Goal: Task Accomplishment & Management: Use online tool/utility

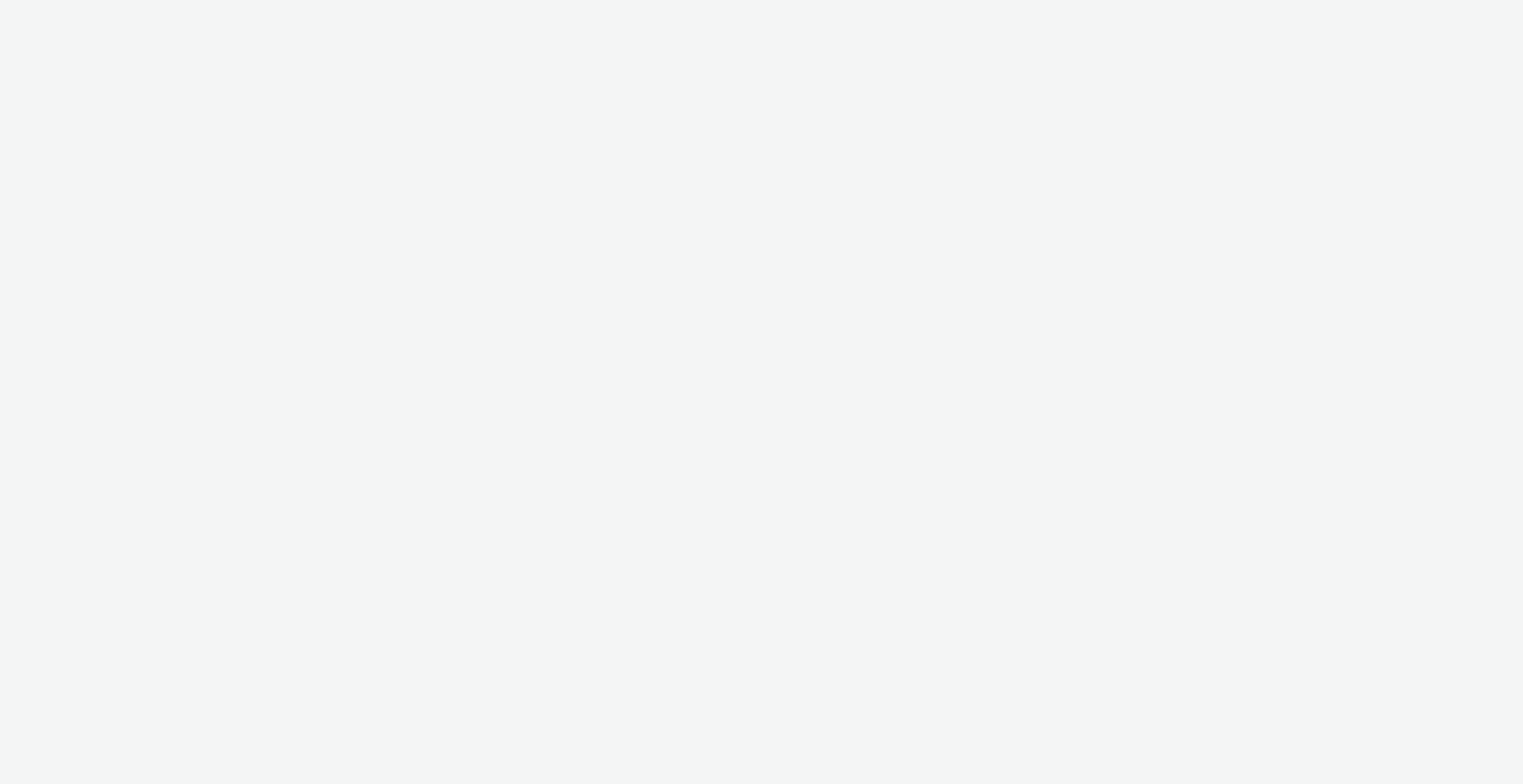
select select "4310a766-52ed-4545-8a97-8c61237a7f46"
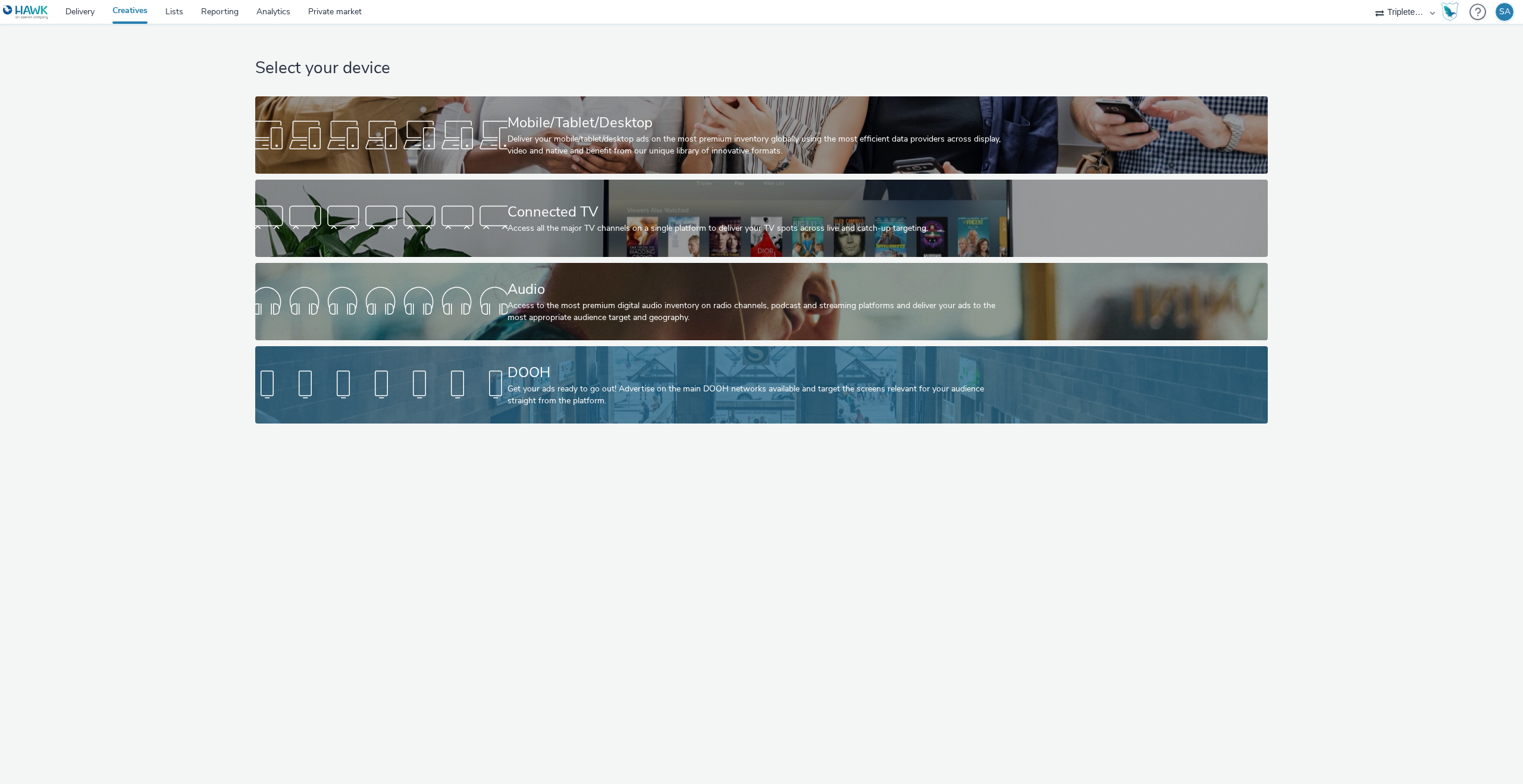
click at [428, 385] on div at bounding box center [382, 385] width 252 height 38
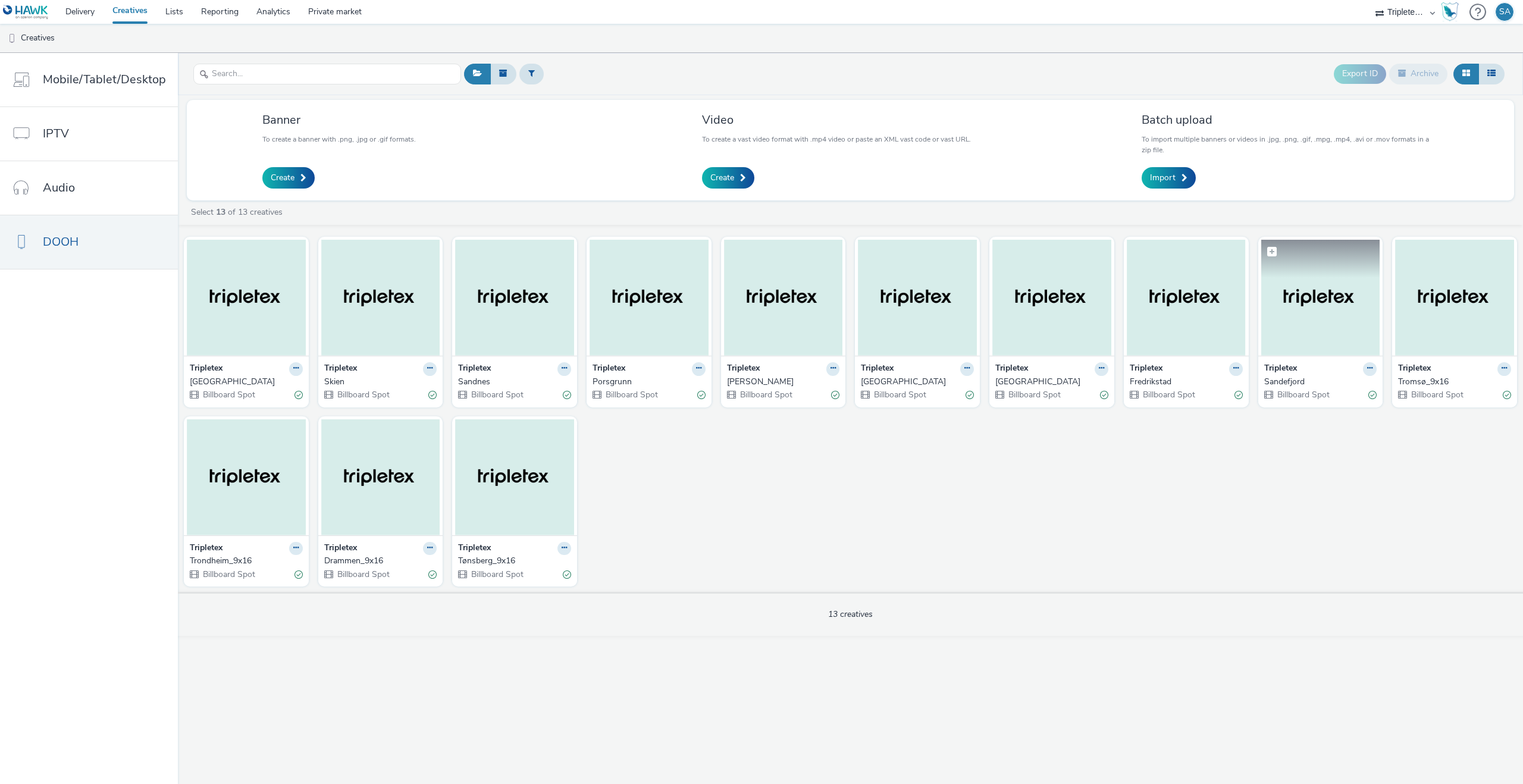
click at [1314, 339] on img at bounding box center [1320, 298] width 119 height 116
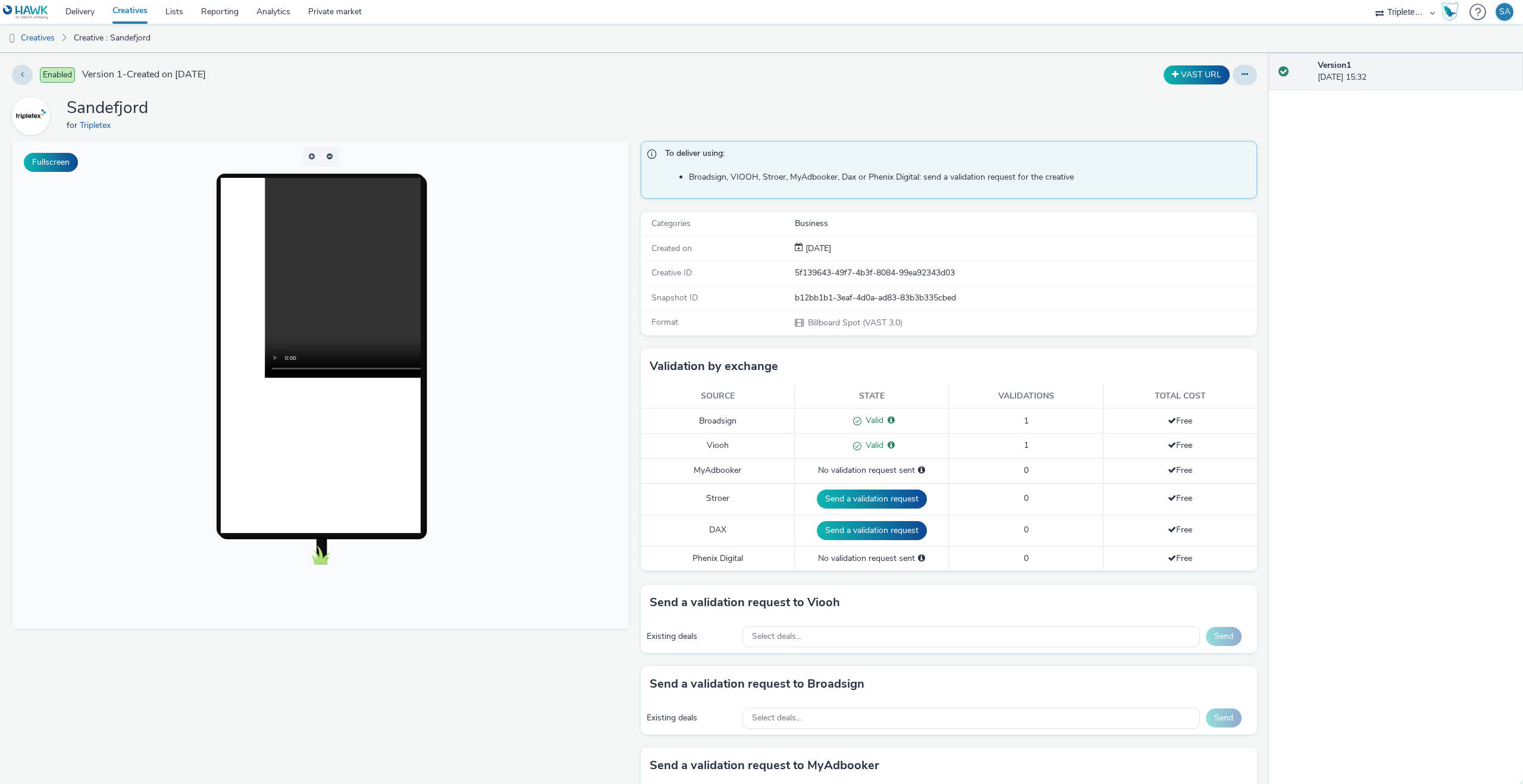
click at [124, 14] on link "Creatives" at bounding box center [130, 12] width 53 height 24
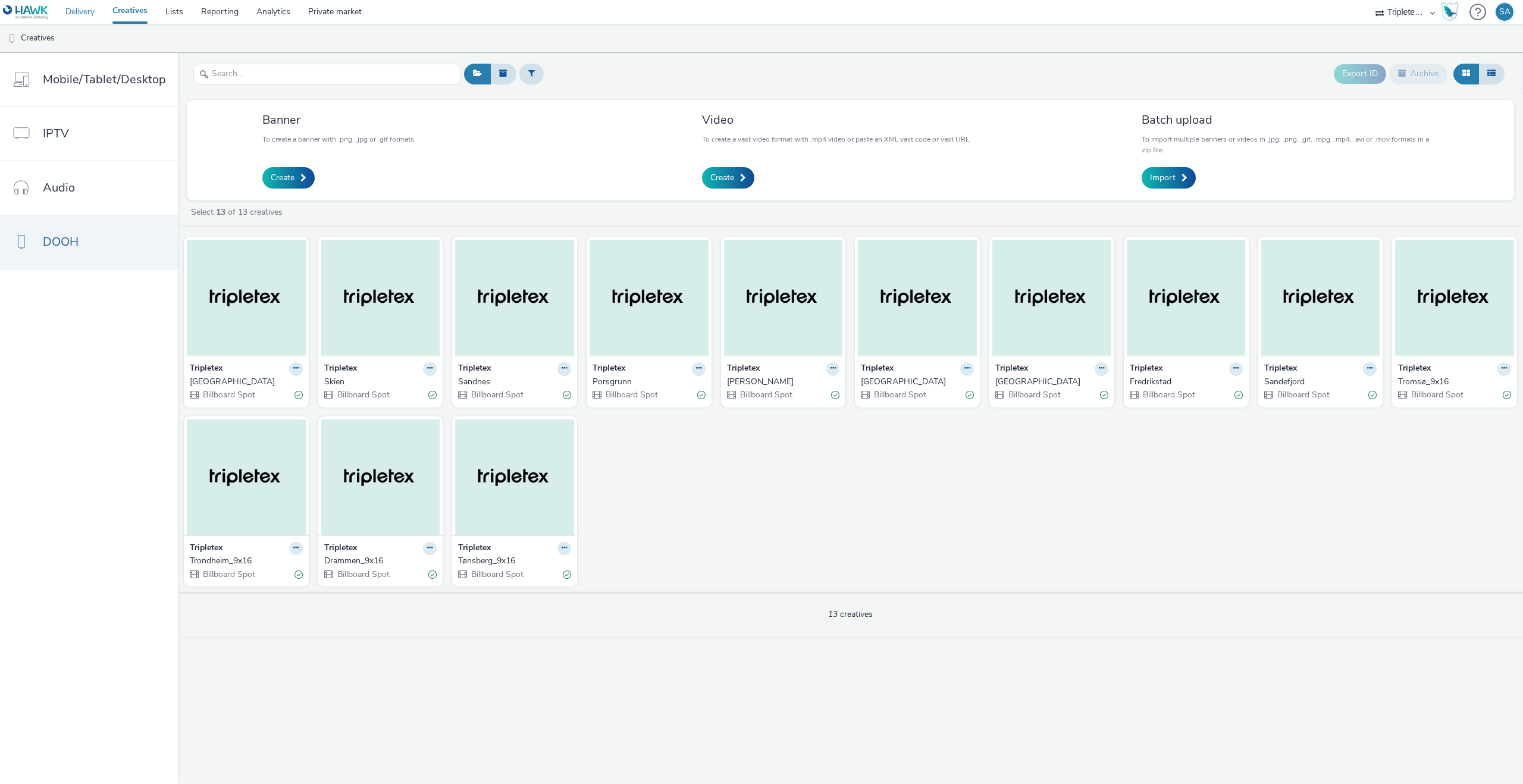
click at [86, 10] on link "Delivery" at bounding box center [80, 12] width 47 height 24
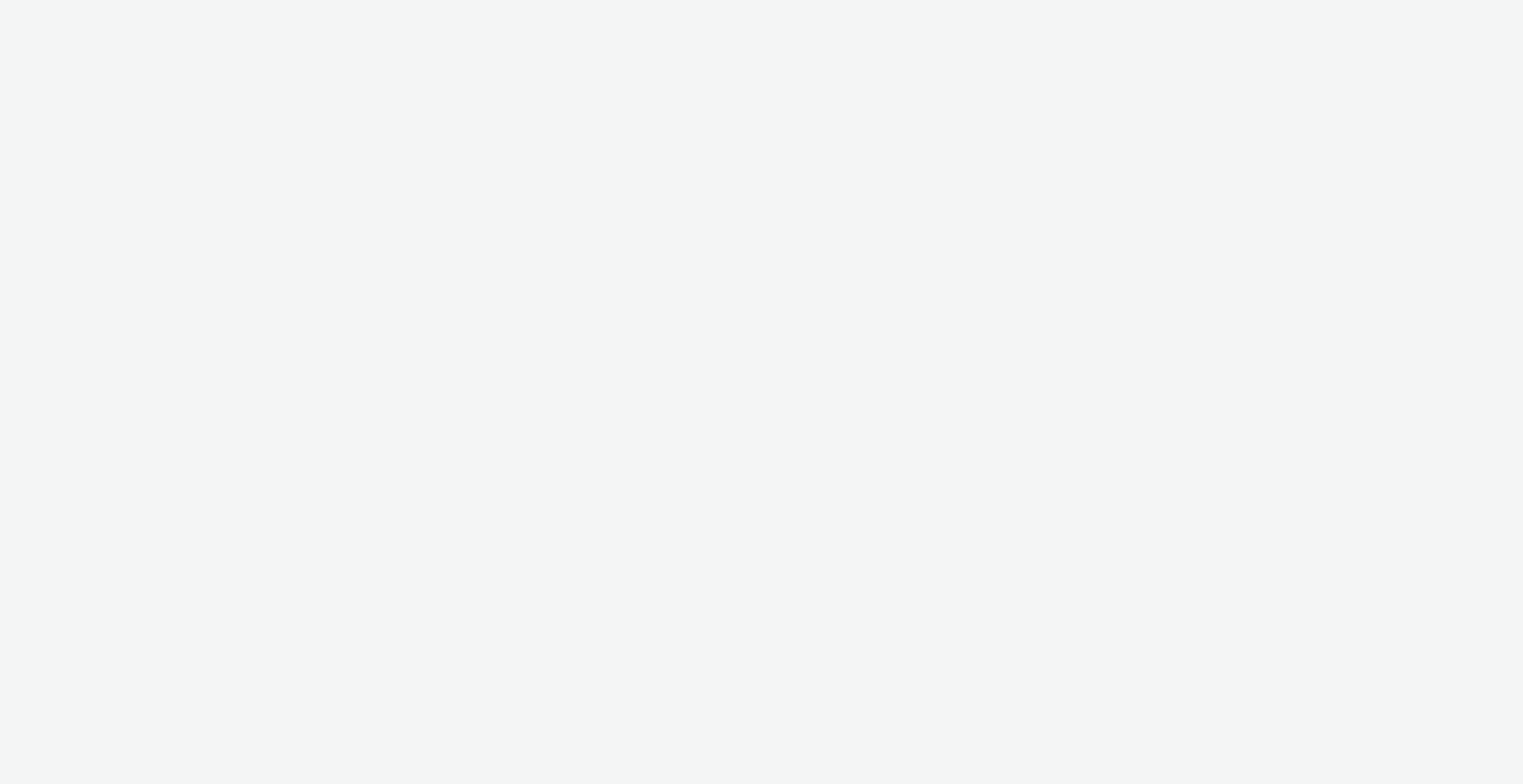
select select "4310a766-52ed-4545-8a97-8c61237a7f46"
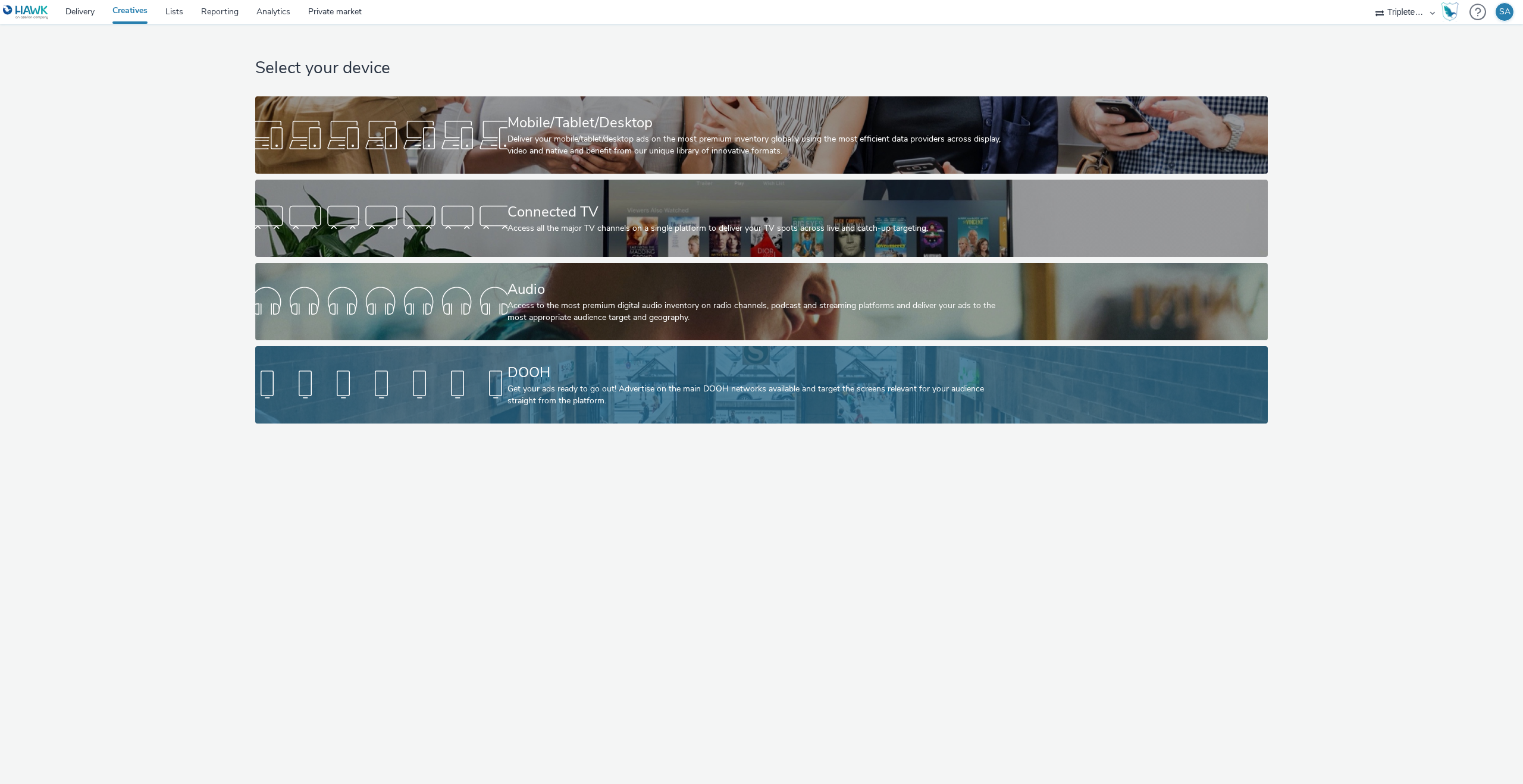
click at [496, 413] on link "DOOH Get your ads ready to go out! Advertise on the main DOOH networks availabl…" at bounding box center [762, 385] width 1013 height 78
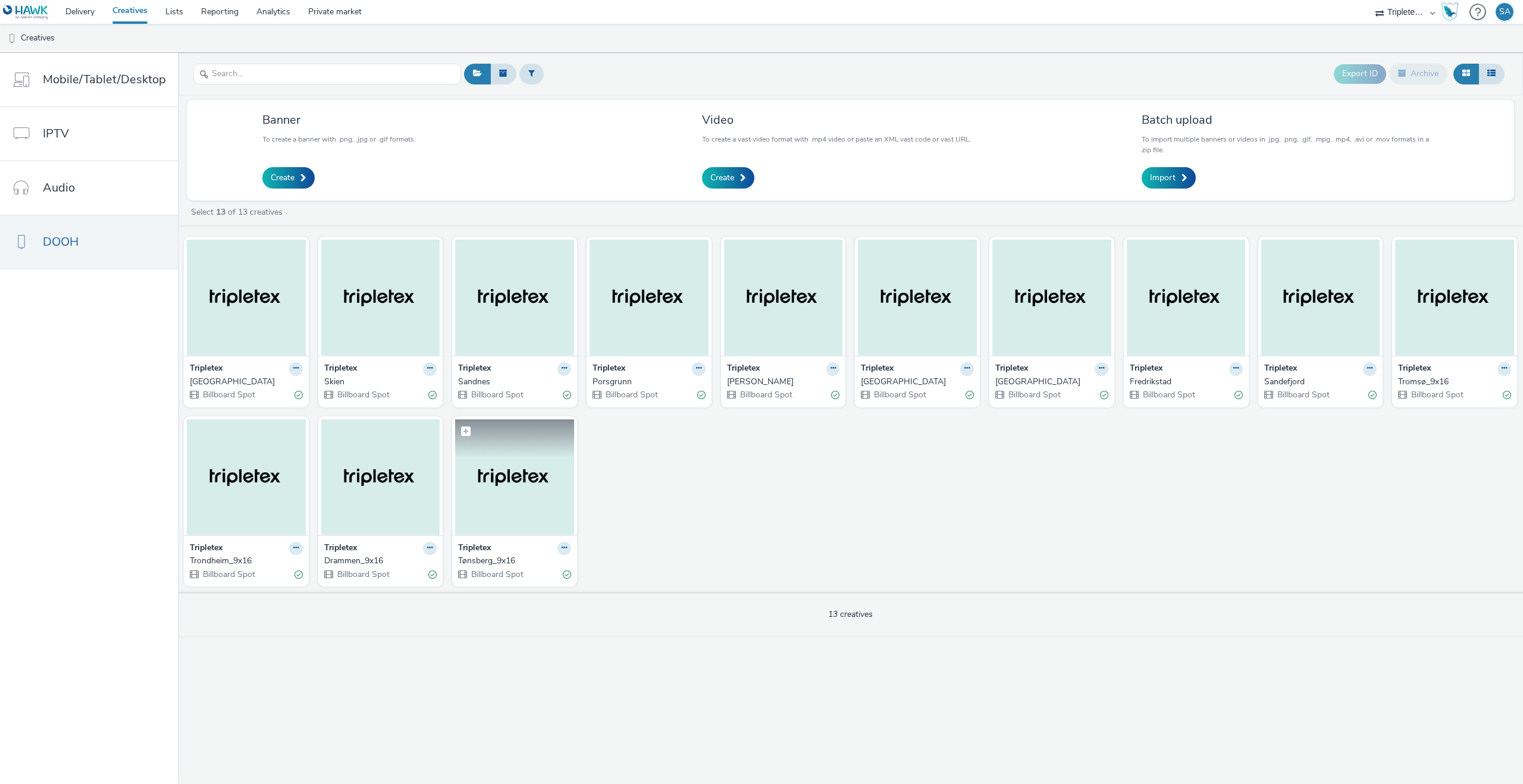
click at [467, 490] on img at bounding box center [514, 477] width 119 height 116
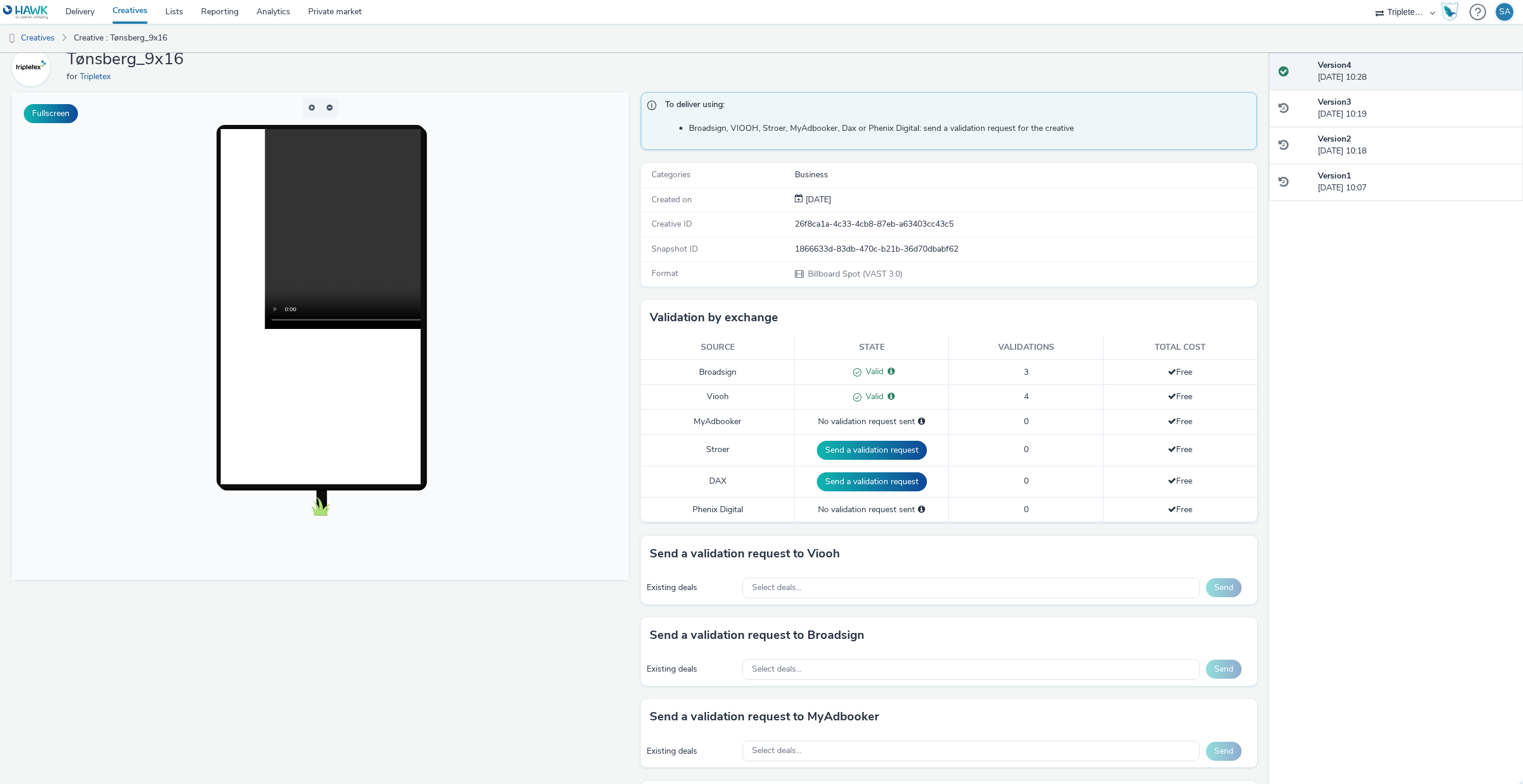
scroll to position [73, 0]
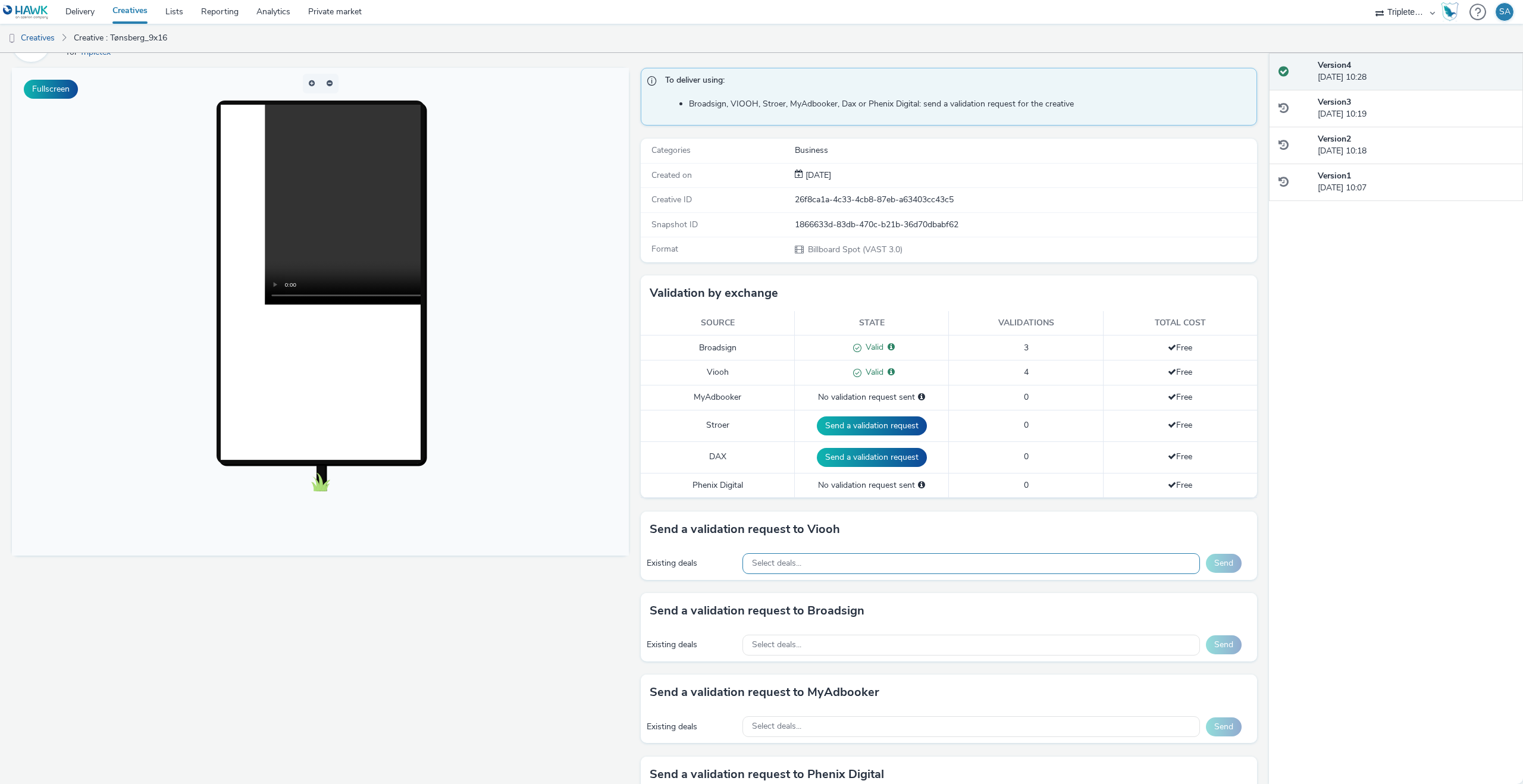
click at [826, 563] on div "Select deals..." at bounding box center [972, 563] width 458 height 21
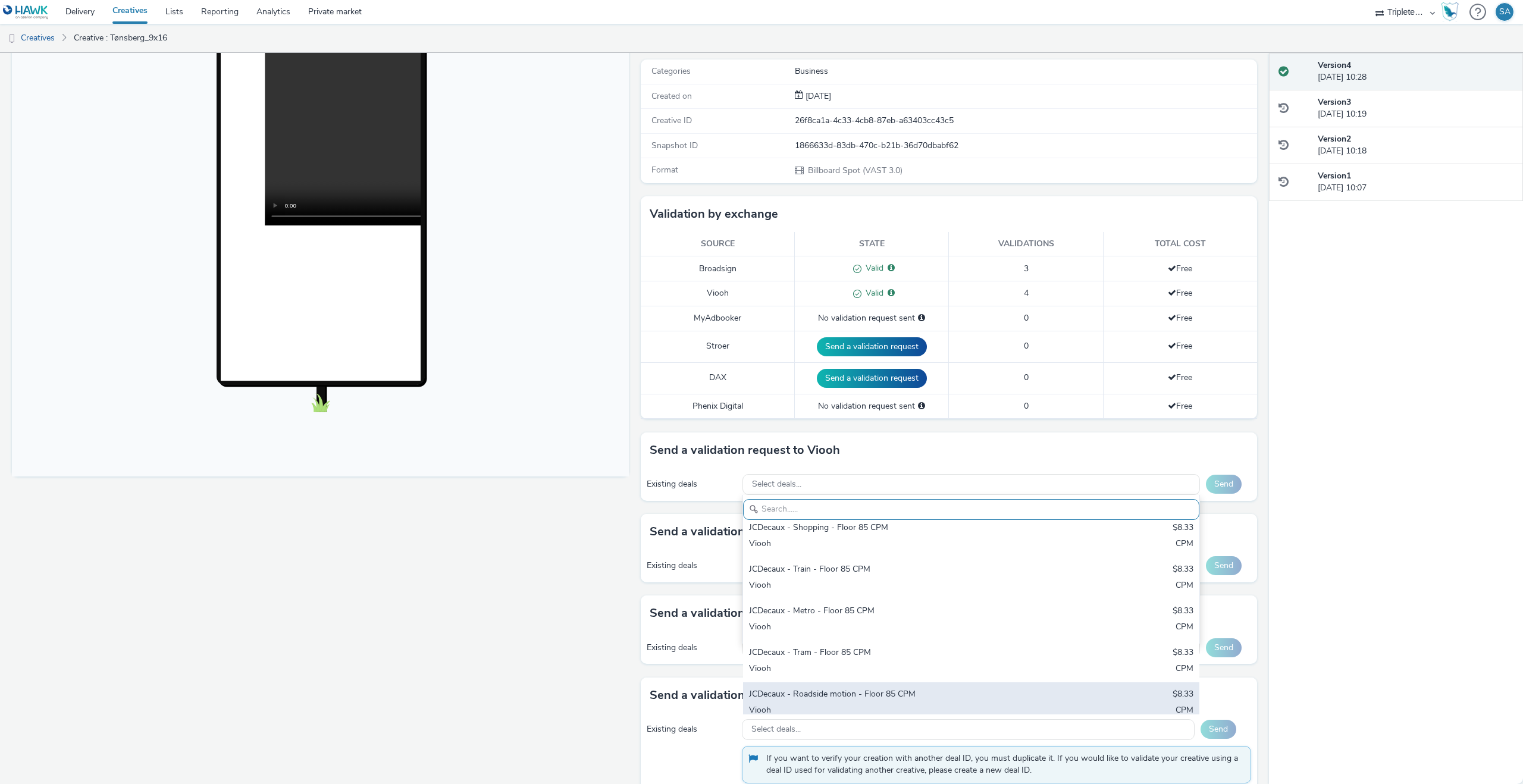
scroll to position [0, 0]
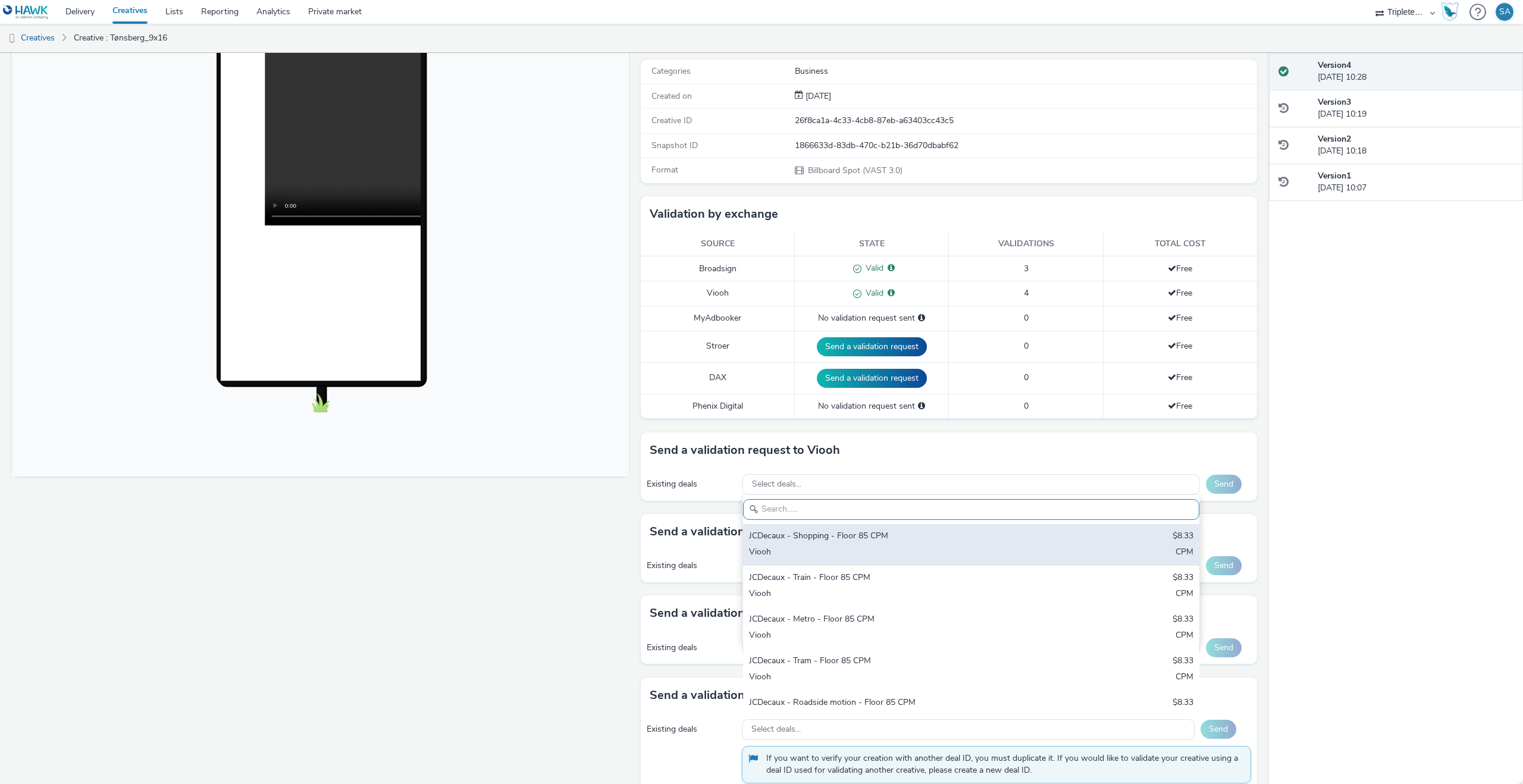
click at [820, 546] on div "Viooh" at bounding box center [896, 553] width 295 height 14
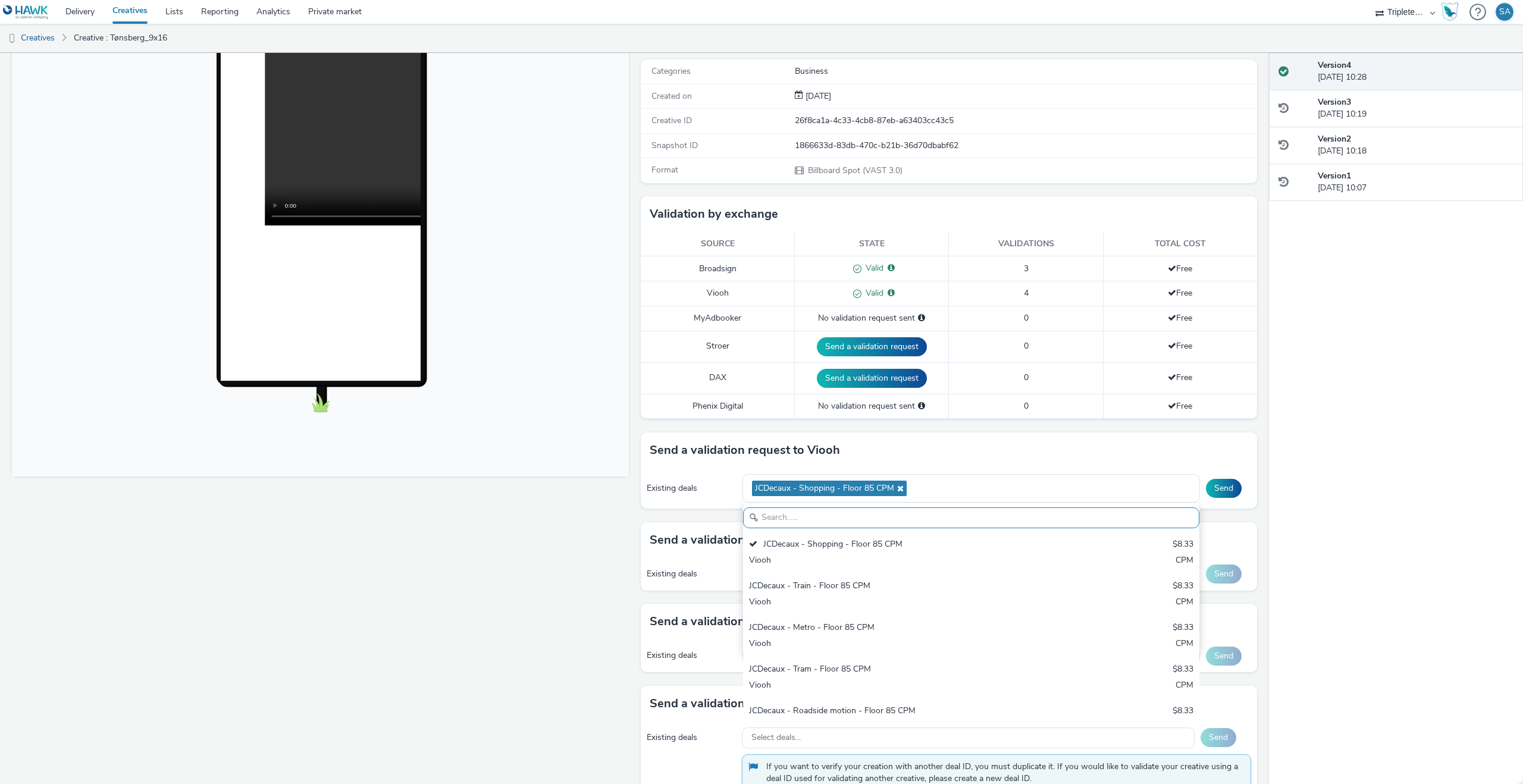
click at [960, 471] on div "Existing deals JCDecaux - Shopping - Floor 85 CPM JCDecaux - Shopping - Floor 8…" at bounding box center [949, 489] width 617 height 41
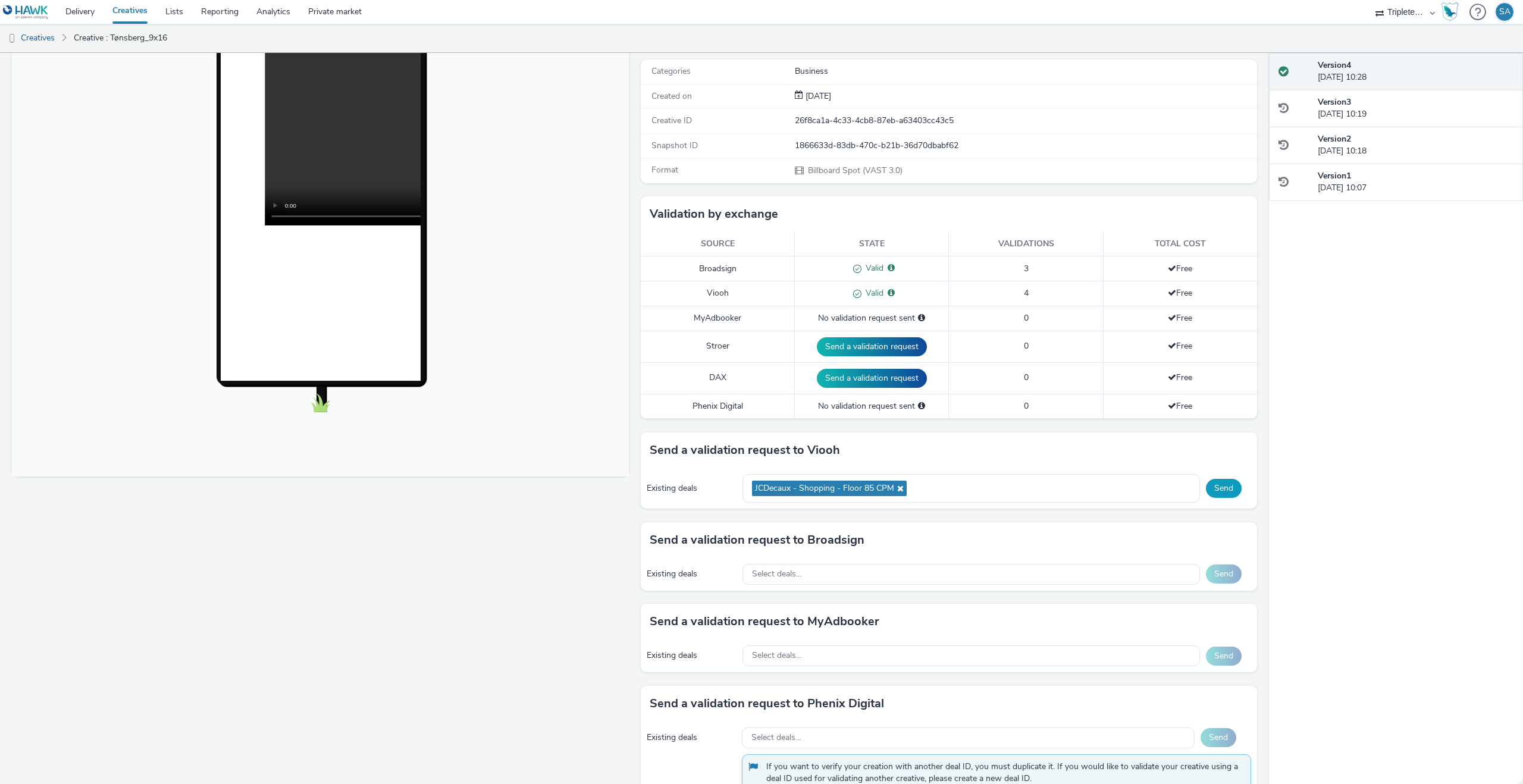
click at [1223, 489] on button "Send" at bounding box center [1224, 489] width 35 height 19
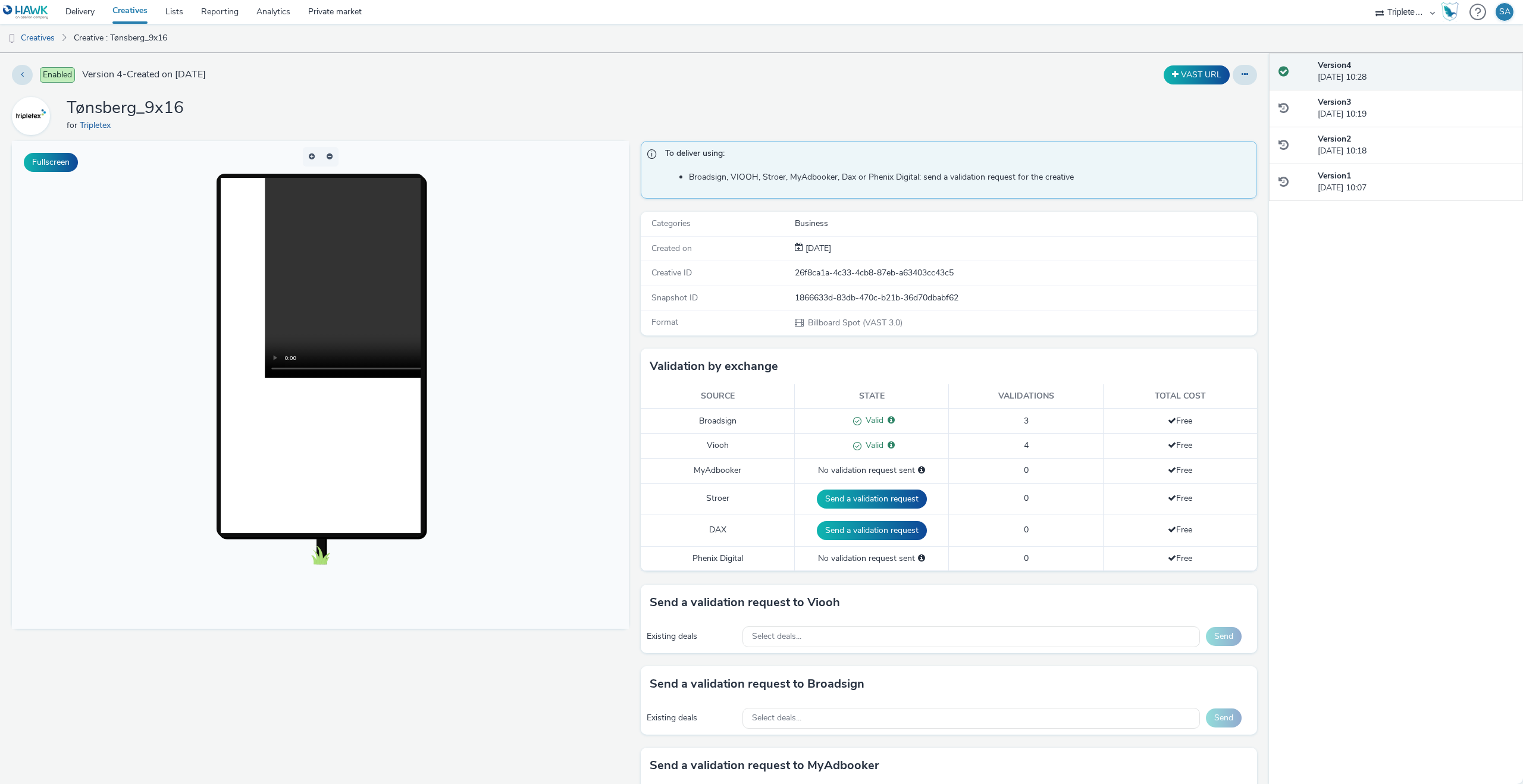
click at [121, 13] on link "Creatives" at bounding box center [130, 12] width 53 height 24
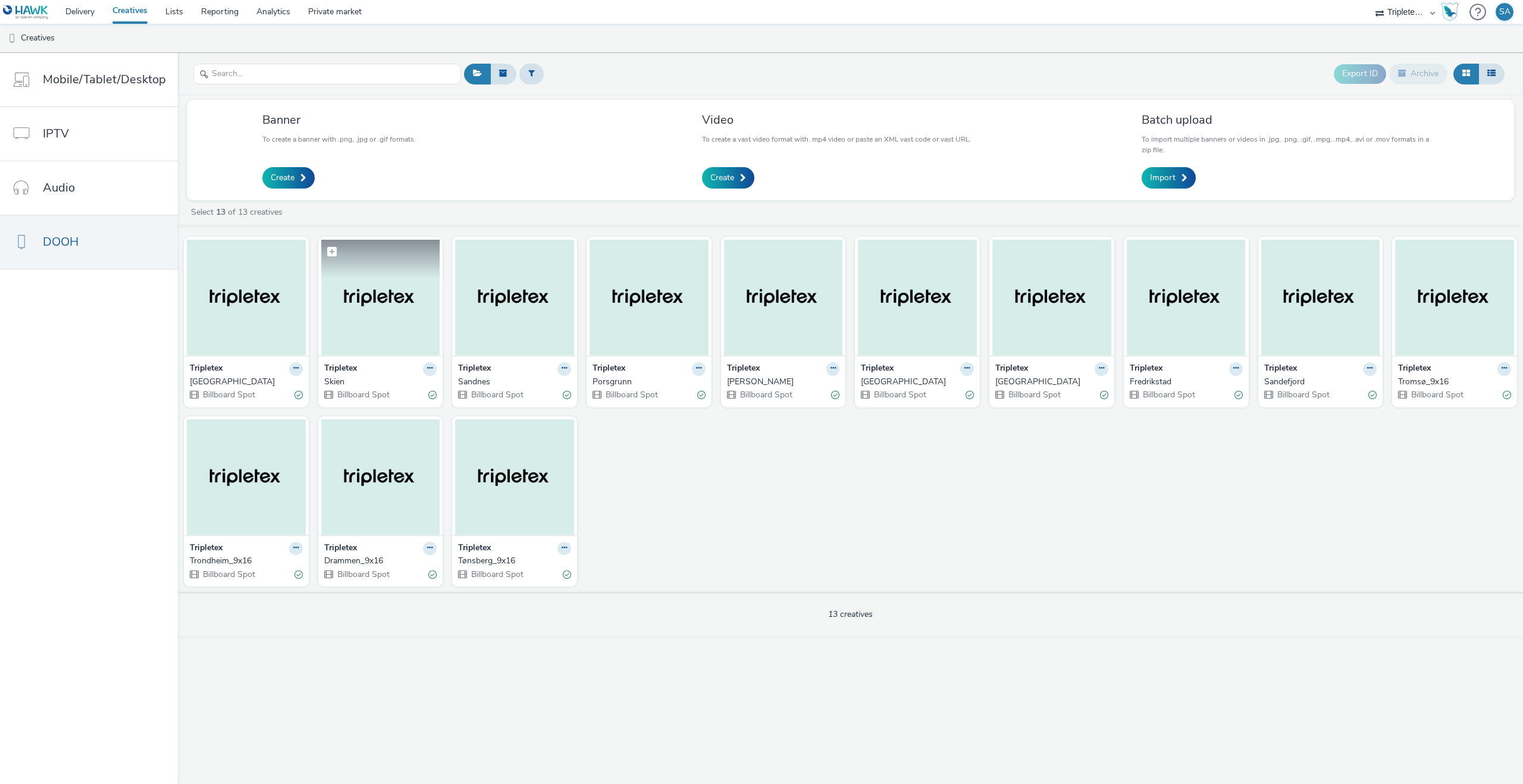
click at [348, 301] on img at bounding box center [380, 298] width 119 height 116
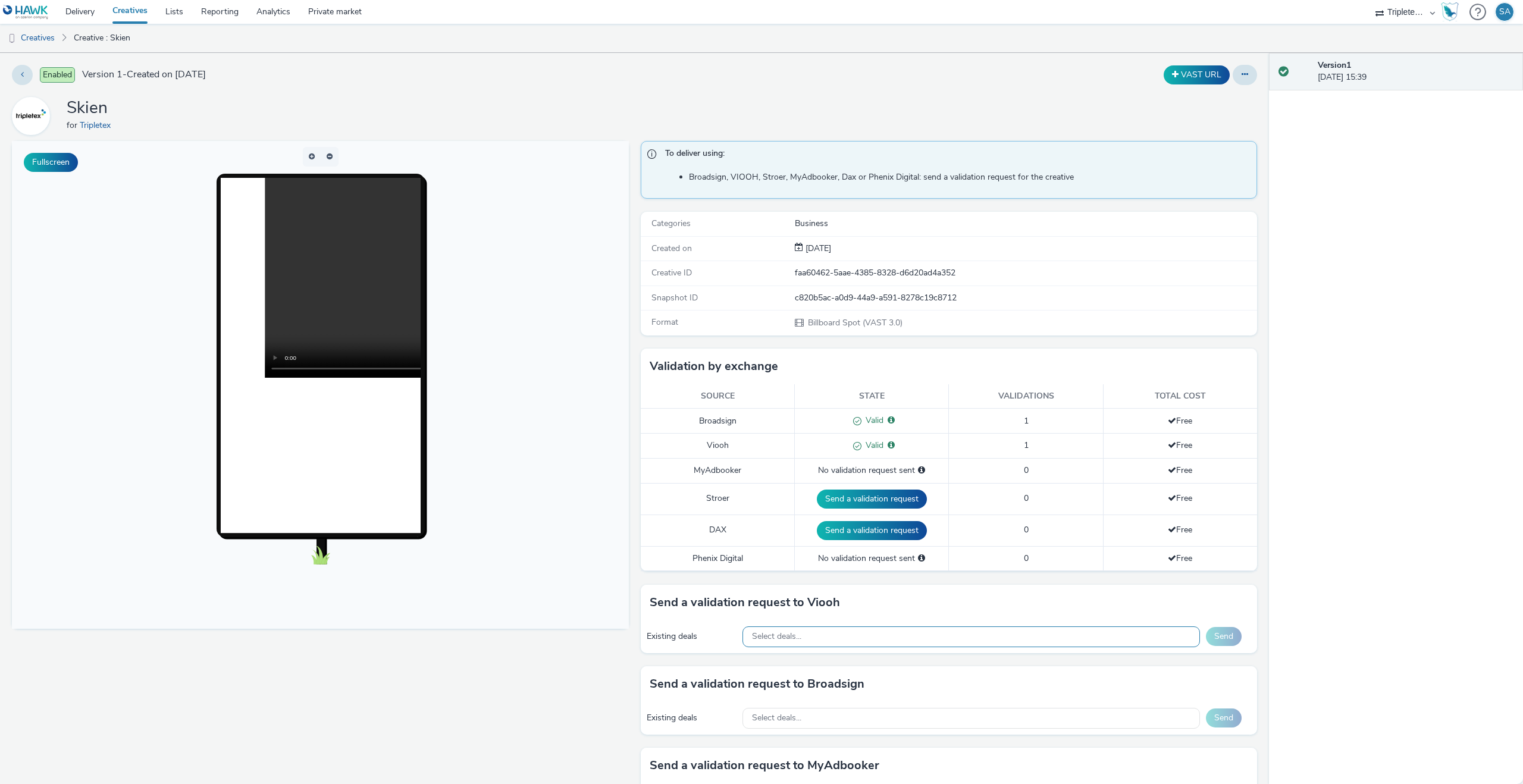
click at [918, 639] on div "Select deals..." at bounding box center [972, 637] width 458 height 21
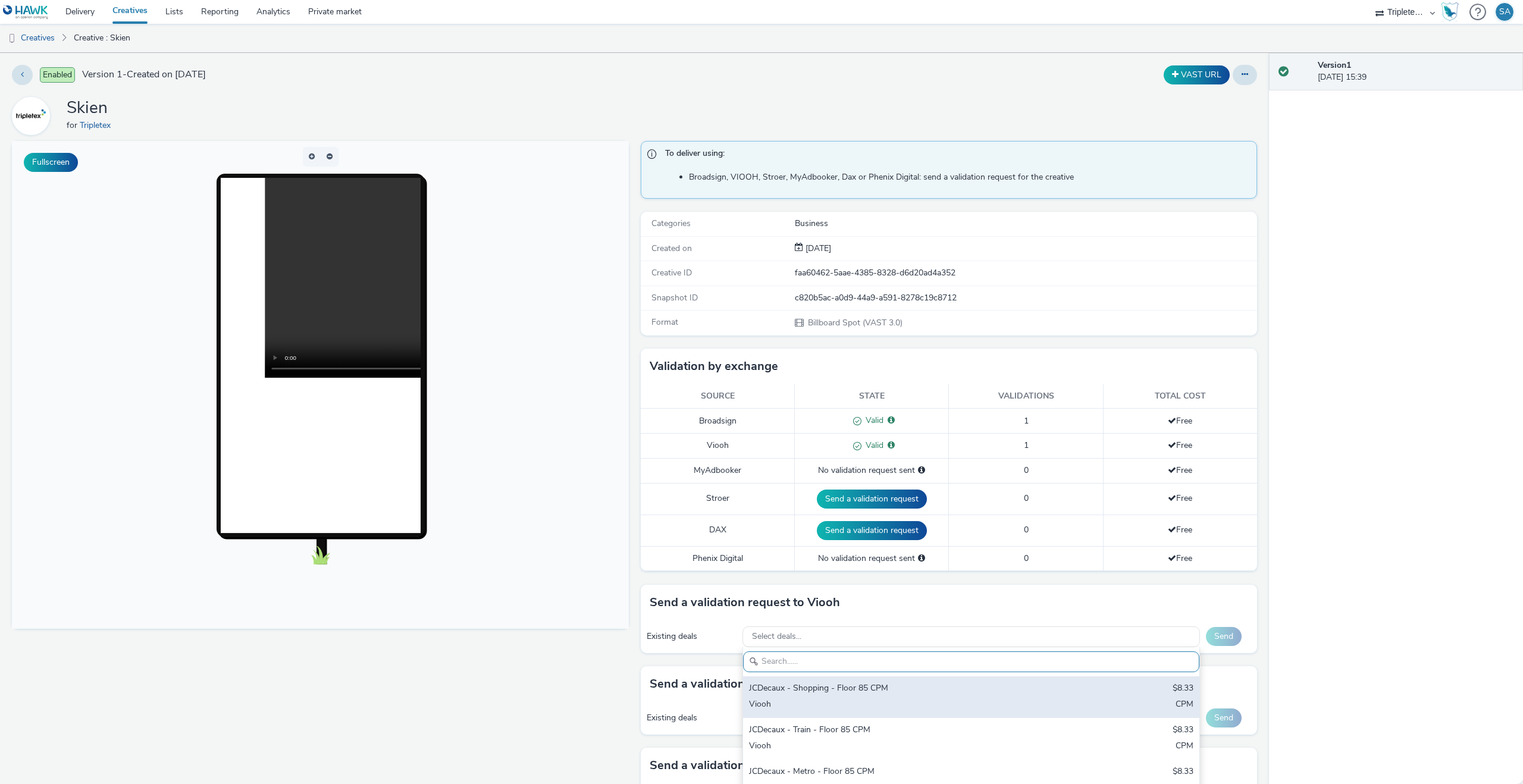
click at [882, 685] on div "JCDecaux - Shopping - Floor 85 CPM" at bounding box center [896, 689] width 295 height 14
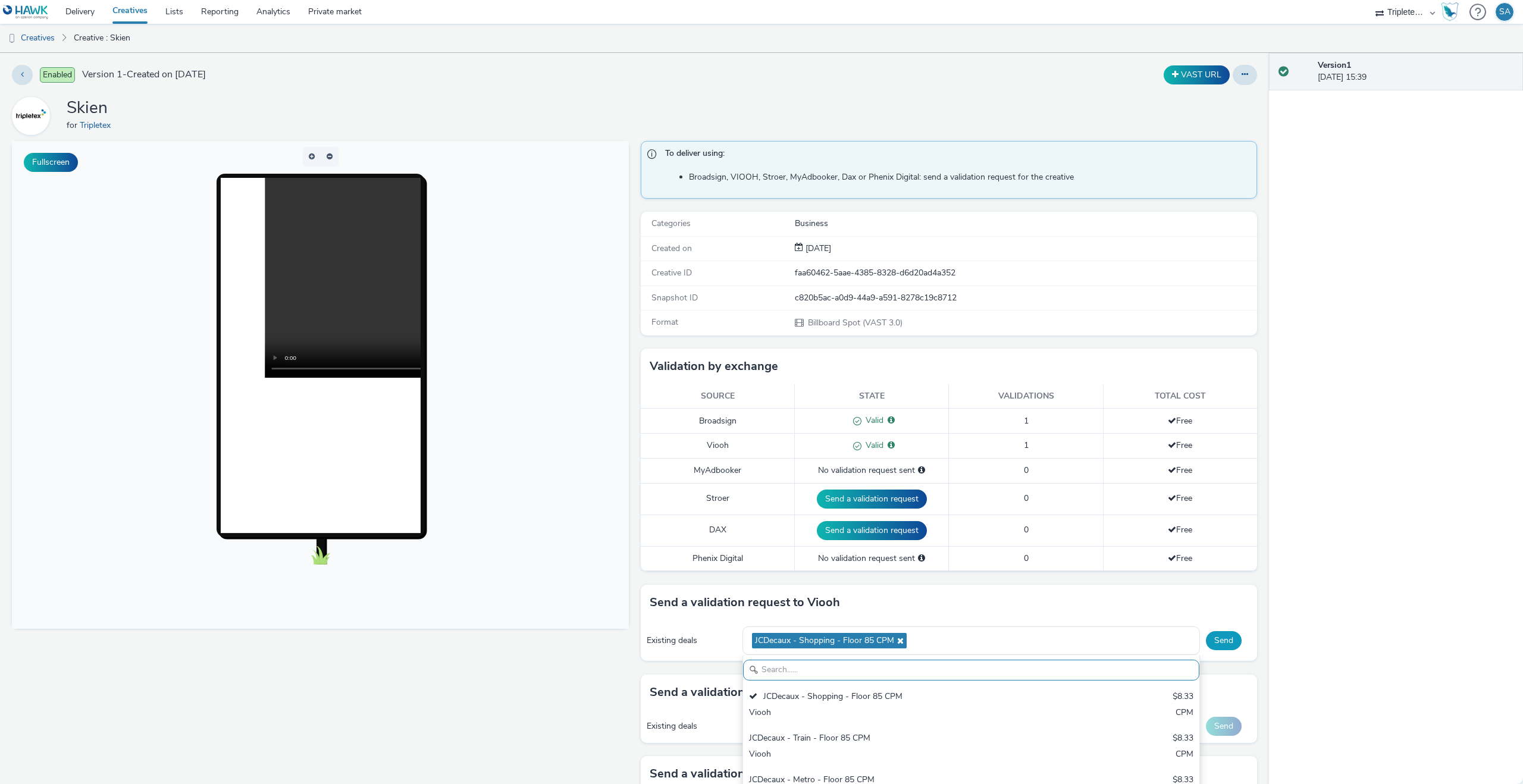
click at [1228, 639] on button "Send" at bounding box center [1224, 641] width 35 height 19
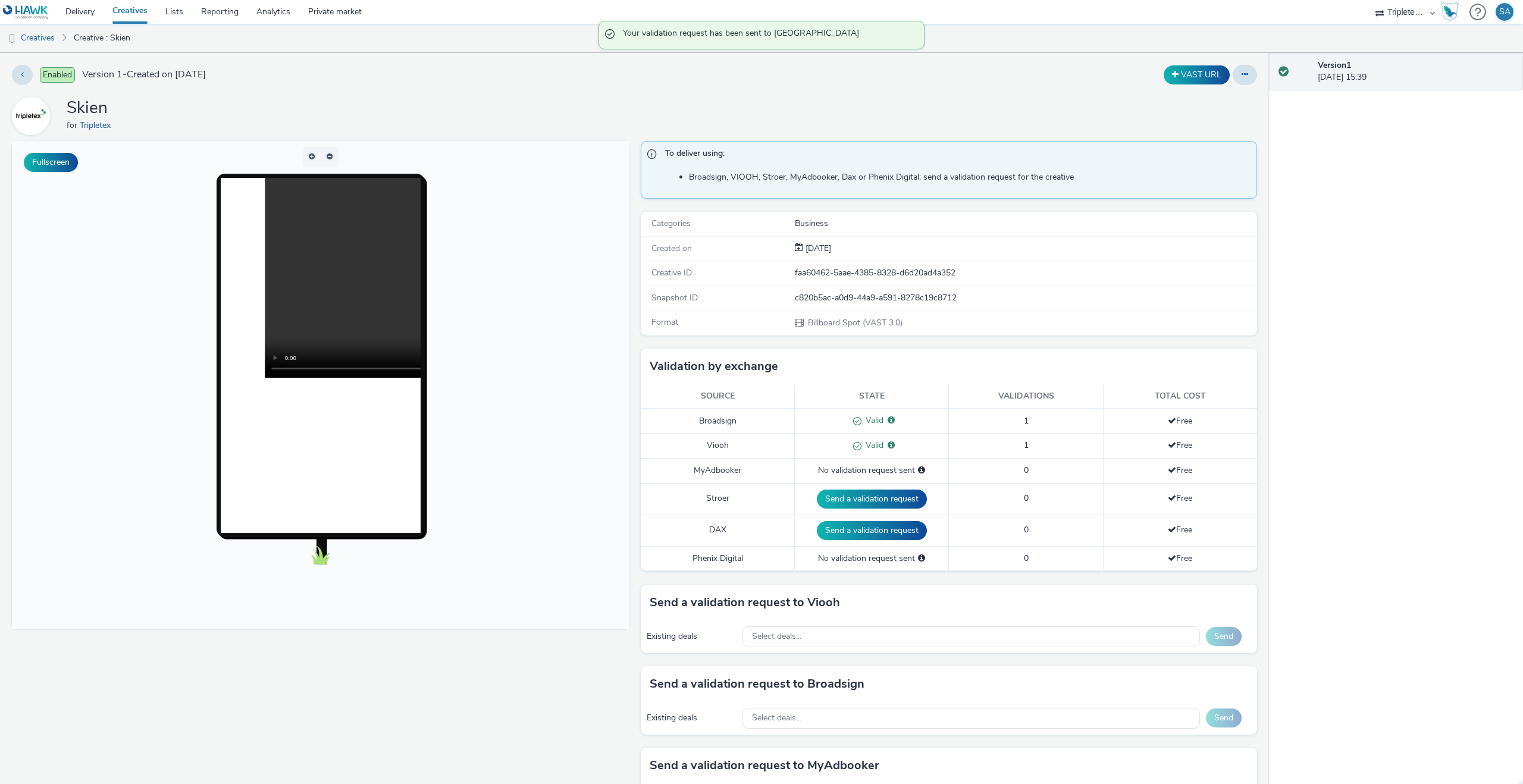
click at [124, 9] on link "Creatives" at bounding box center [130, 12] width 53 height 24
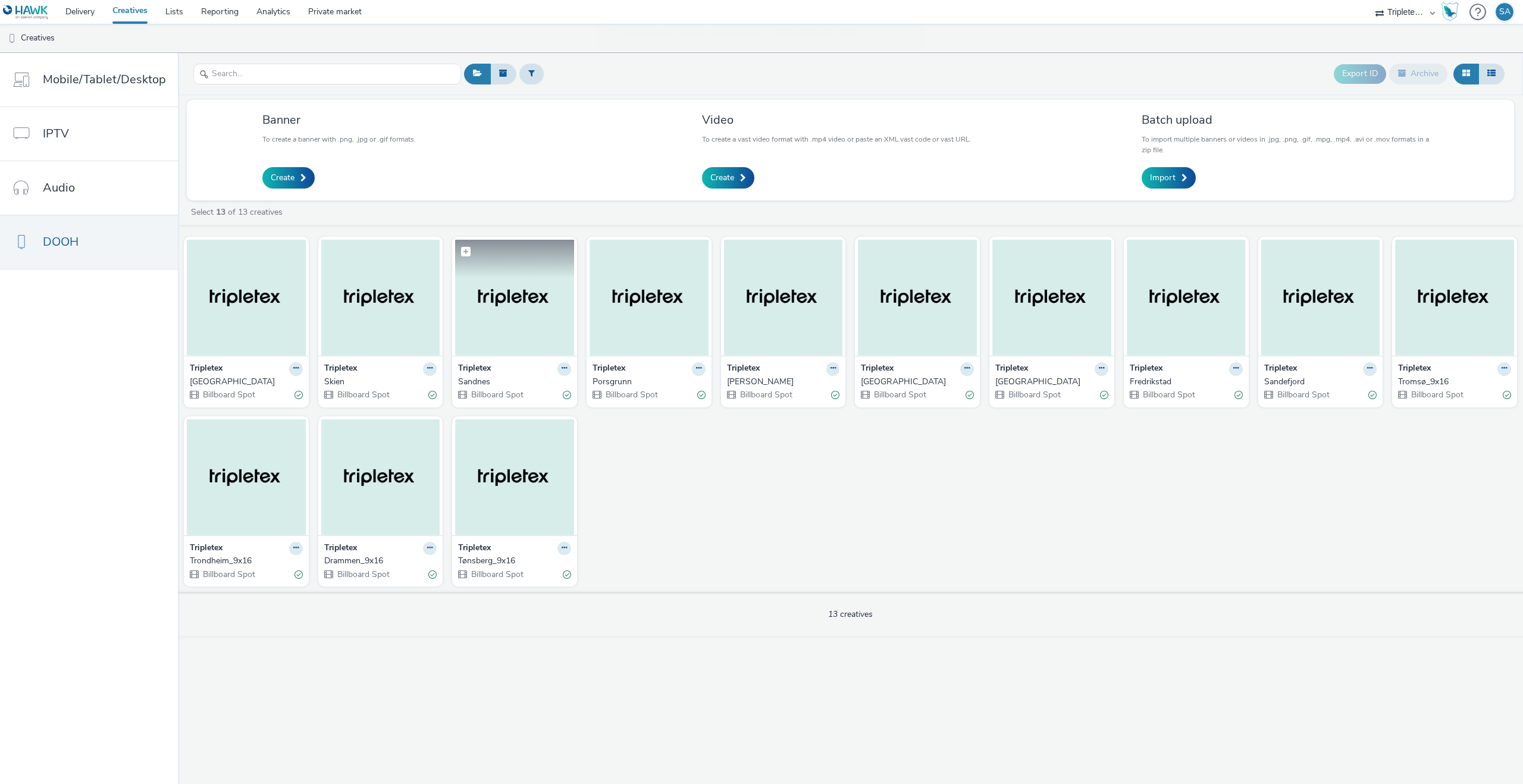
click at [539, 332] on img at bounding box center [514, 298] width 119 height 116
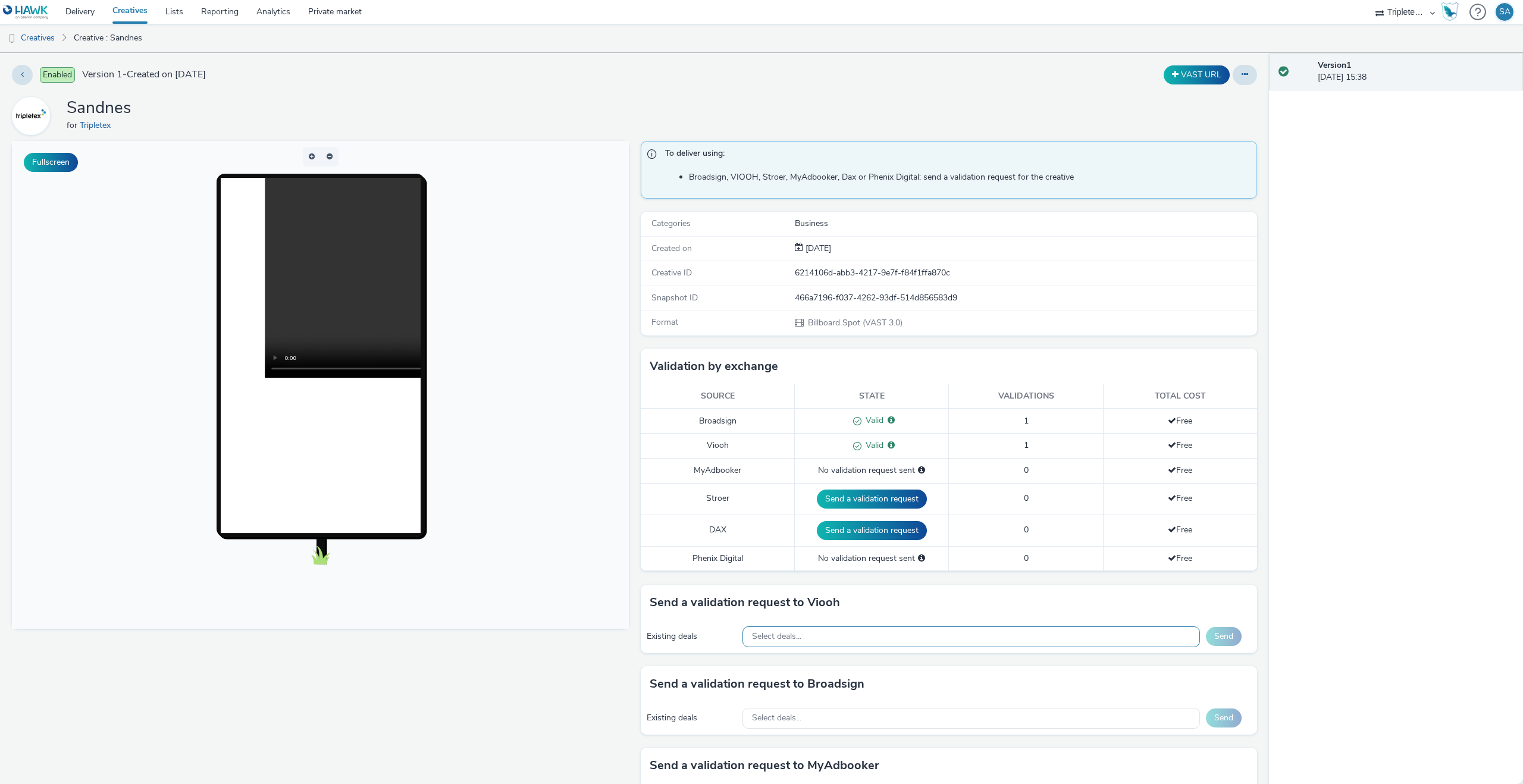
click at [897, 637] on div "Select deals..." at bounding box center [972, 637] width 458 height 21
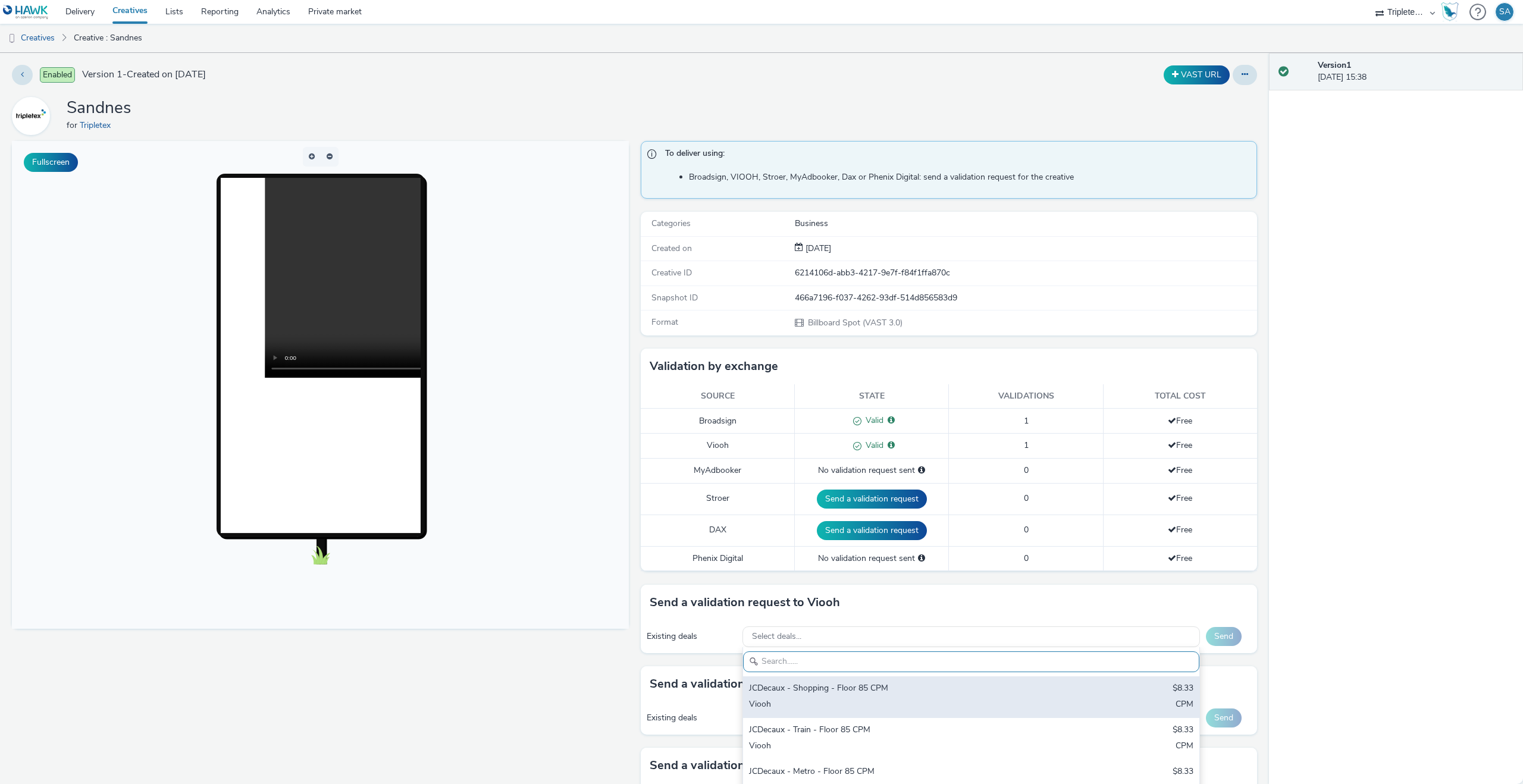
click at [892, 687] on div "JCDecaux - Shopping - Floor 85 CPM" at bounding box center [896, 689] width 295 height 14
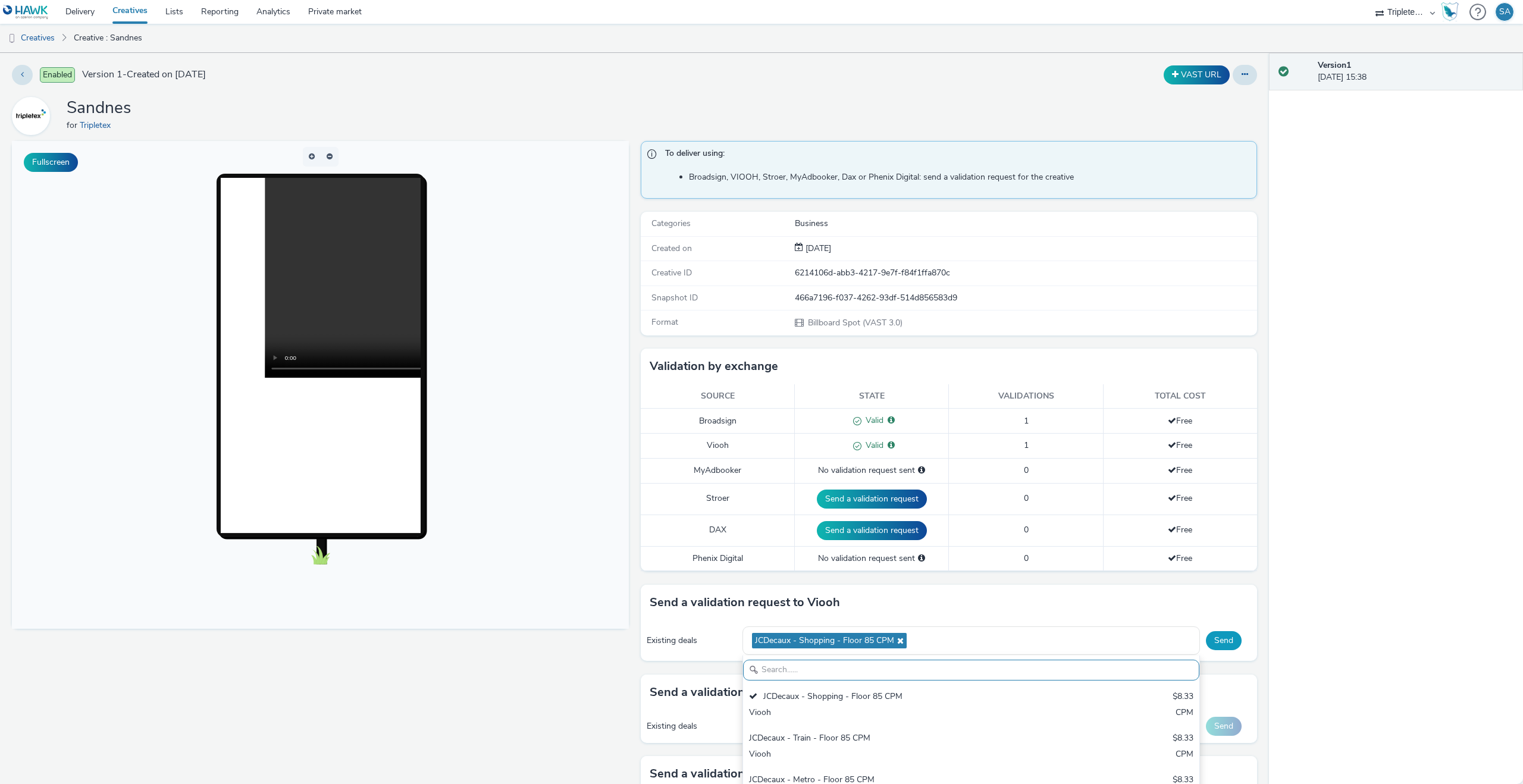
click at [1226, 639] on button "Send" at bounding box center [1224, 641] width 35 height 19
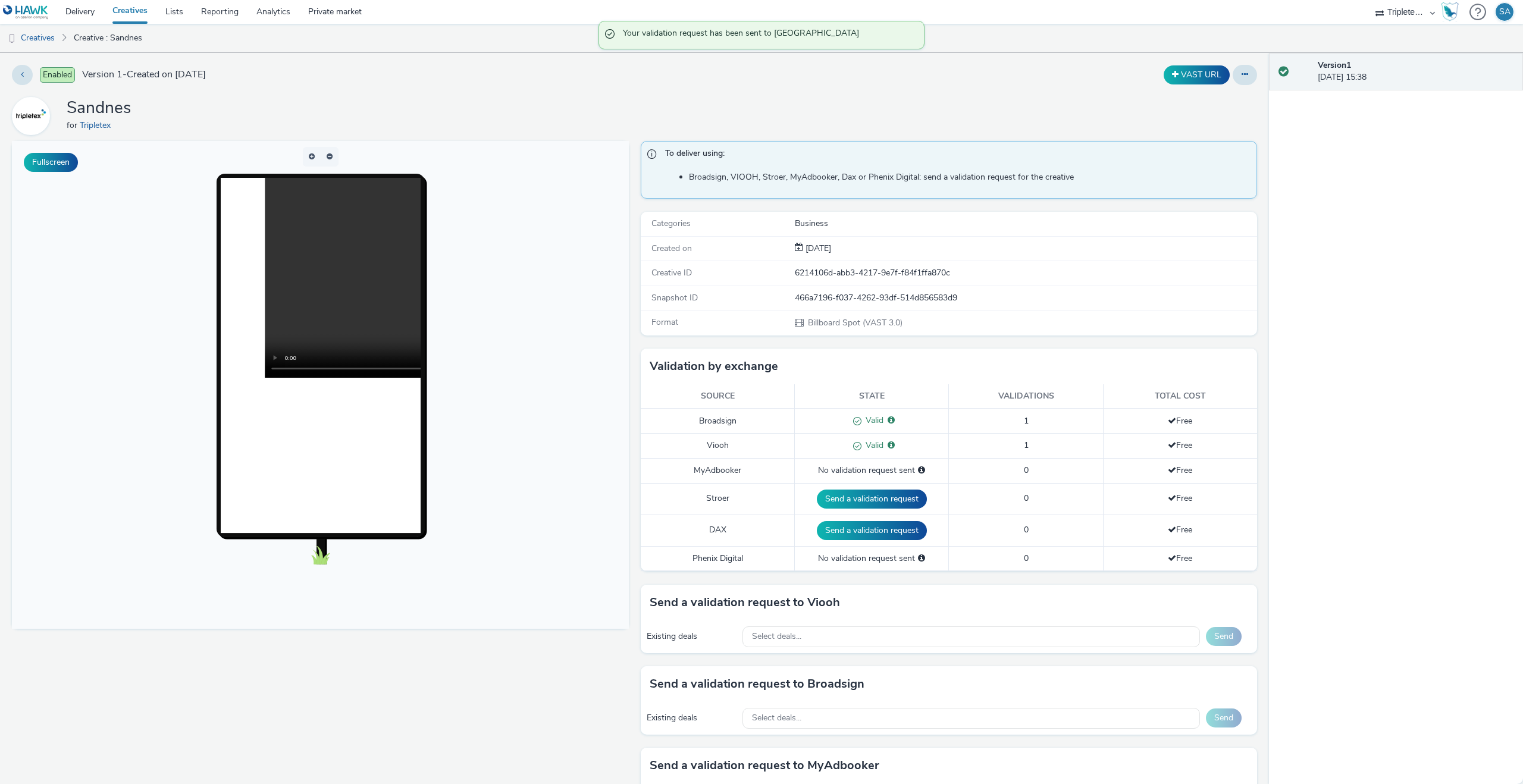
click at [140, 14] on link "Creatives" at bounding box center [130, 12] width 53 height 24
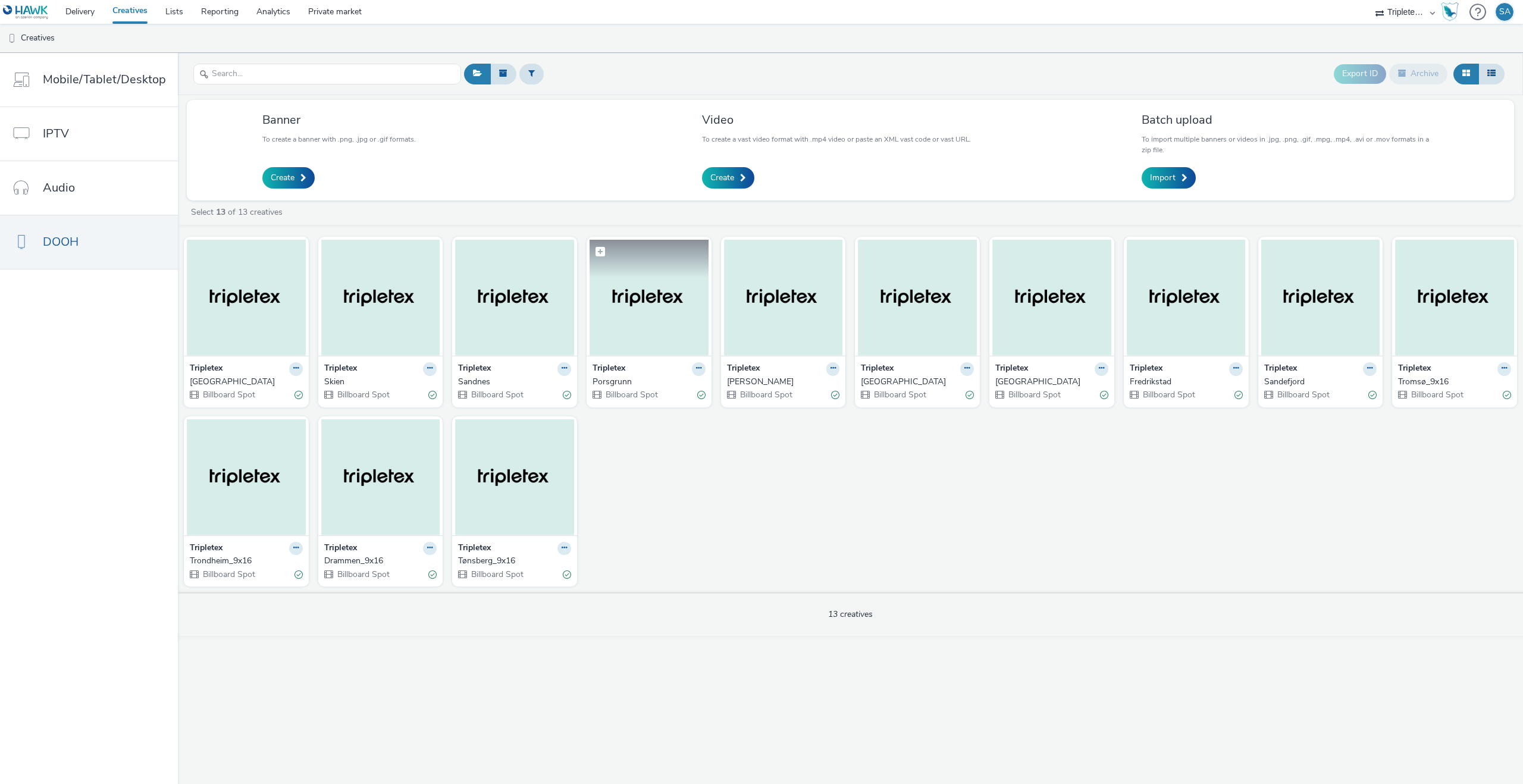
click at [670, 316] on img at bounding box center [649, 298] width 119 height 116
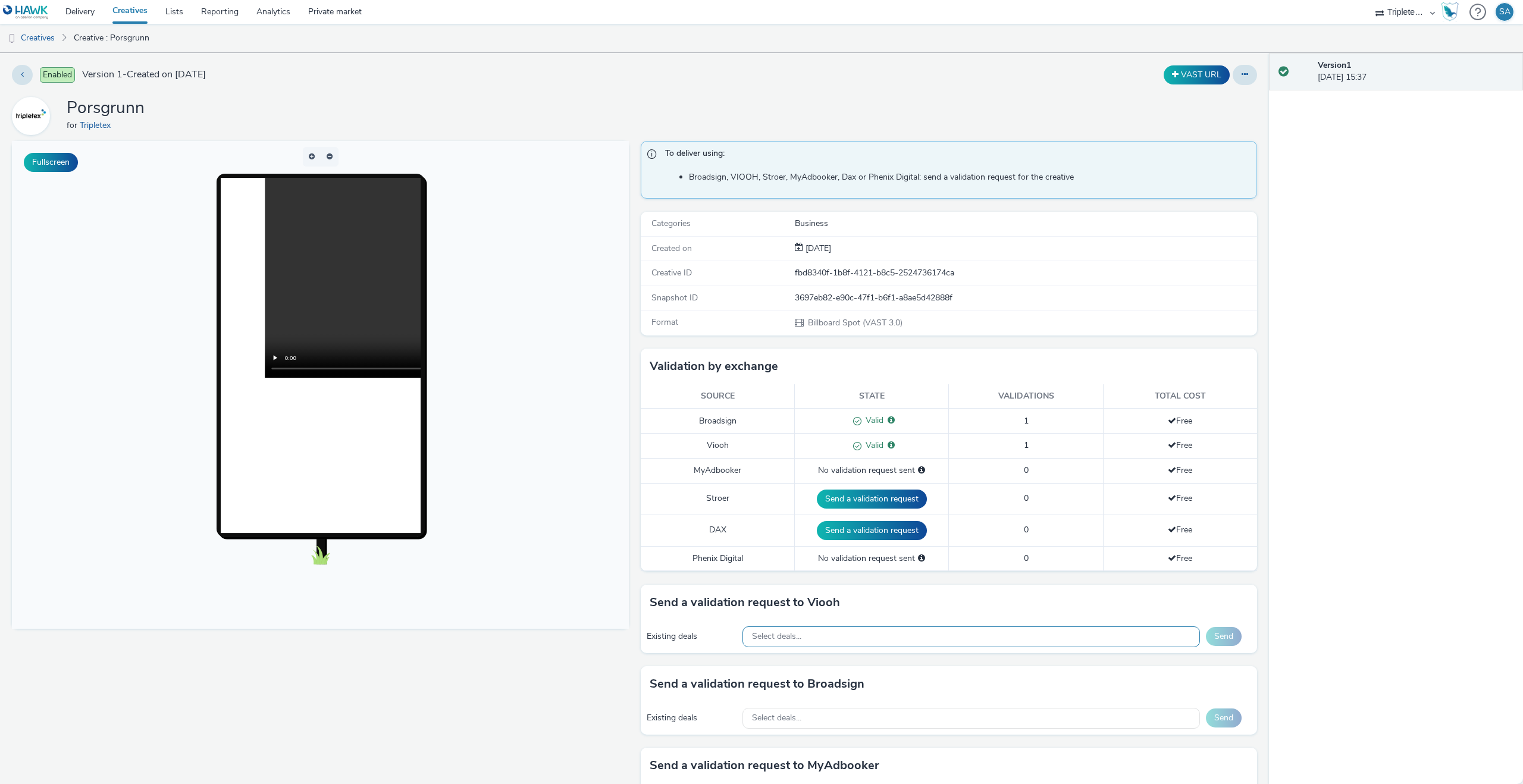
click at [887, 638] on div "Select deals..." at bounding box center [972, 637] width 458 height 21
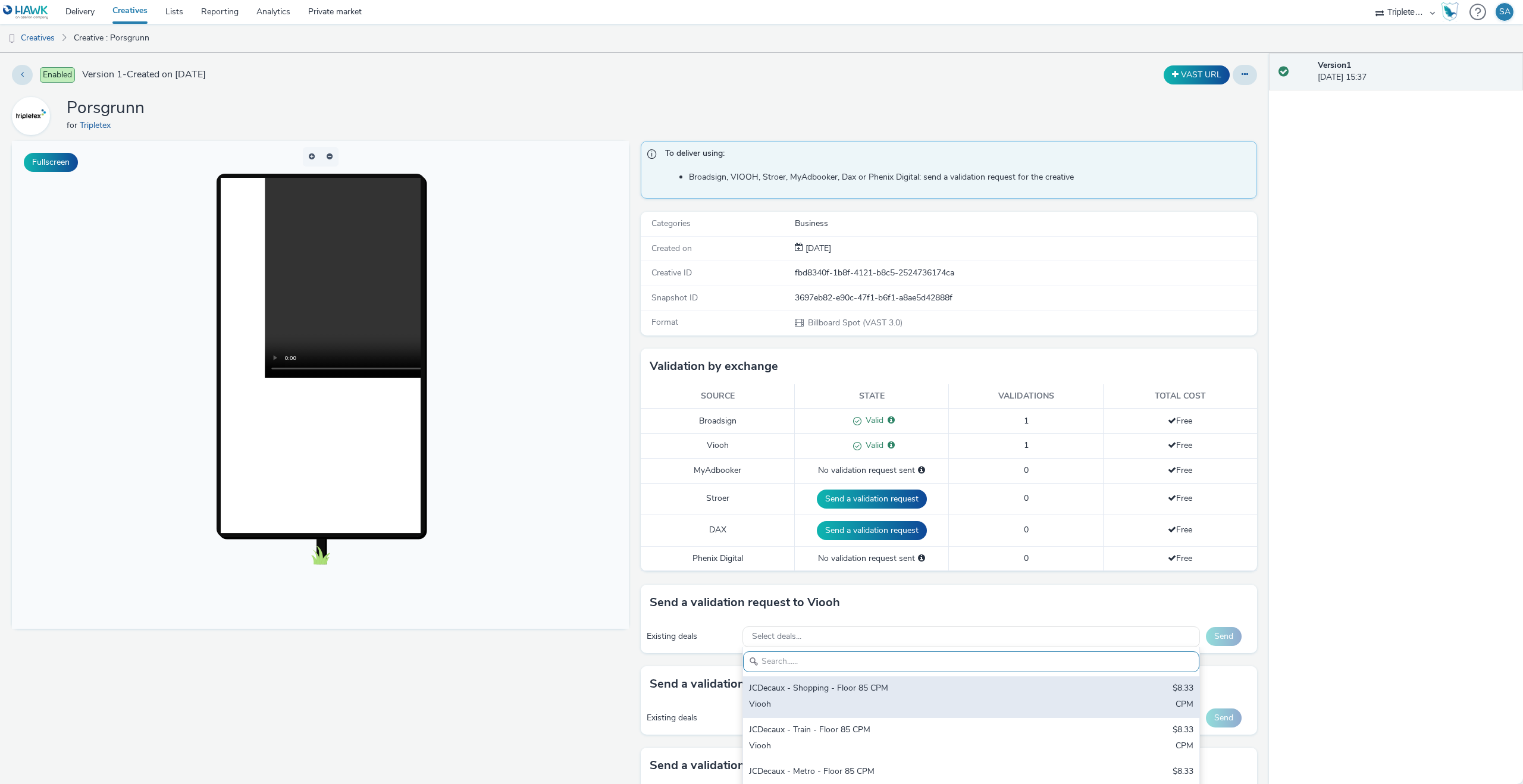
click at [874, 679] on div "JCDecaux - Shopping - Floor 85 CPM $8.33 Viooh CPM" at bounding box center [972, 697] width 456 height 41
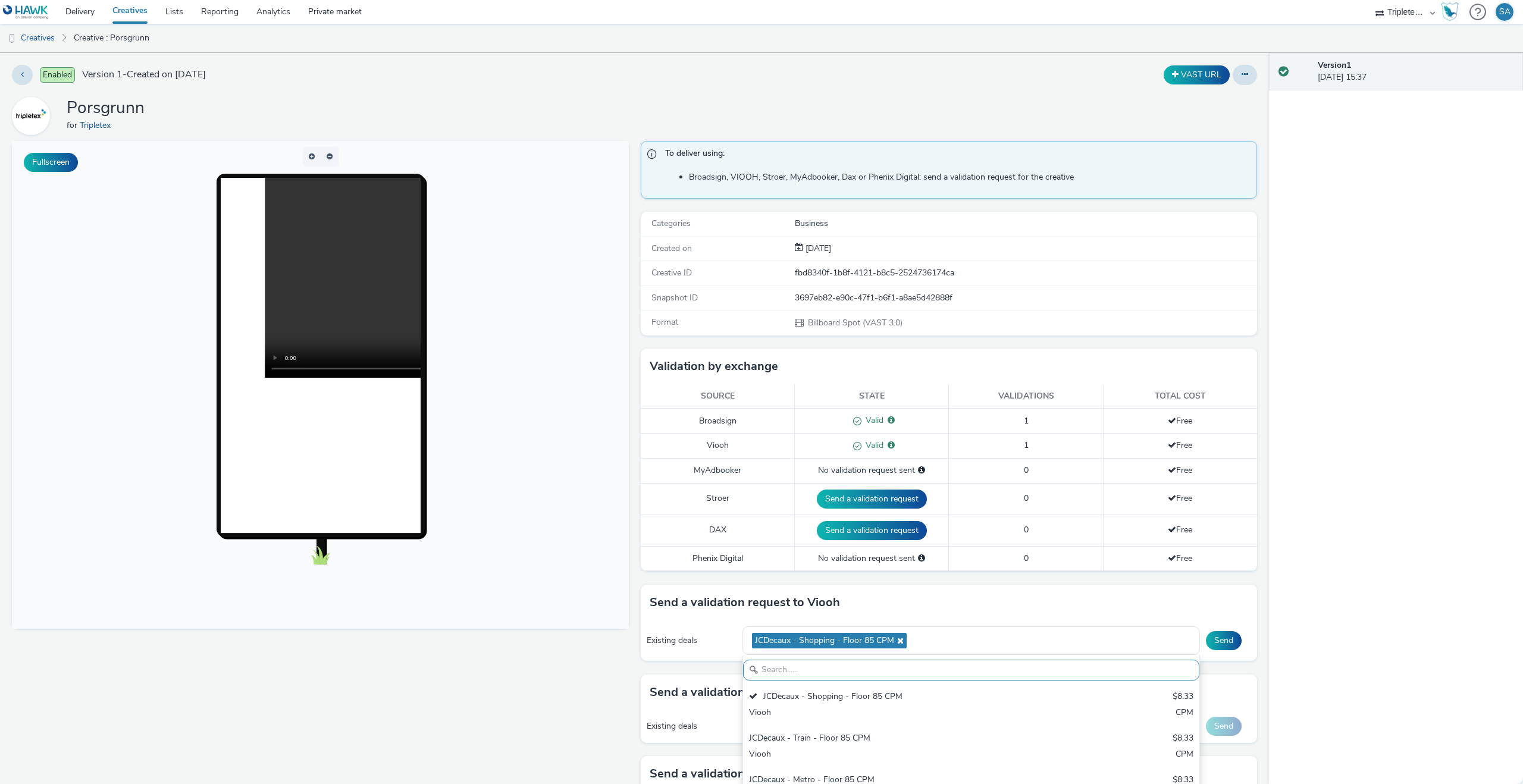
click at [1096, 608] on div "Send a validation request to Viooh" at bounding box center [949, 602] width 617 height 35
click at [1231, 633] on button "Send" at bounding box center [1224, 641] width 35 height 19
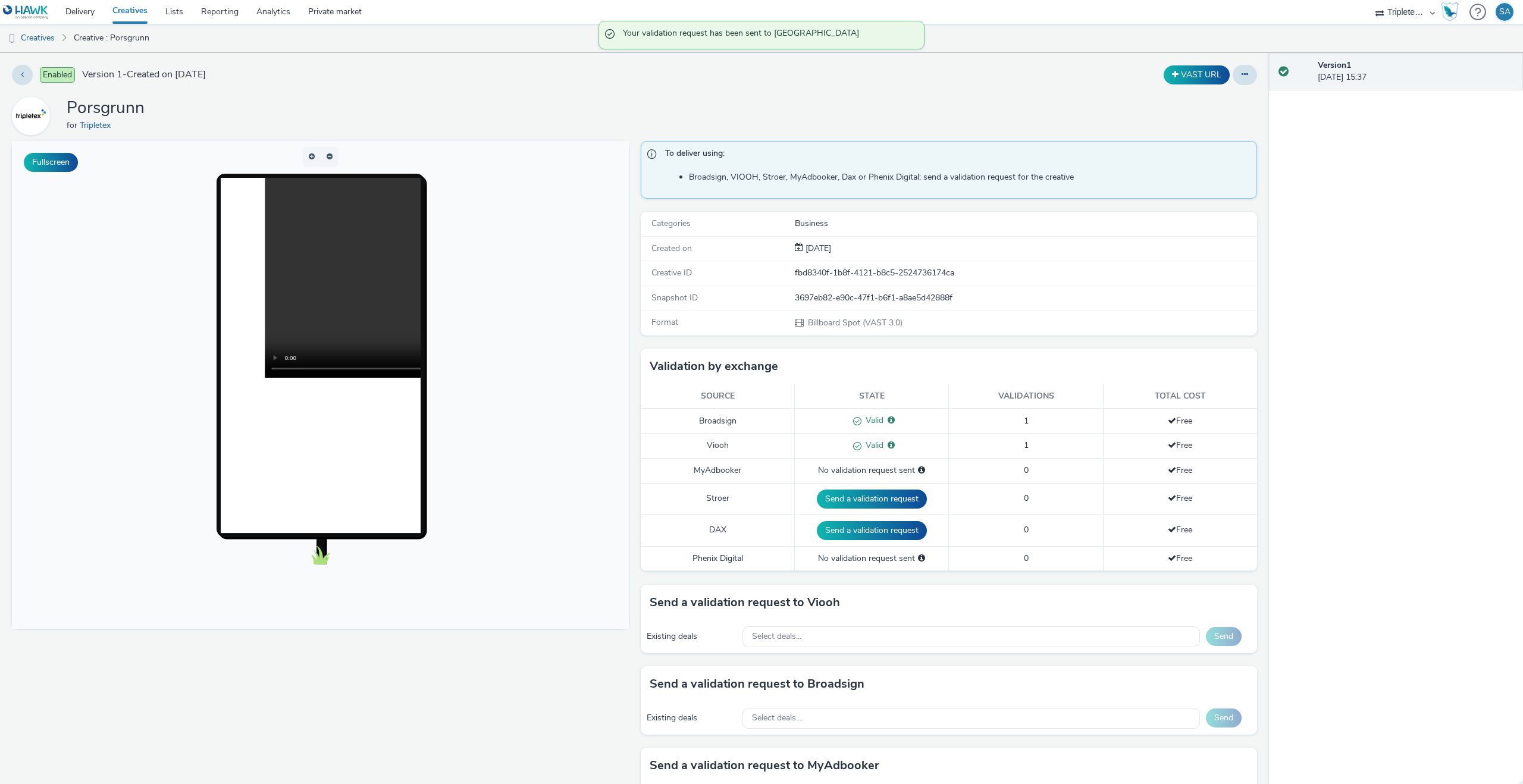
click at [127, 16] on link "Creatives" at bounding box center [130, 12] width 53 height 24
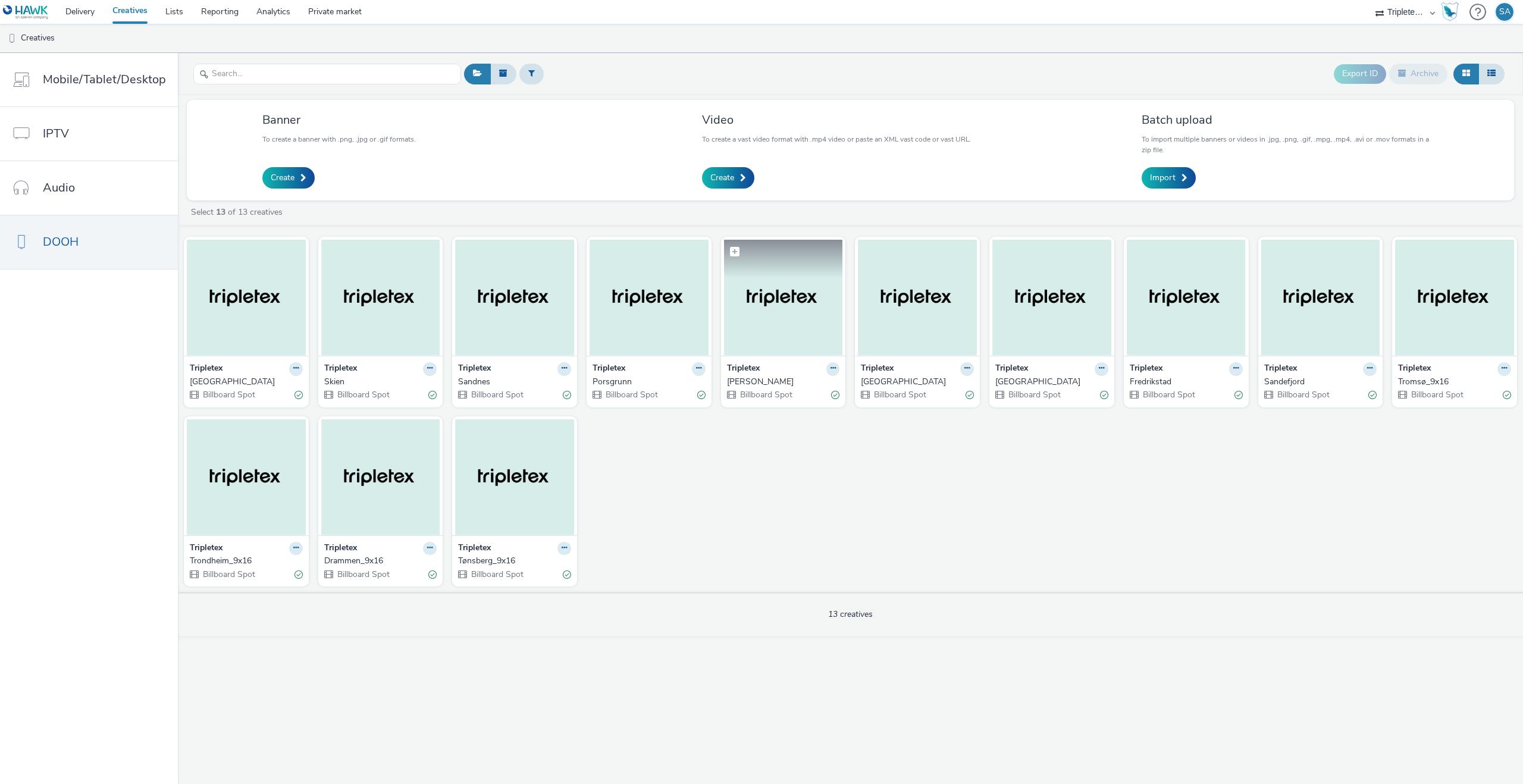
click at [766, 323] on img at bounding box center [783, 298] width 119 height 116
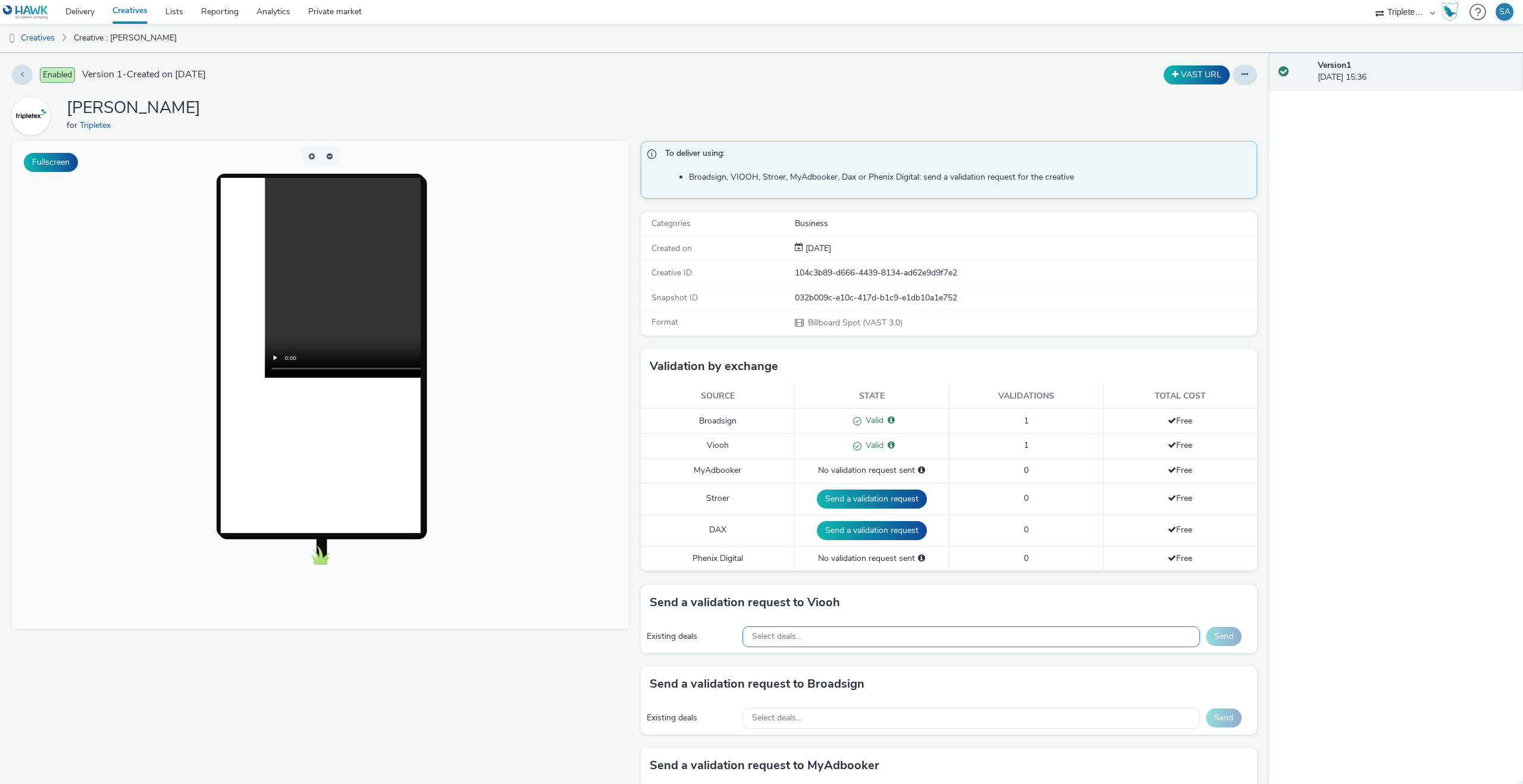
click at [1059, 641] on div "Select deals..." at bounding box center [972, 637] width 458 height 21
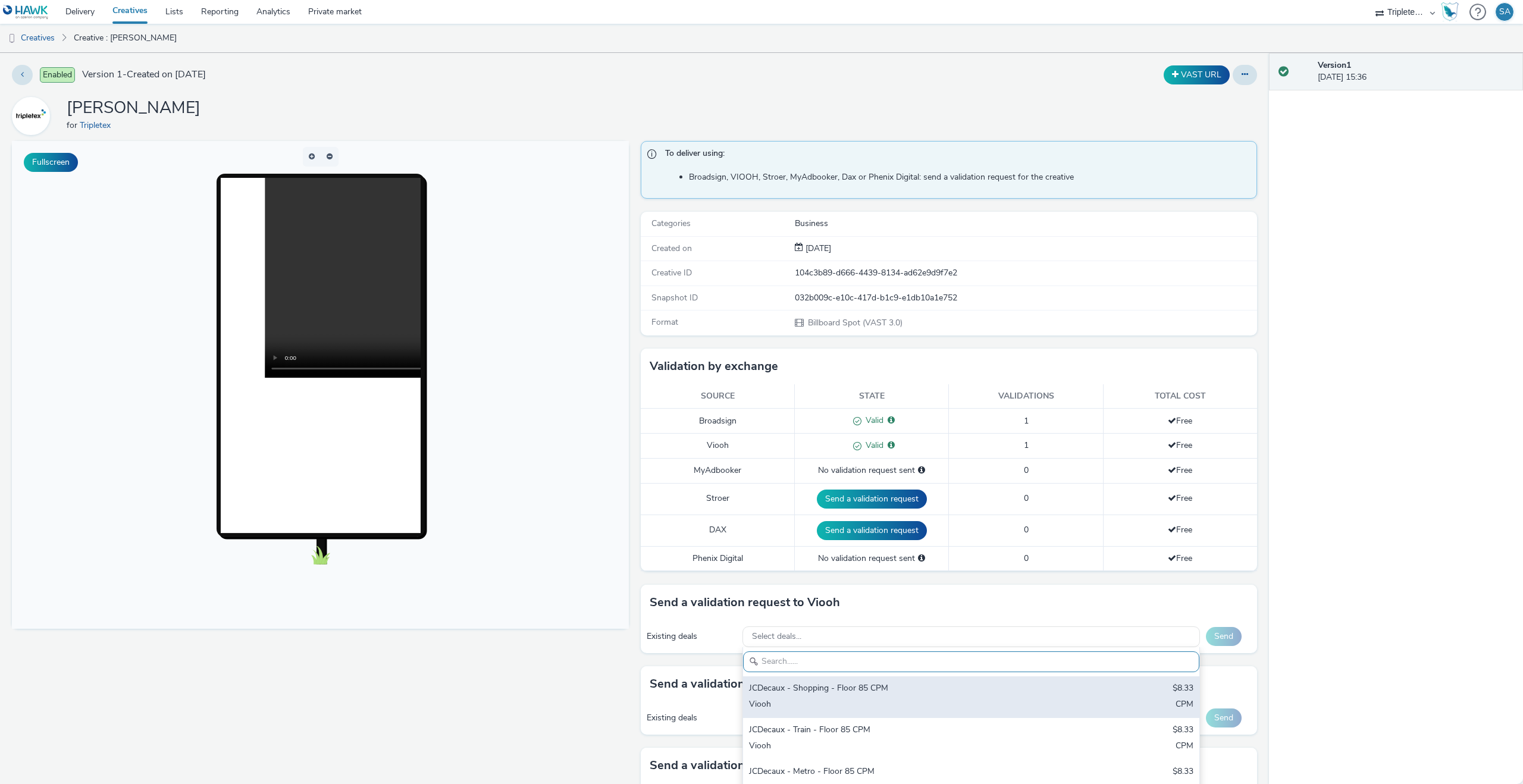
click at [859, 682] on div "JCDecaux - Shopping - Floor 85 CPM" at bounding box center [896, 689] width 295 height 14
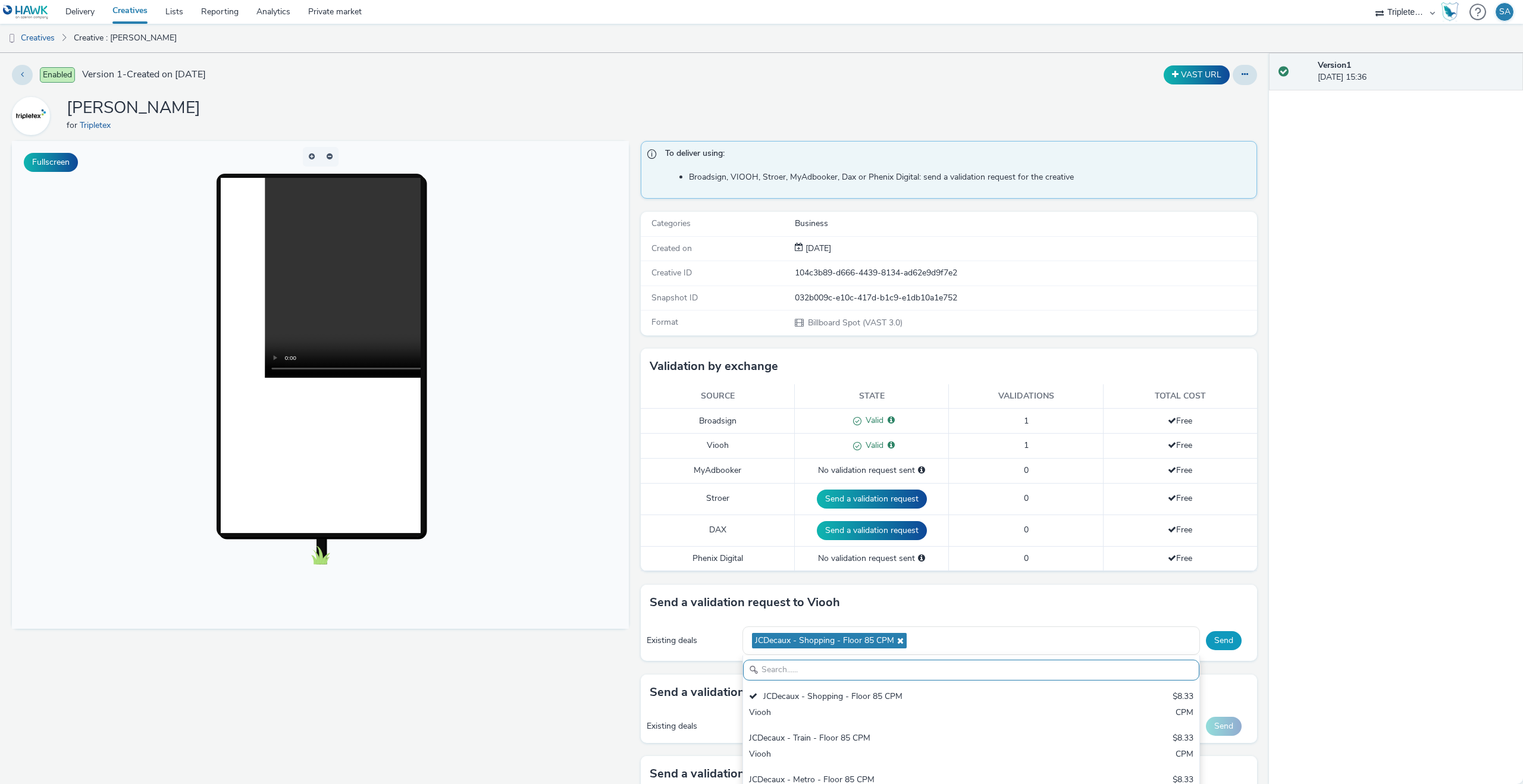
click at [1222, 635] on button "Send" at bounding box center [1224, 641] width 35 height 19
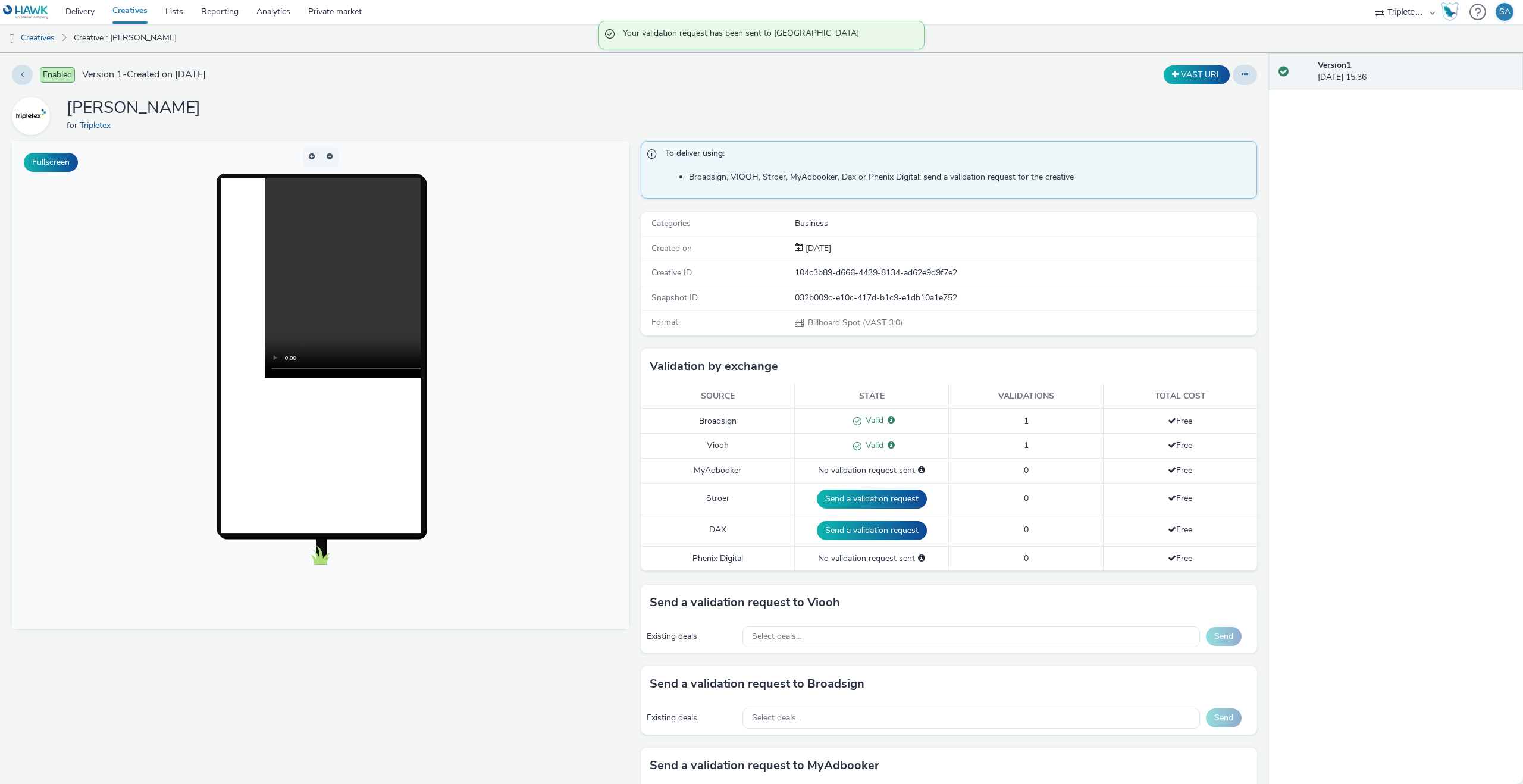
click at [141, 10] on link "Creatives" at bounding box center [130, 12] width 53 height 24
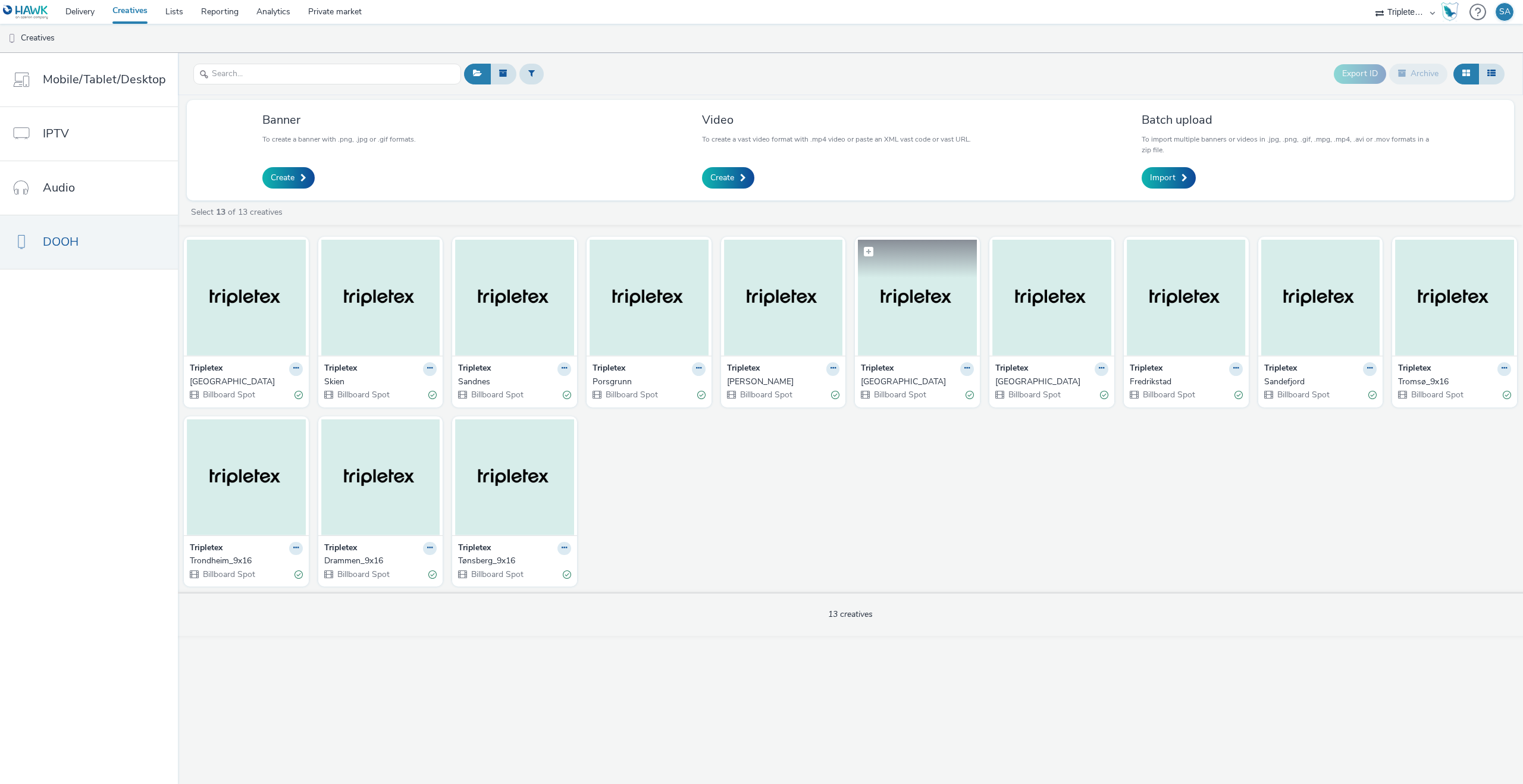
click at [921, 335] on img at bounding box center [917, 298] width 119 height 116
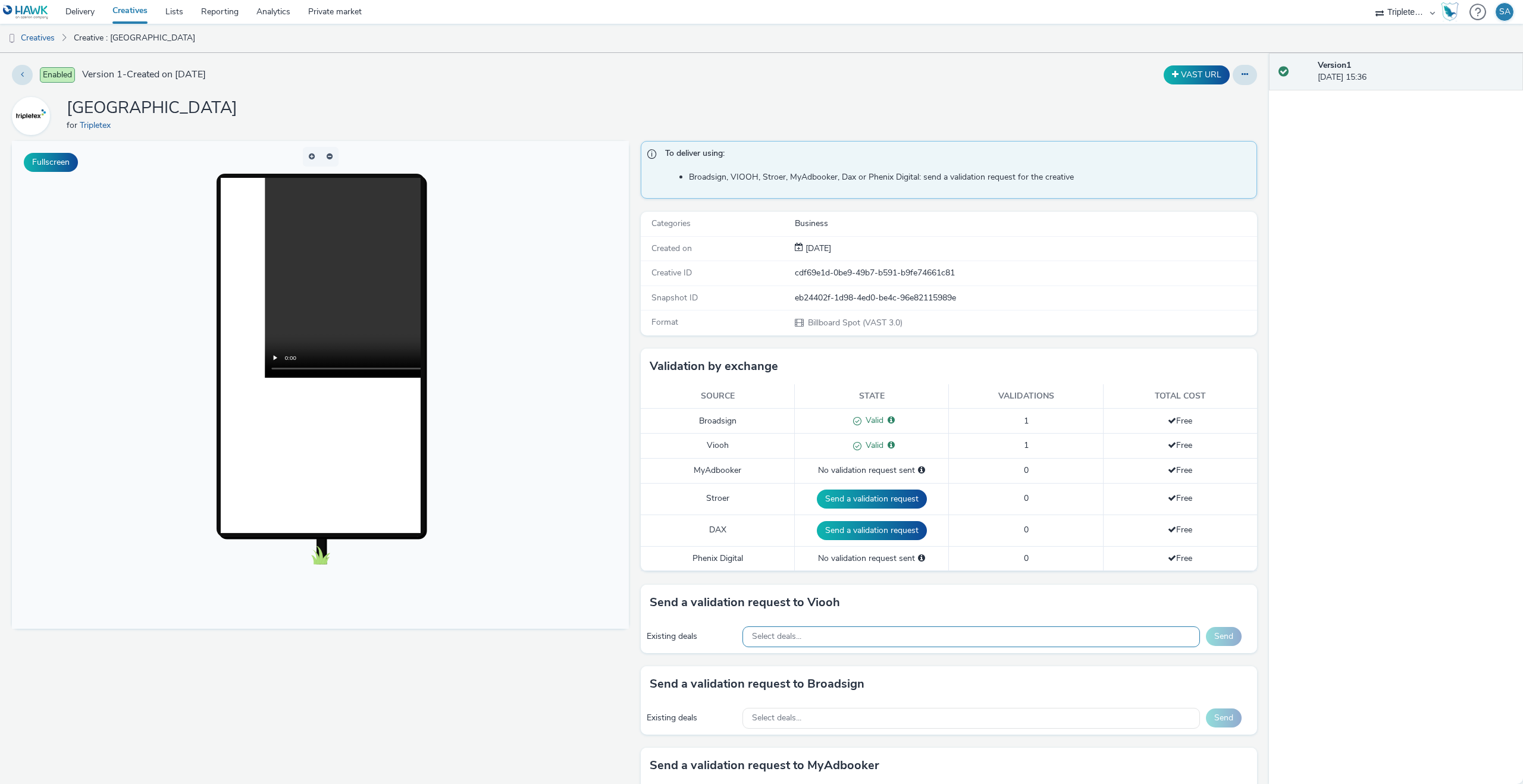
click at [1003, 644] on div "Select deals..." at bounding box center [972, 637] width 458 height 21
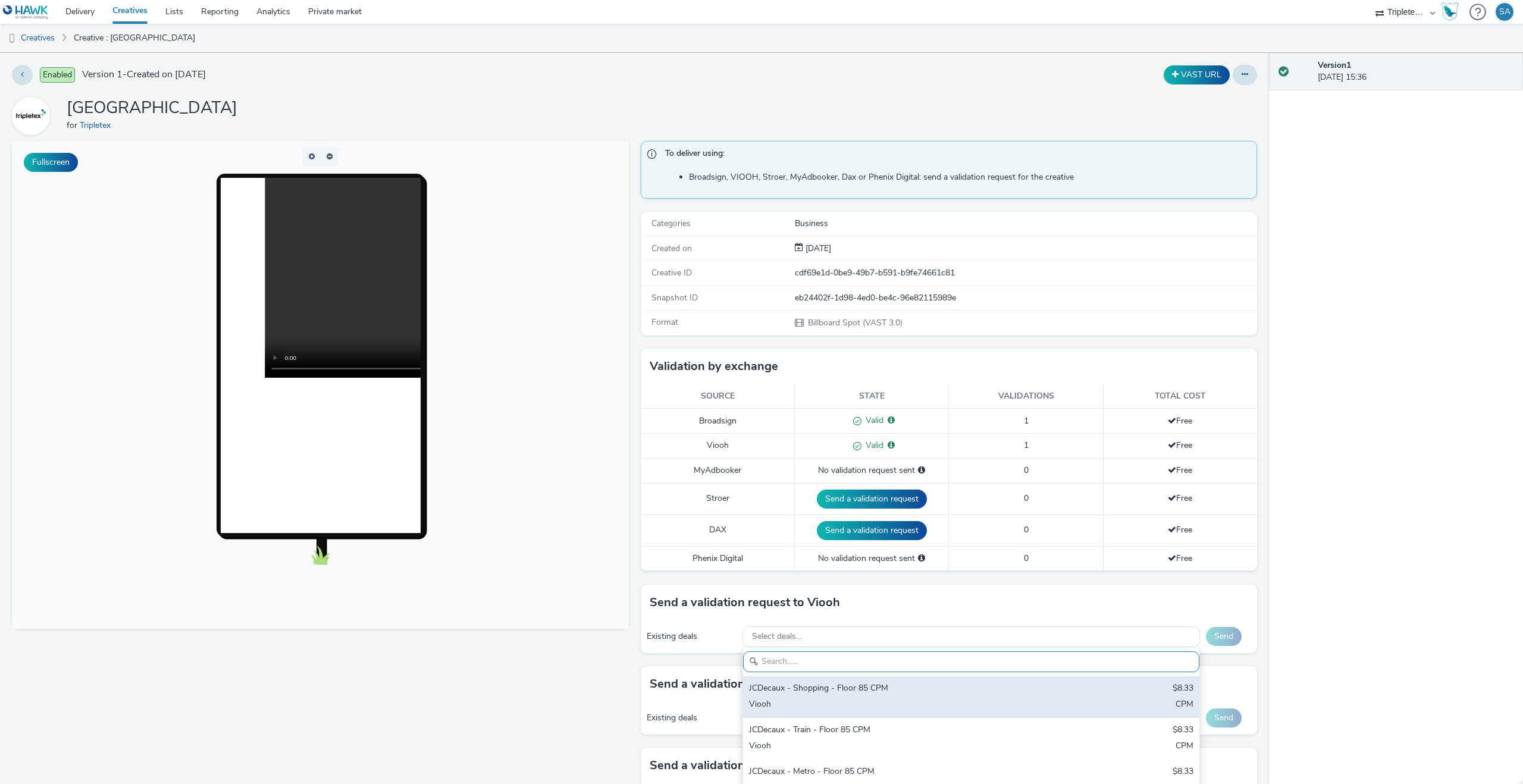
click at [959, 687] on div "JCDecaux - Shopping - Floor 85 CPM" at bounding box center [896, 689] width 295 height 14
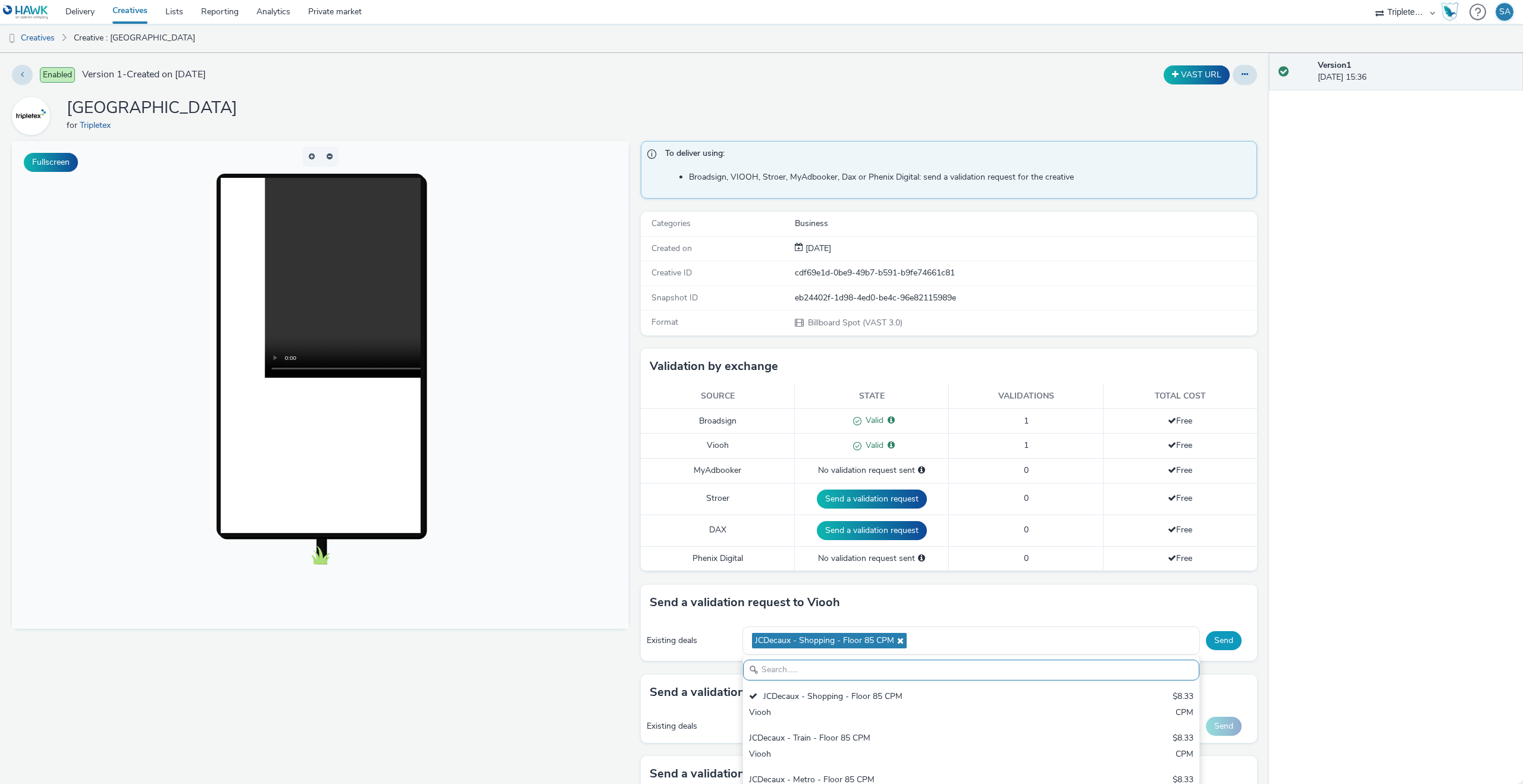
click at [1224, 631] on button "Send" at bounding box center [1224, 641] width 35 height 19
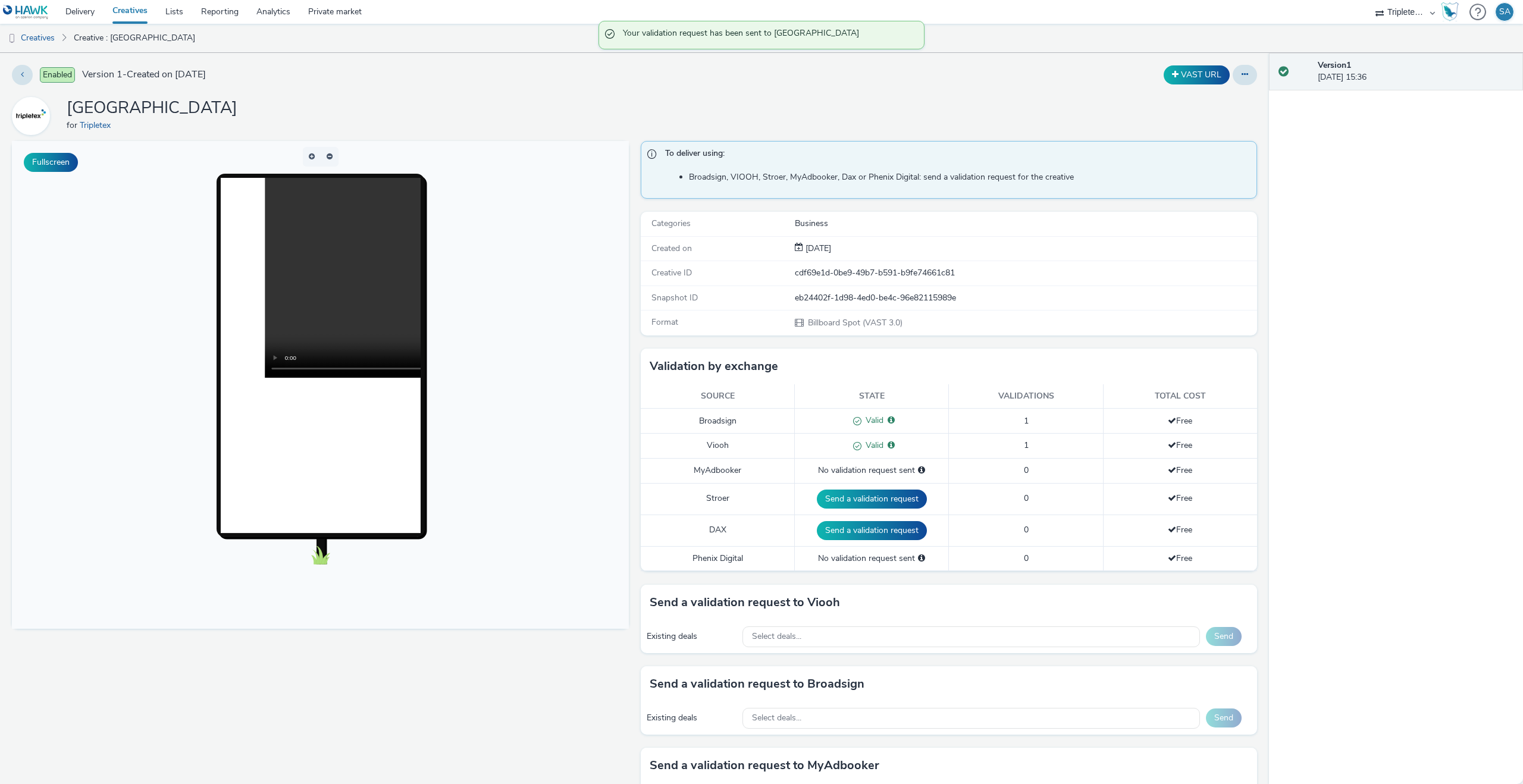
click at [130, 18] on link "Creatives" at bounding box center [130, 12] width 53 height 24
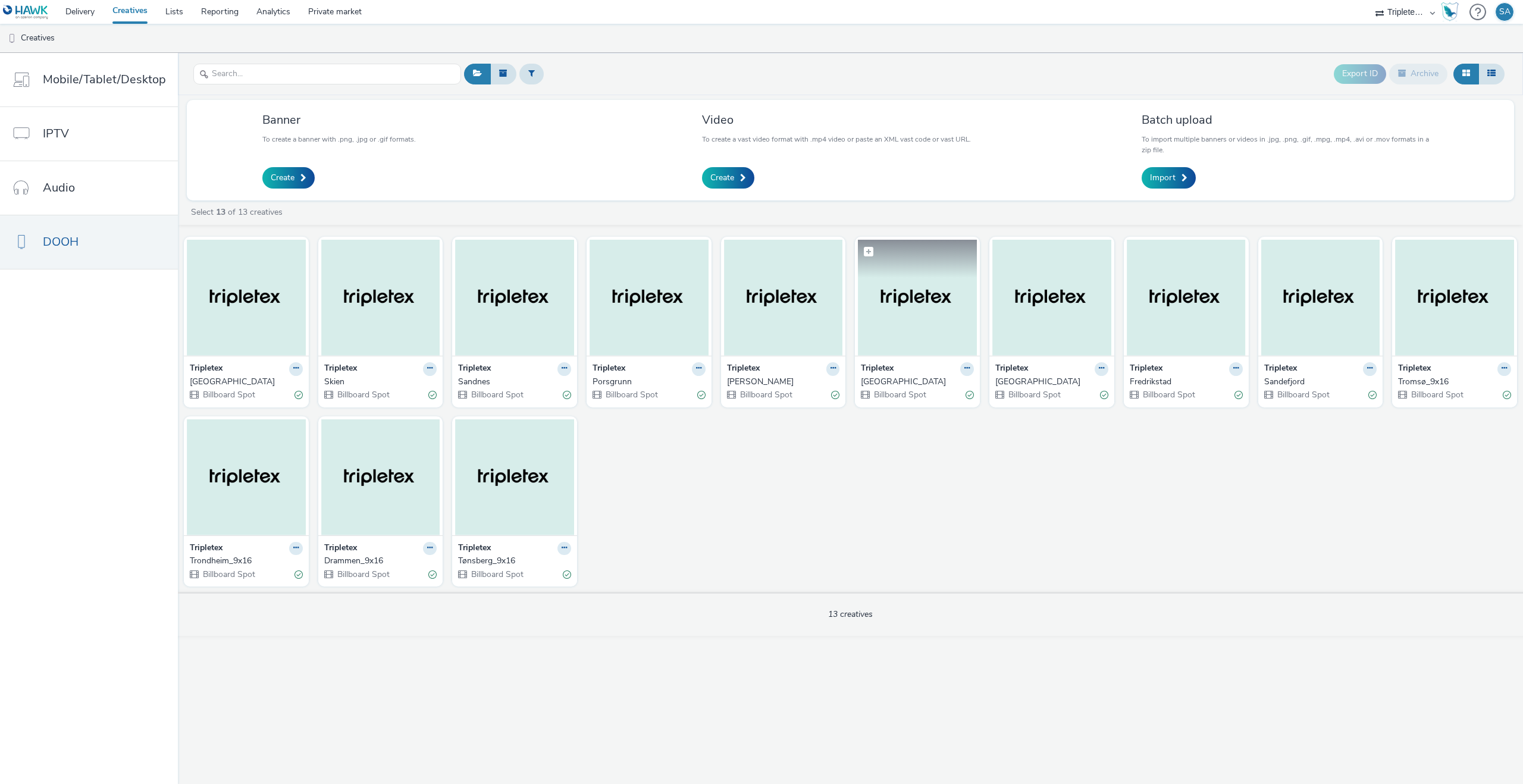
click at [904, 310] on img at bounding box center [917, 298] width 119 height 116
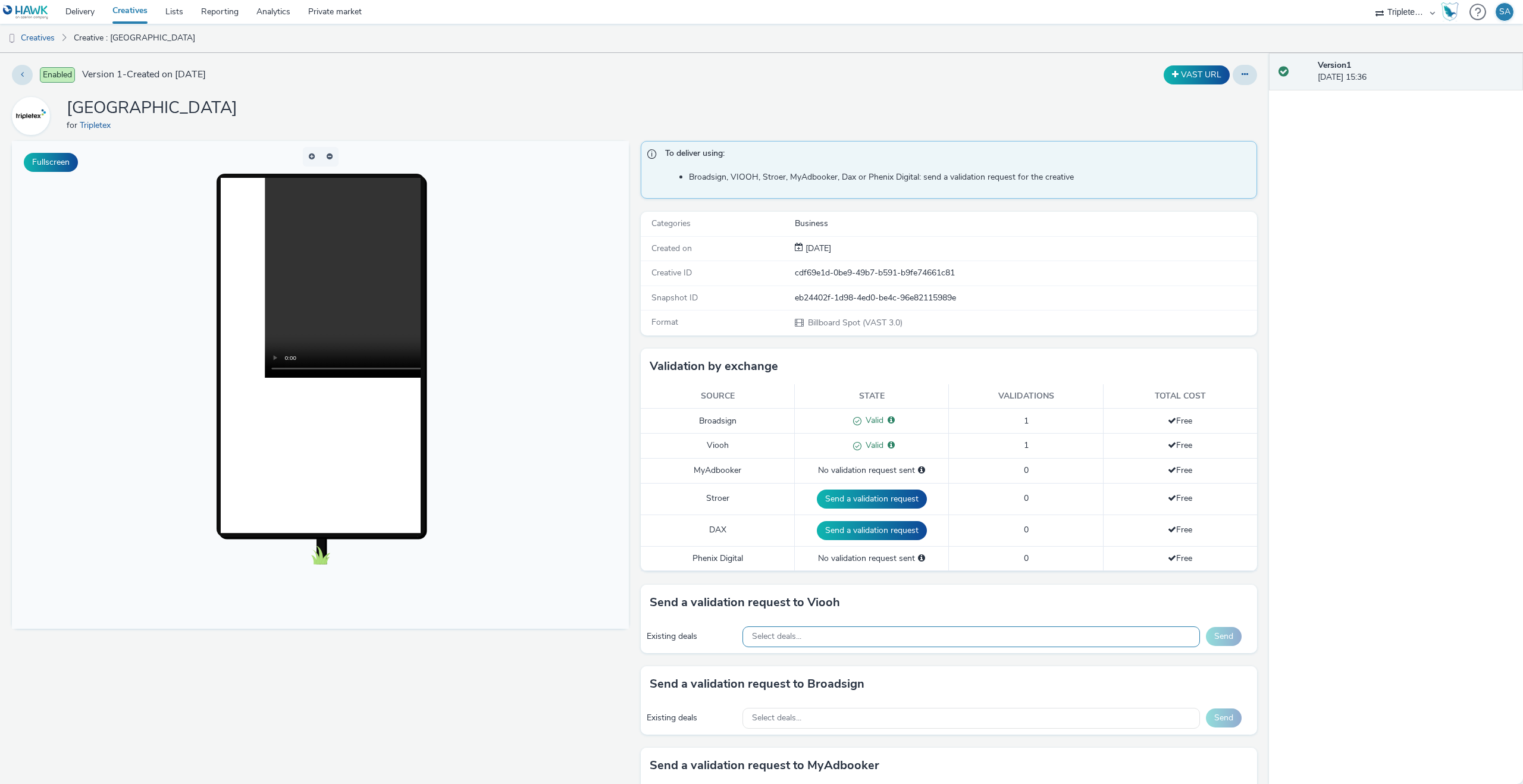
click at [896, 639] on div "Select deals..." at bounding box center [972, 637] width 458 height 21
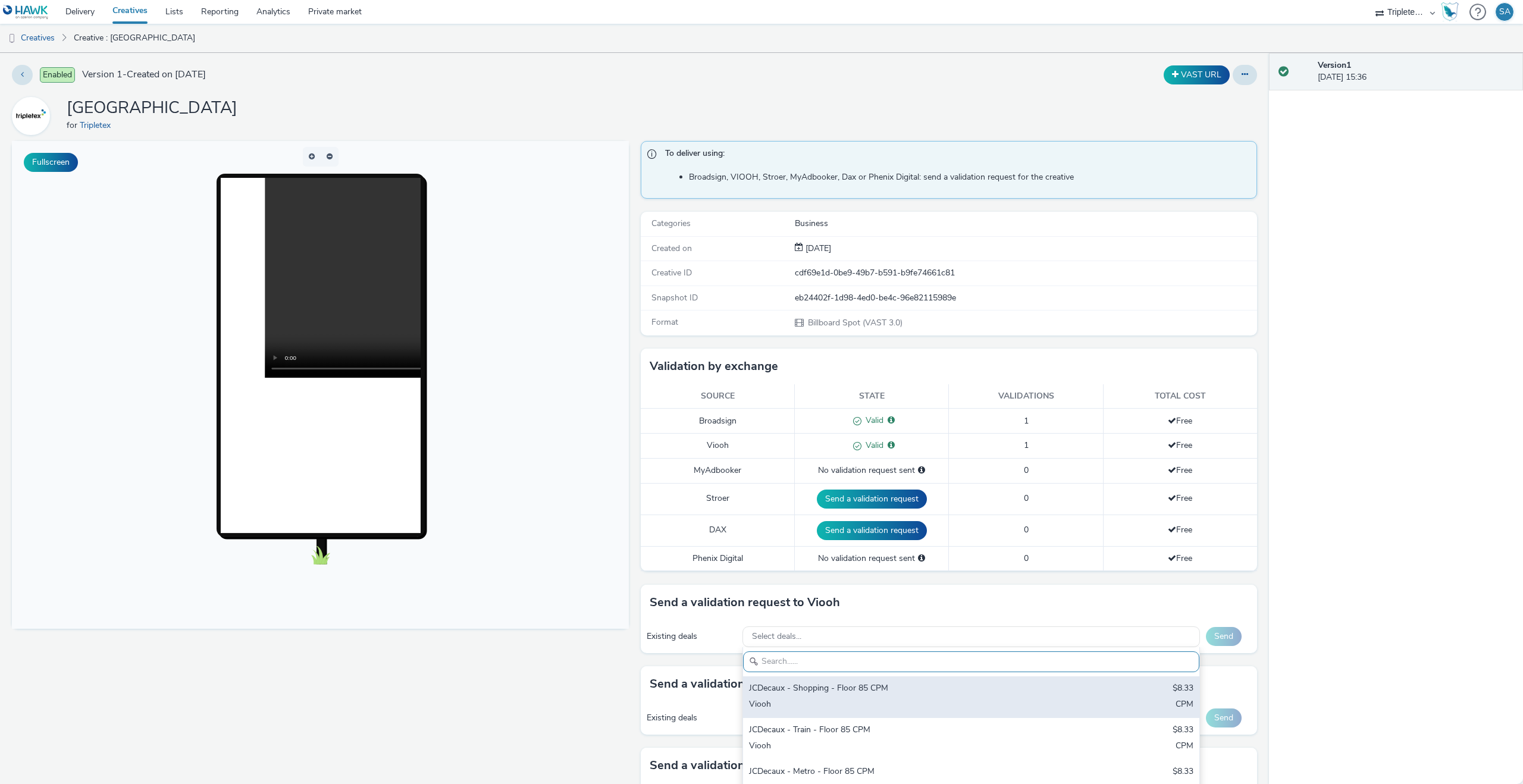
click at [887, 688] on div "JCDecaux - Shopping - Floor 85 CPM" at bounding box center [896, 689] width 295 height 14
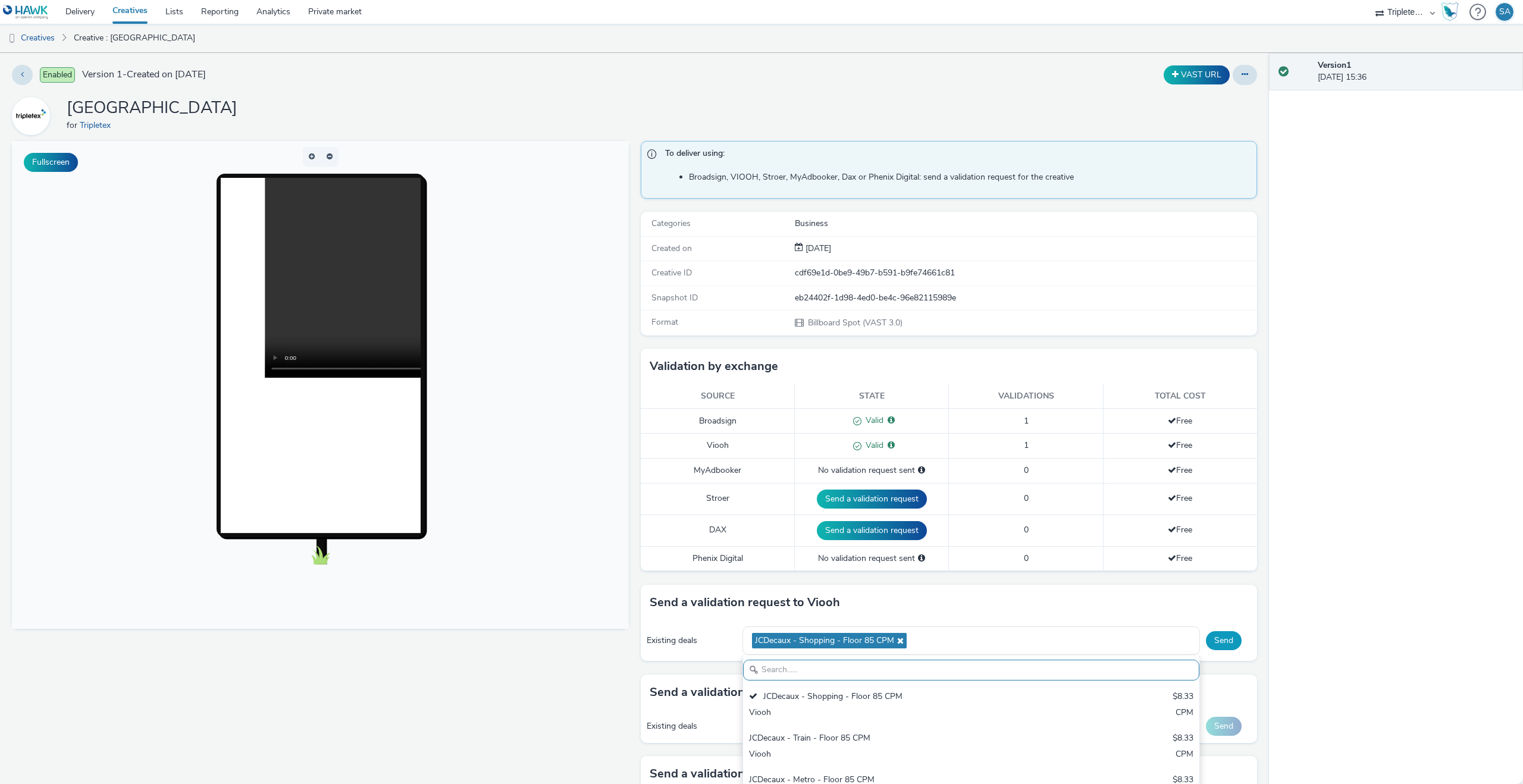
click at [1217, 636] on button "Send" at bounding box center [1224, 641] width 35 height 19
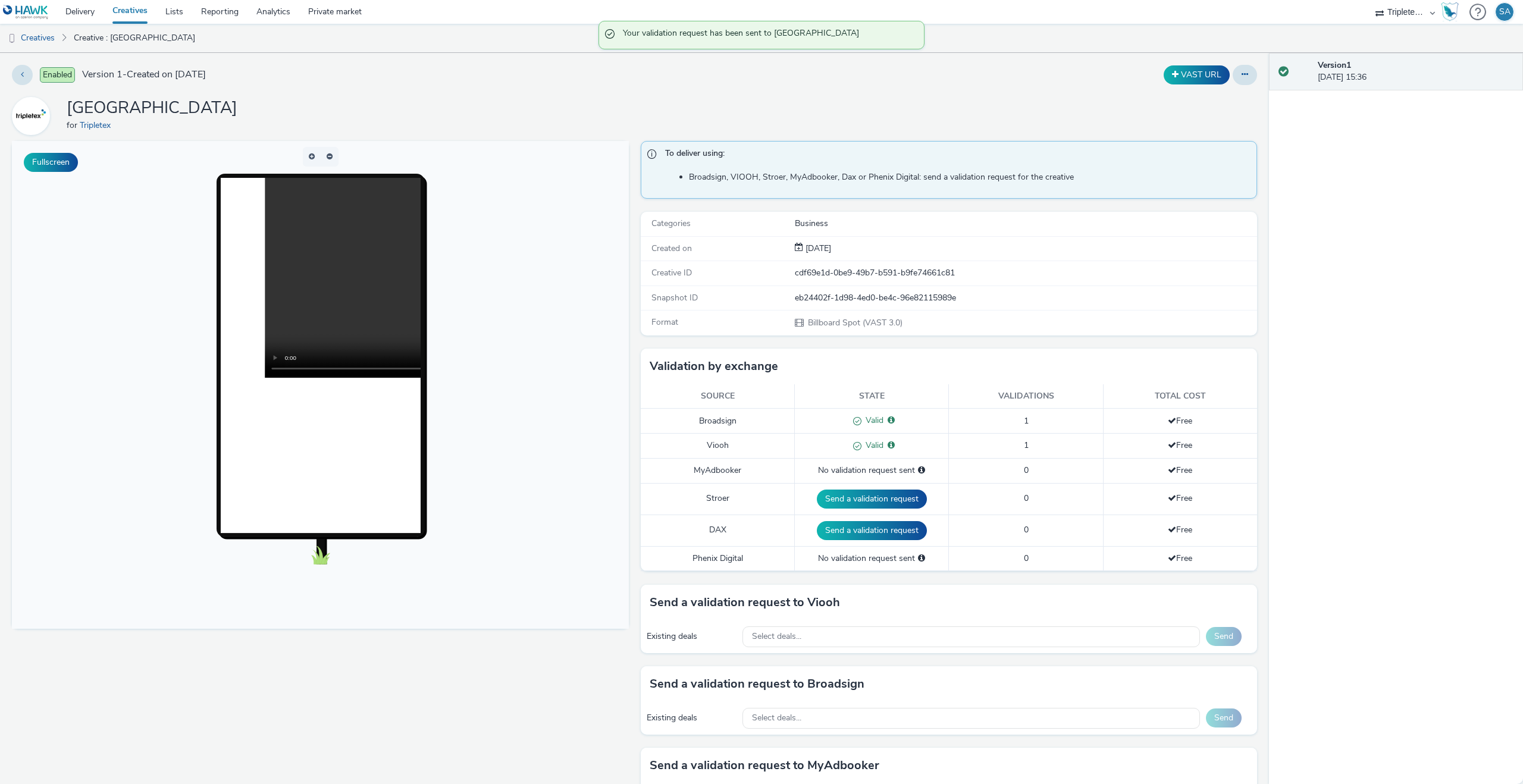
click at [143, 5] on link "Creatives" at bounding box center [130, 12] width 53 height 24
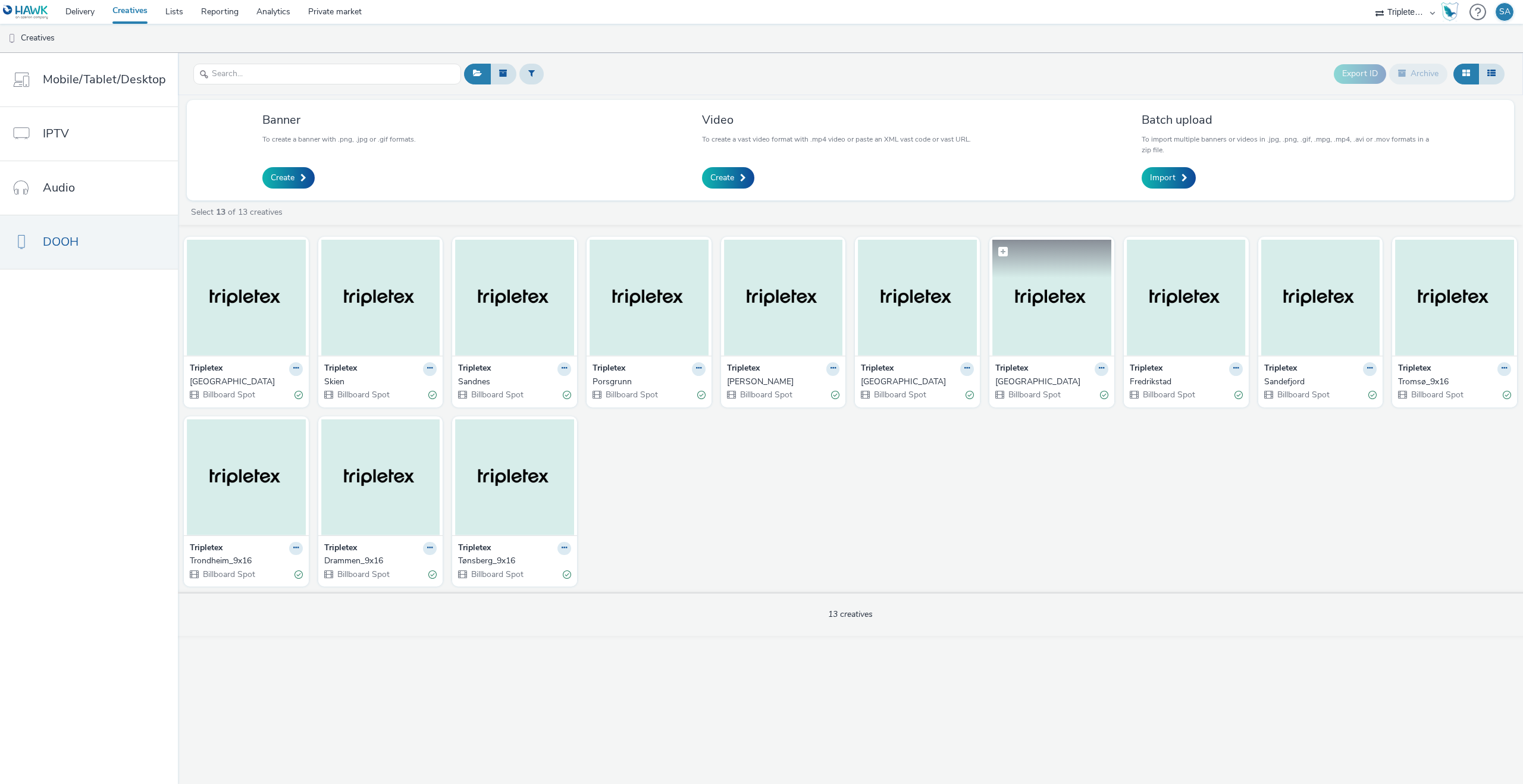
click at [1010, 351] on img at bounding box center [1051, 298] width 119 height 116
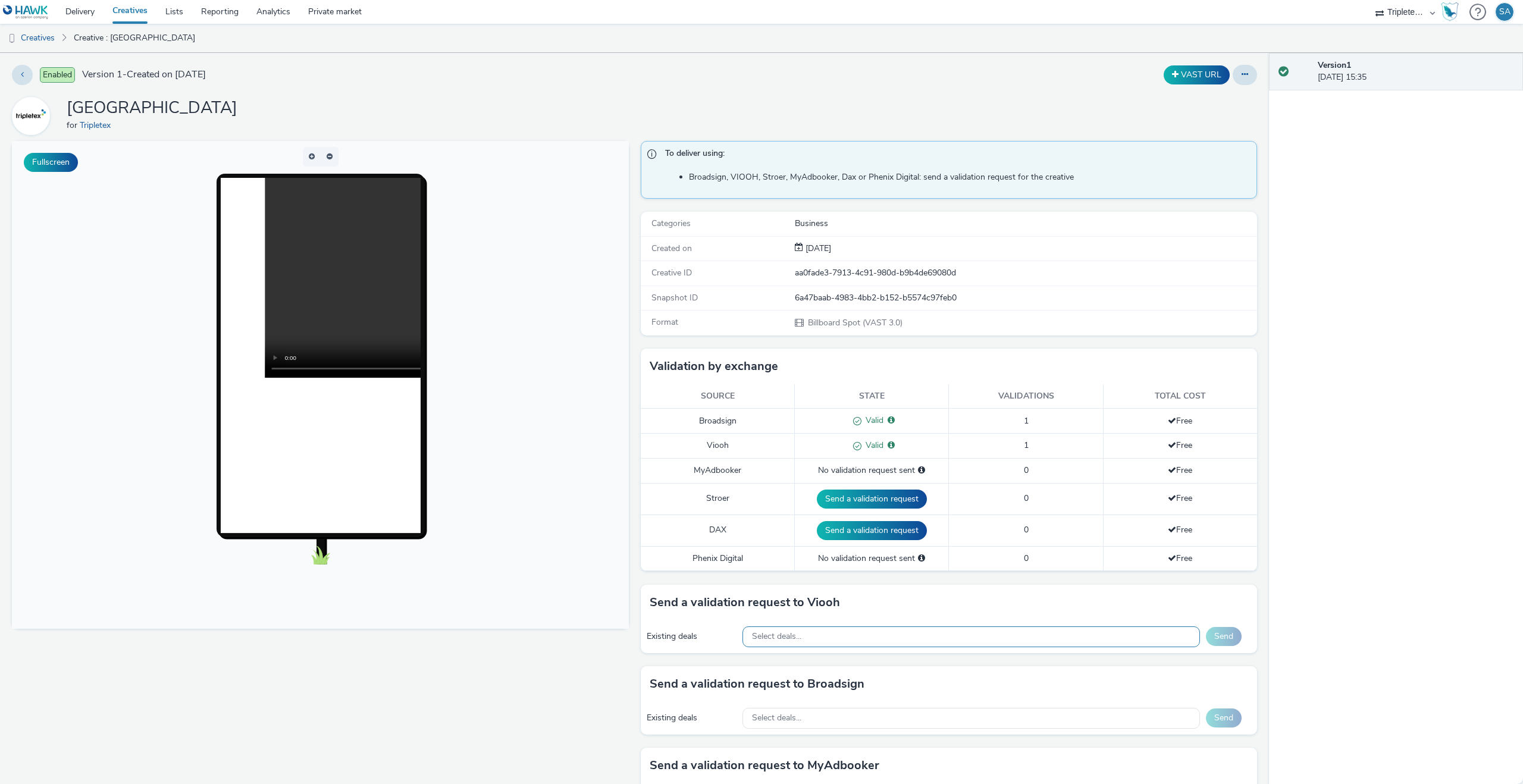
click at [924, 627] on div "Select deals..." at bounding box center [972, 637] width 458 height 21
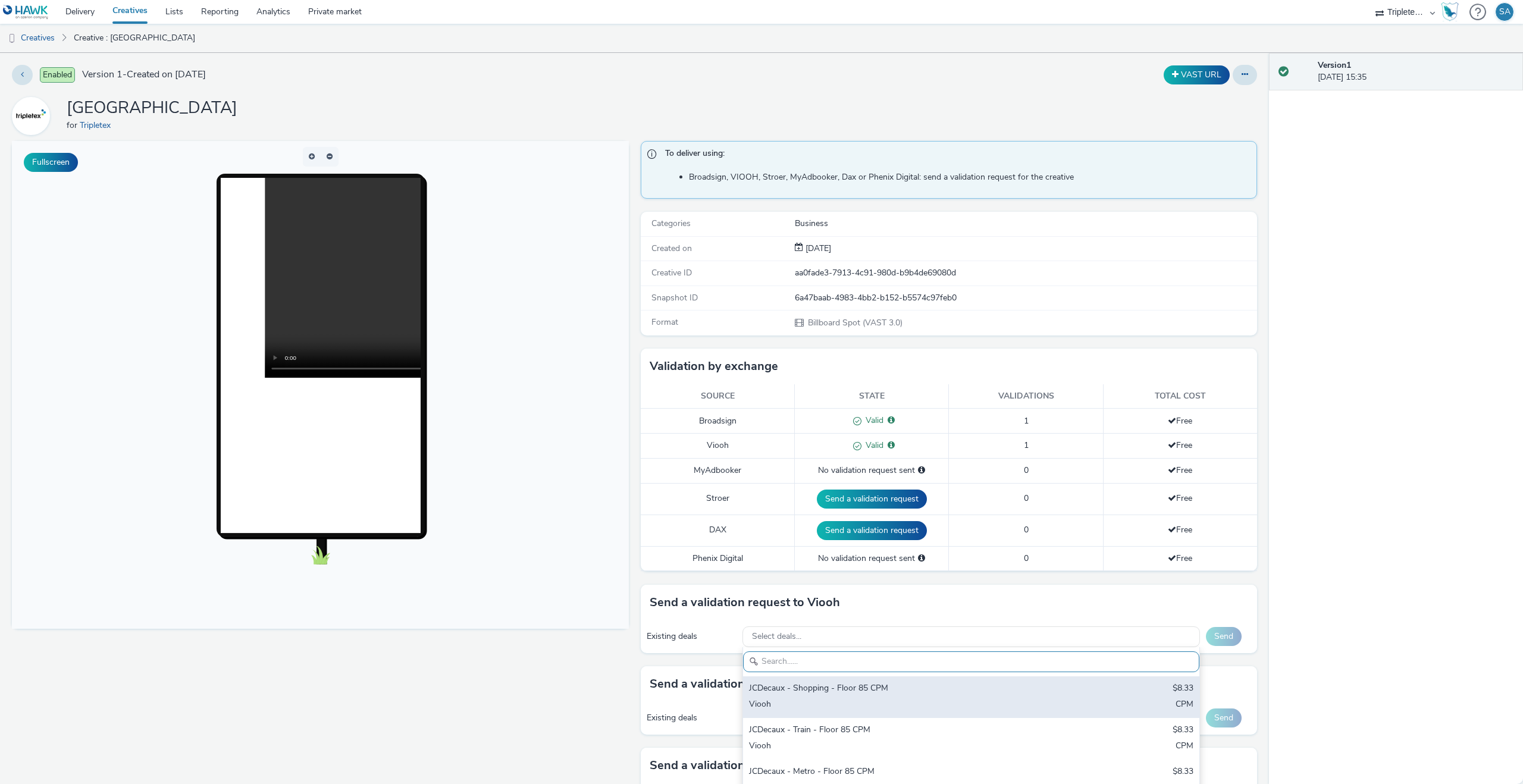
click at [887, 685] on div "JCDecaux - Shopping - Floor 85 CPM" at bounding box center [896, 689] width 295 height 14
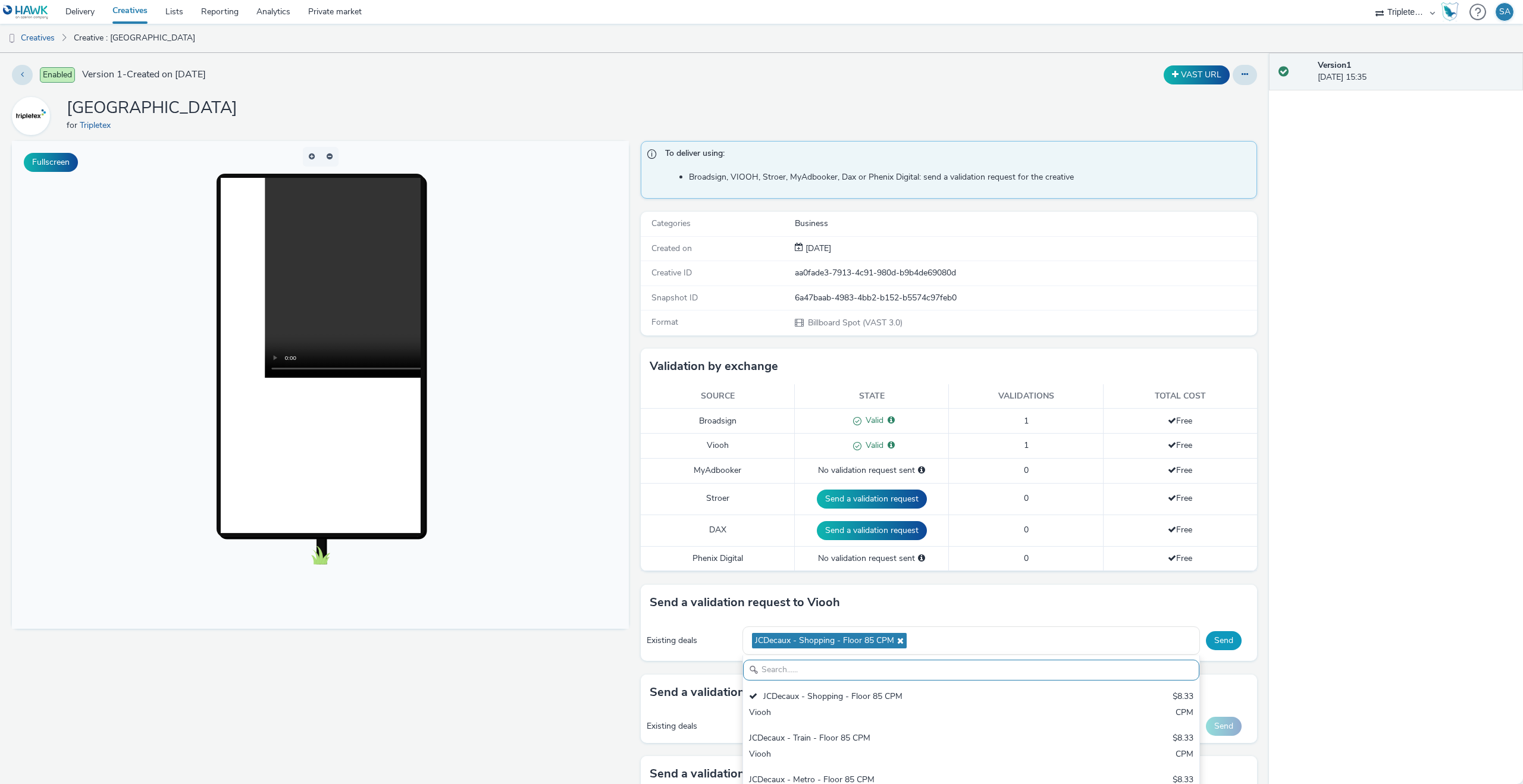
click at [1223, 645] on button "Send" at bounding box center [1224, 641] width 35 height 19
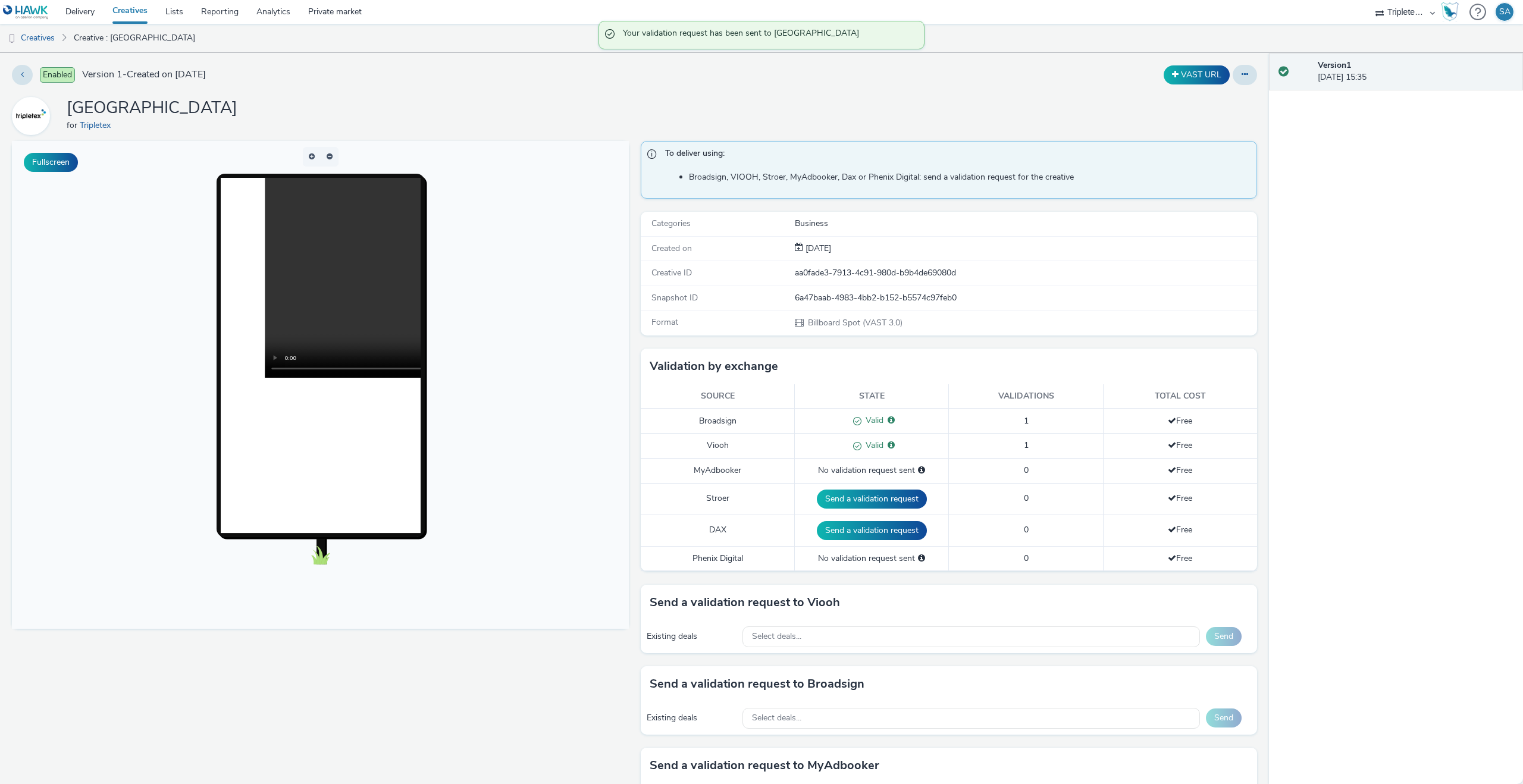
click at [127, 18] on link "Creatives" at bounding box center [130, 12] width 53 height 24
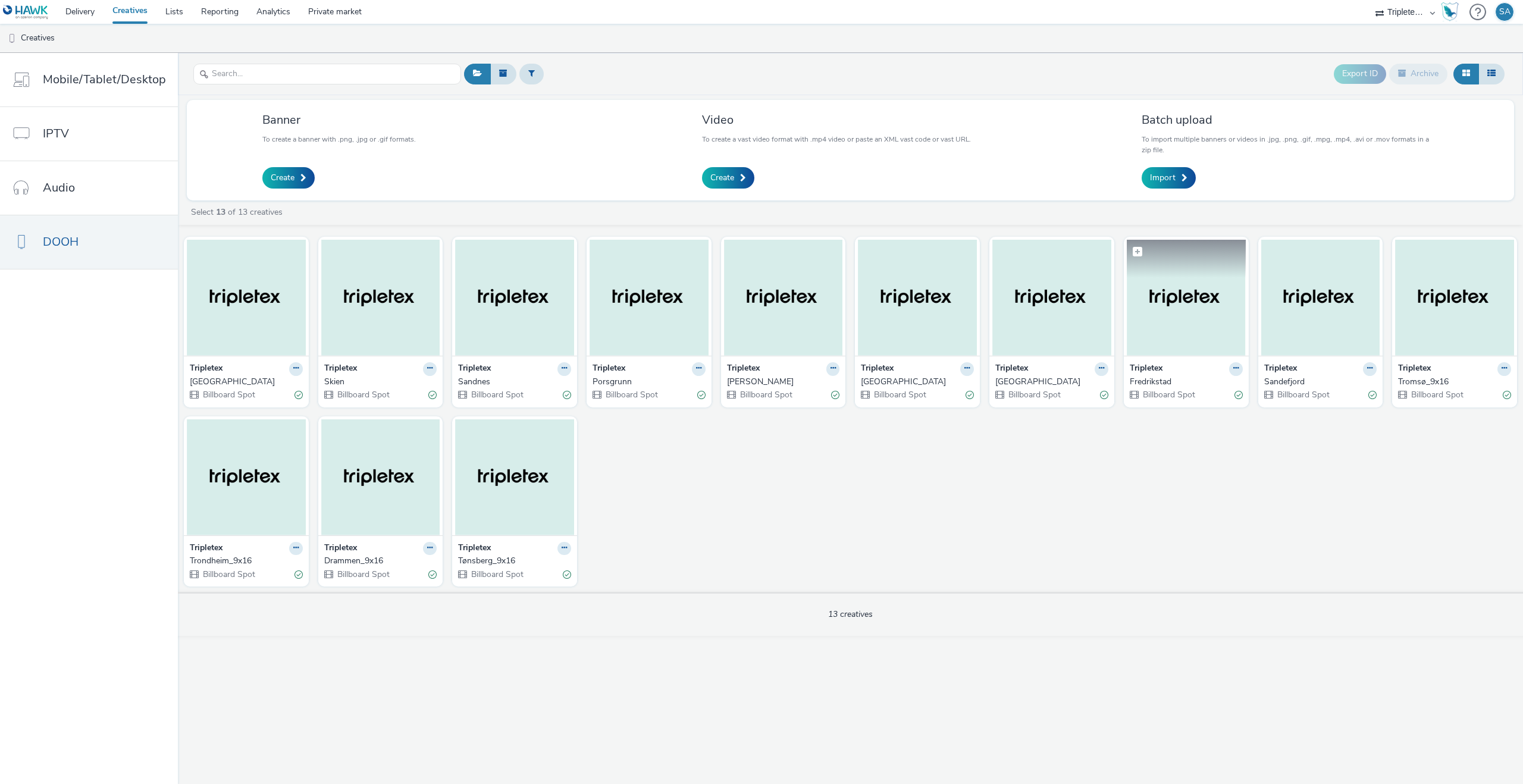
click at [1133, 332] on img at bounding box center [1186, 298] width 119 height 116
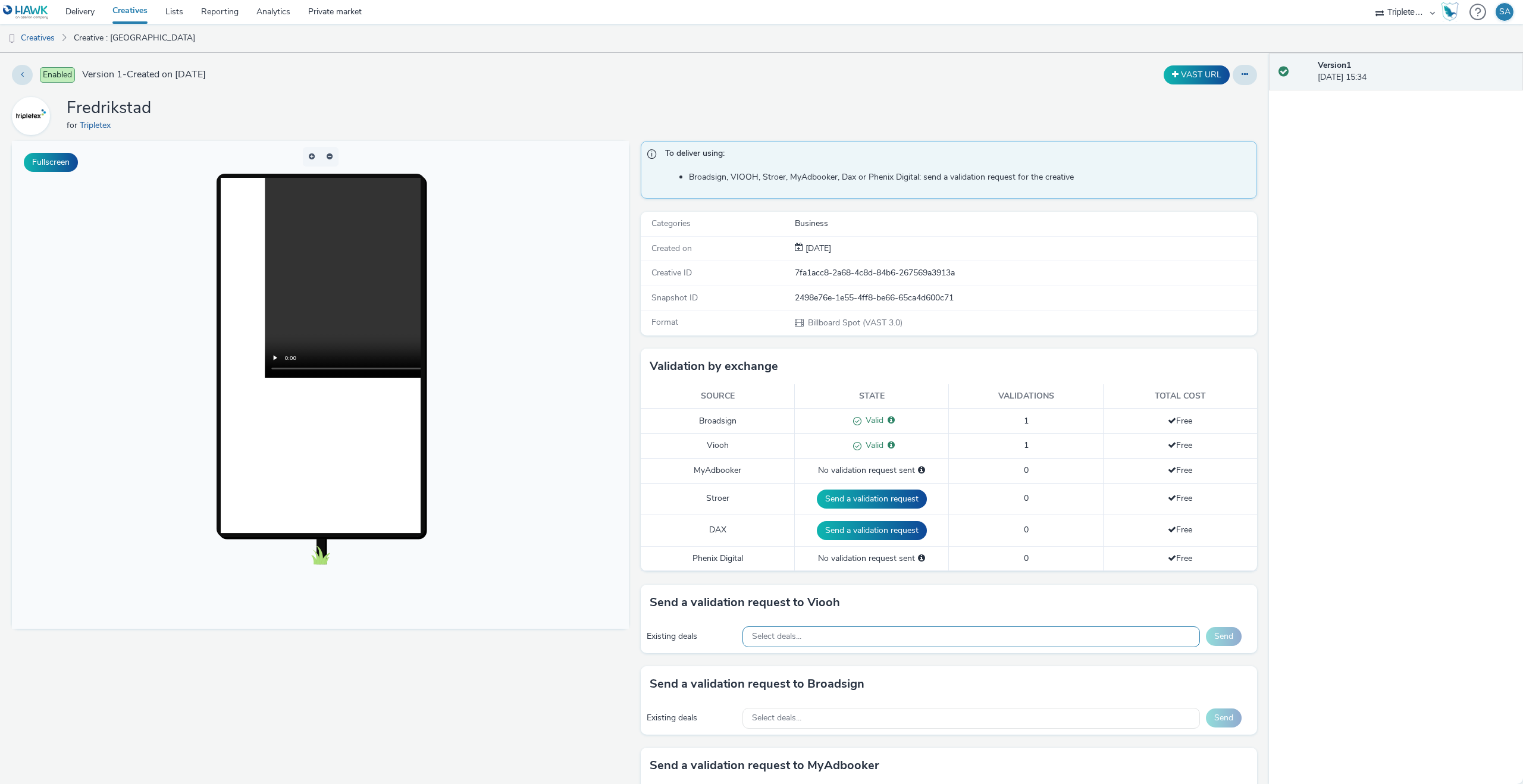
click at [870, 645] on div "Select deals..." at bounding box center [972, 637] width 458 height 21
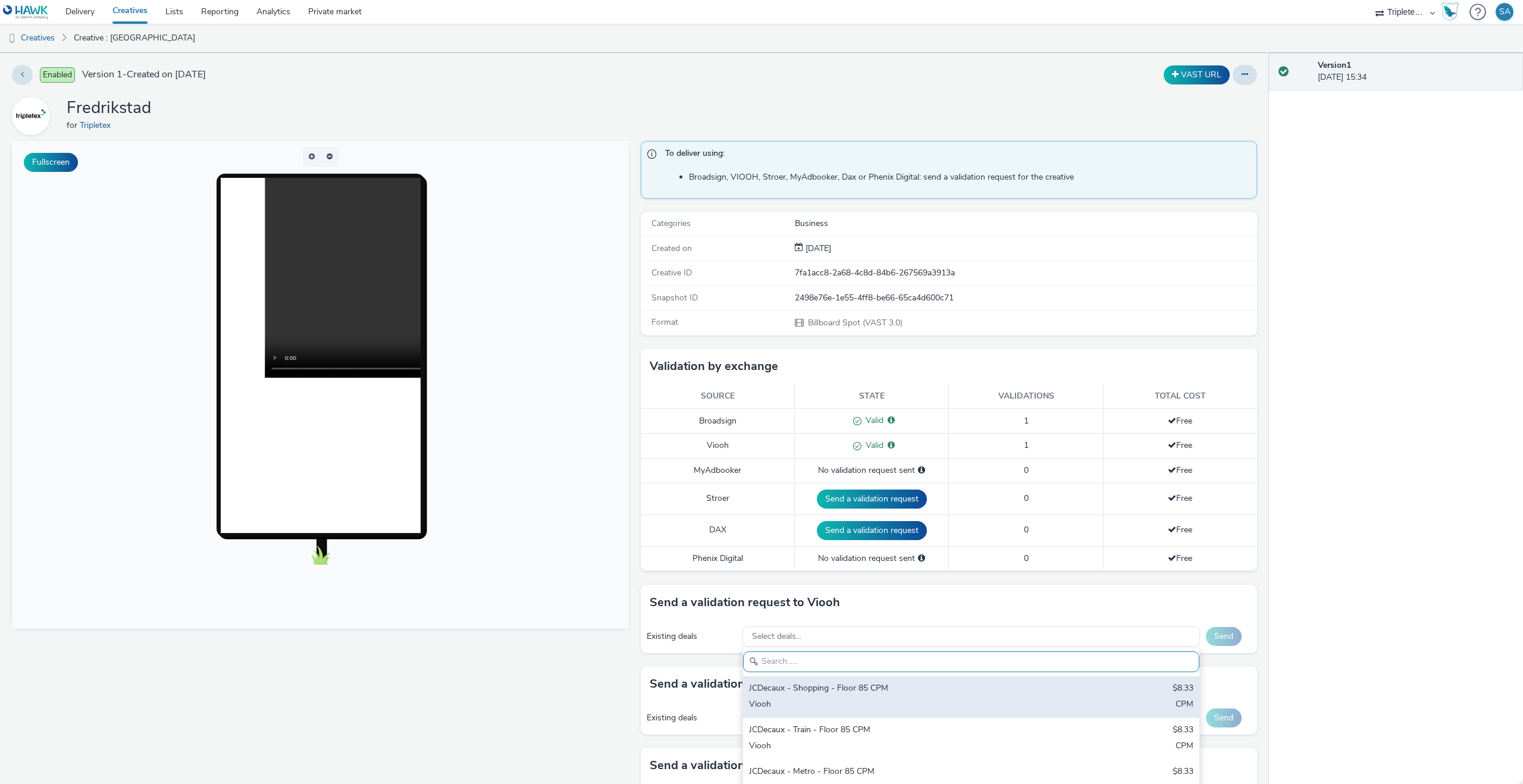
click at [865, 679] on div "JCDecaux - Shopping - Floor 85 CPM $8.33 Viooh CPM" at bounding box center [972, 697] width 456 height 41
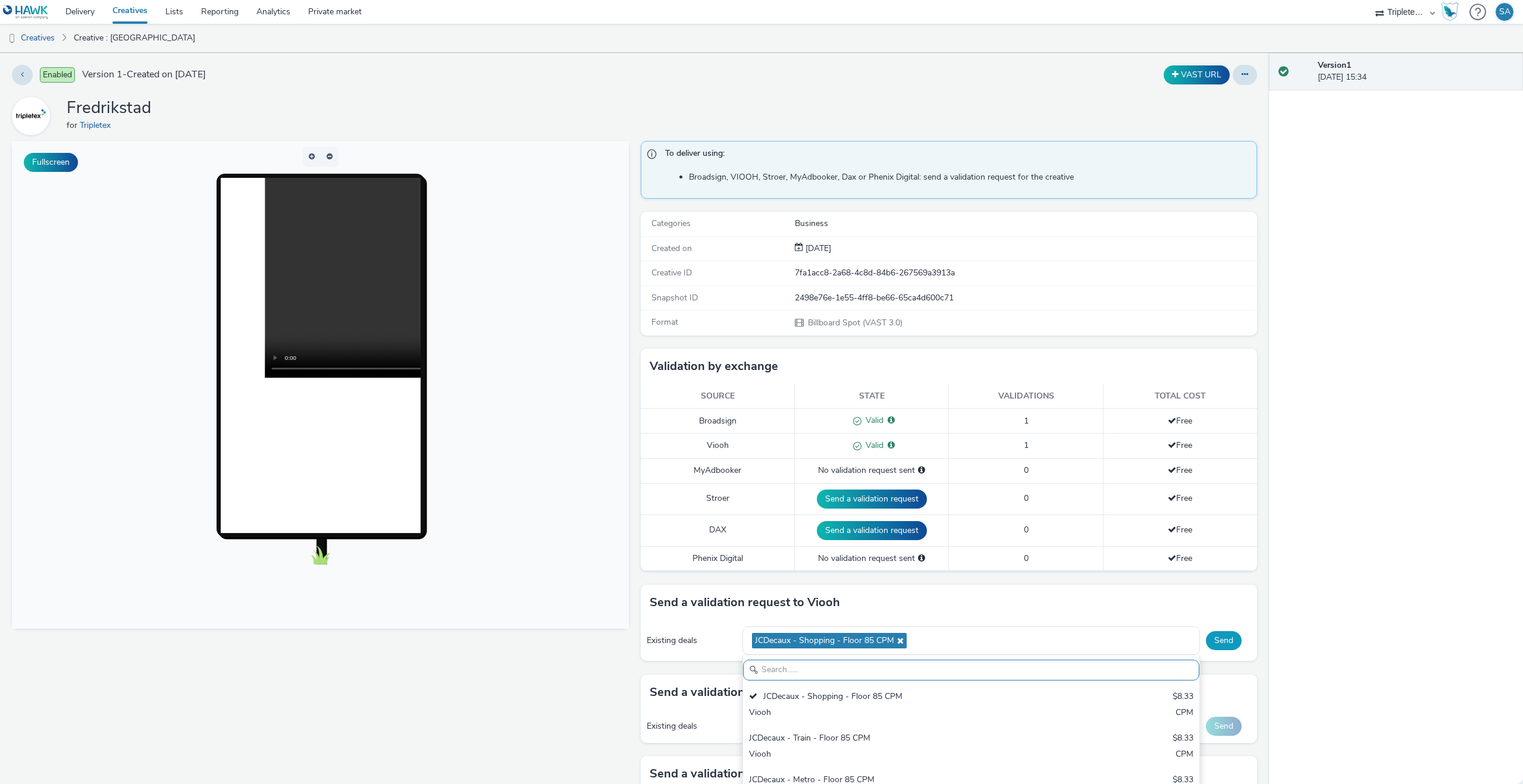
click at [1221, 639] on button "Send" at bounding box center [1224, 641] width 35 height 19
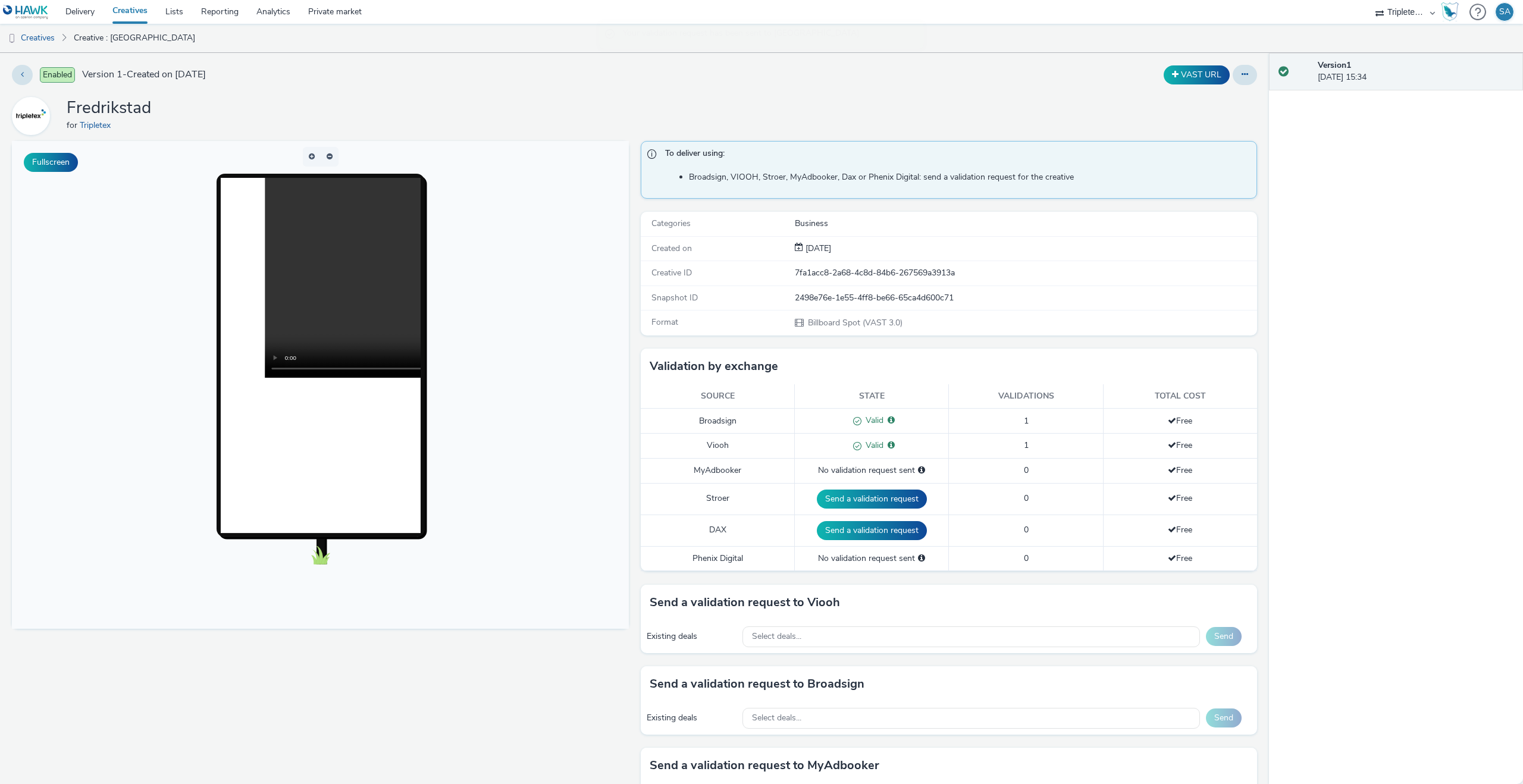
click at [138, 16] on link "Creatives" at bounding box center [130, 12] width 53 height 24
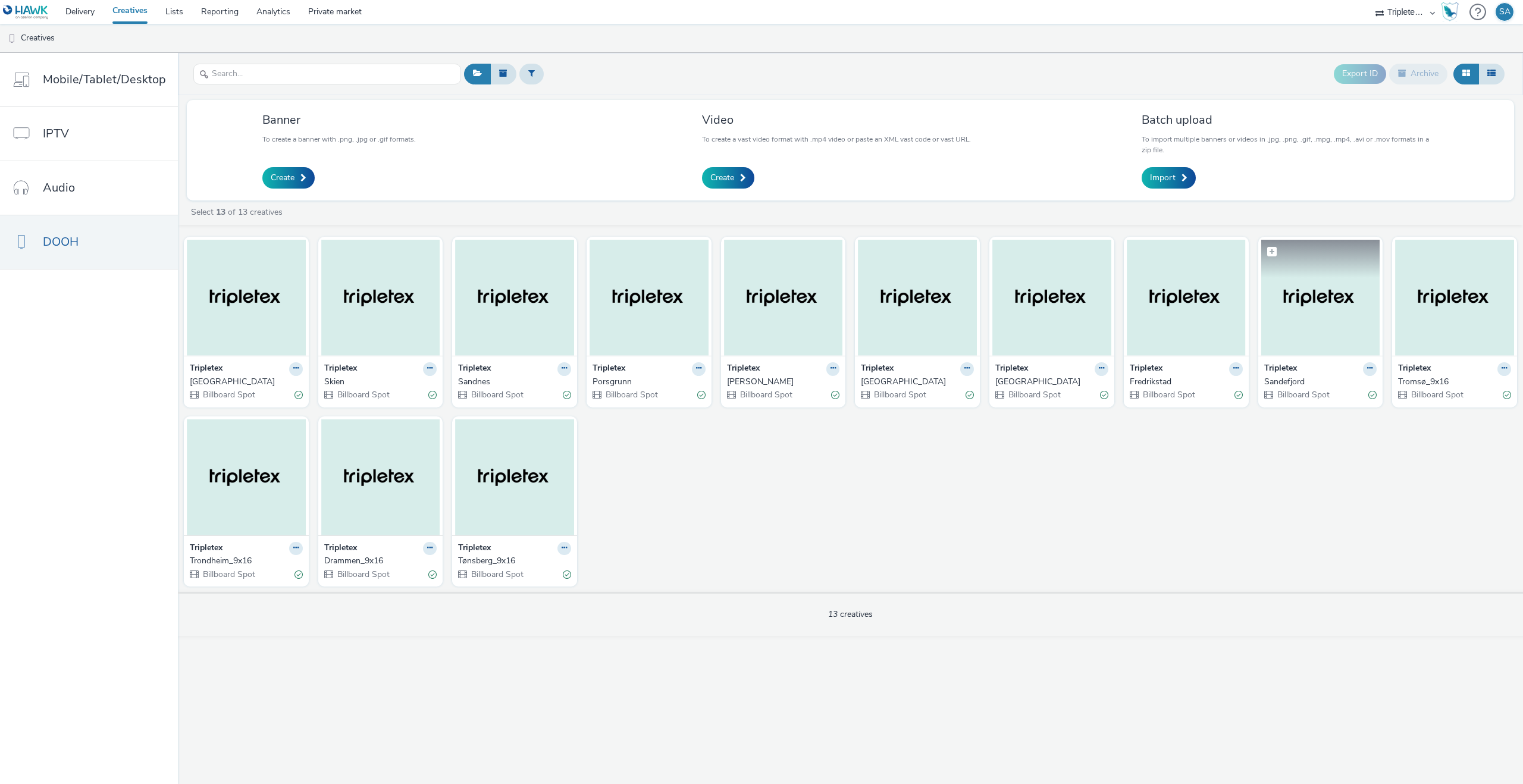
click at [1302, 325] on img at bounding box center [1320, 298] width 119 height 116
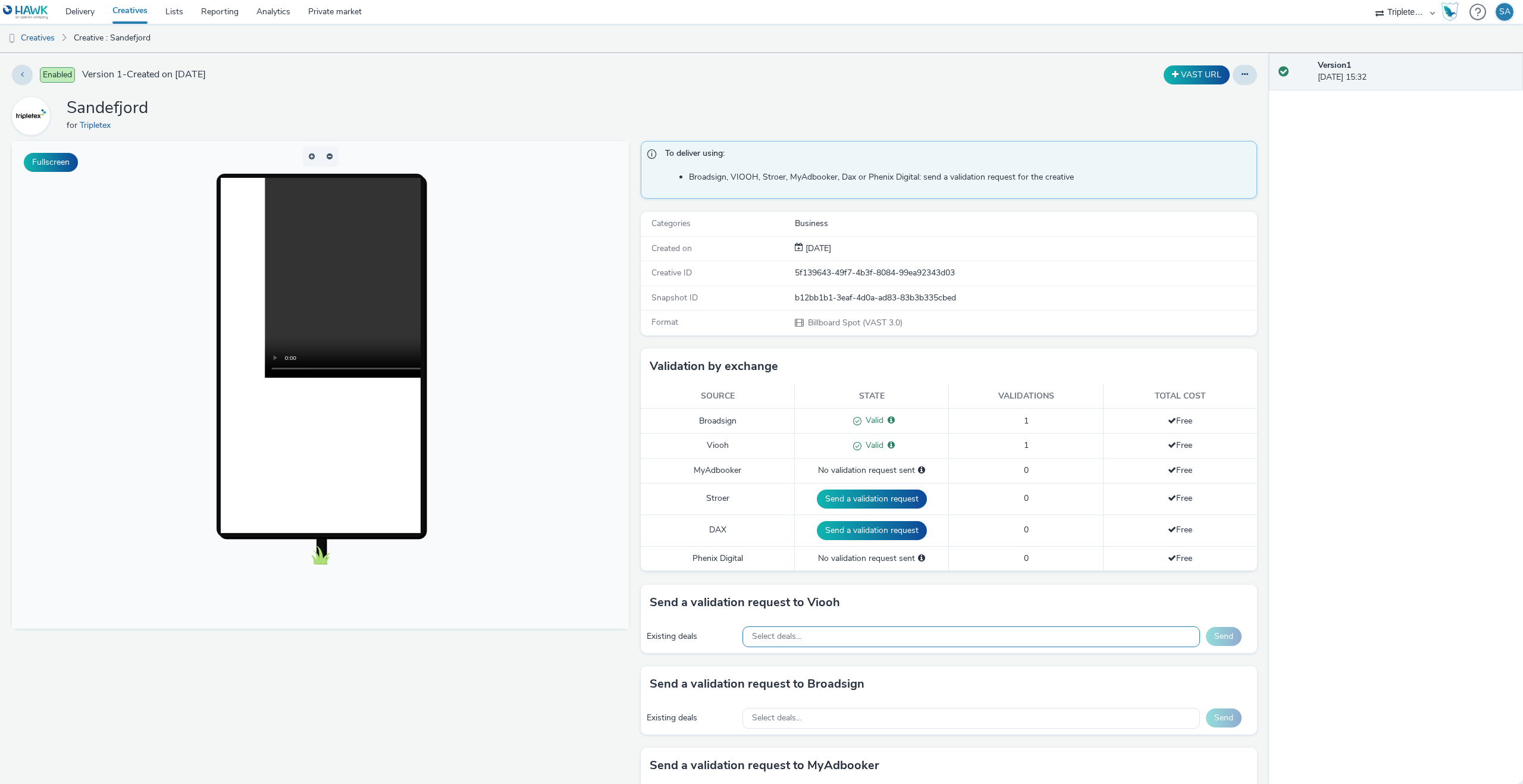
click at [946, 636] on div "Select deals..." at bounding box center [972, 637] width 458 height 21
click at [942, 608] on div "Send a validation request to Viooh" at bounding box center [949, 602] width 617 height 35
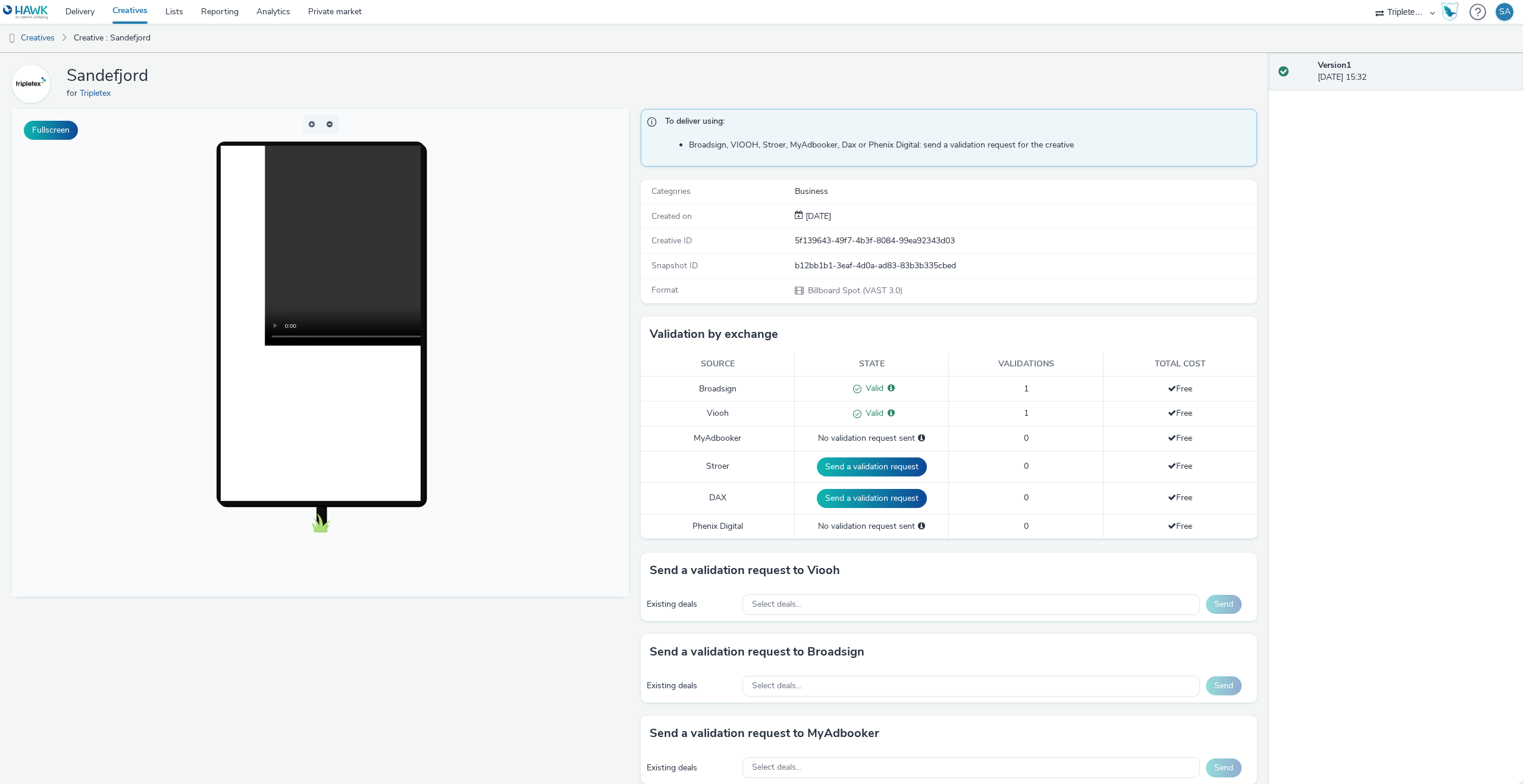
scroll to position [38, 0]
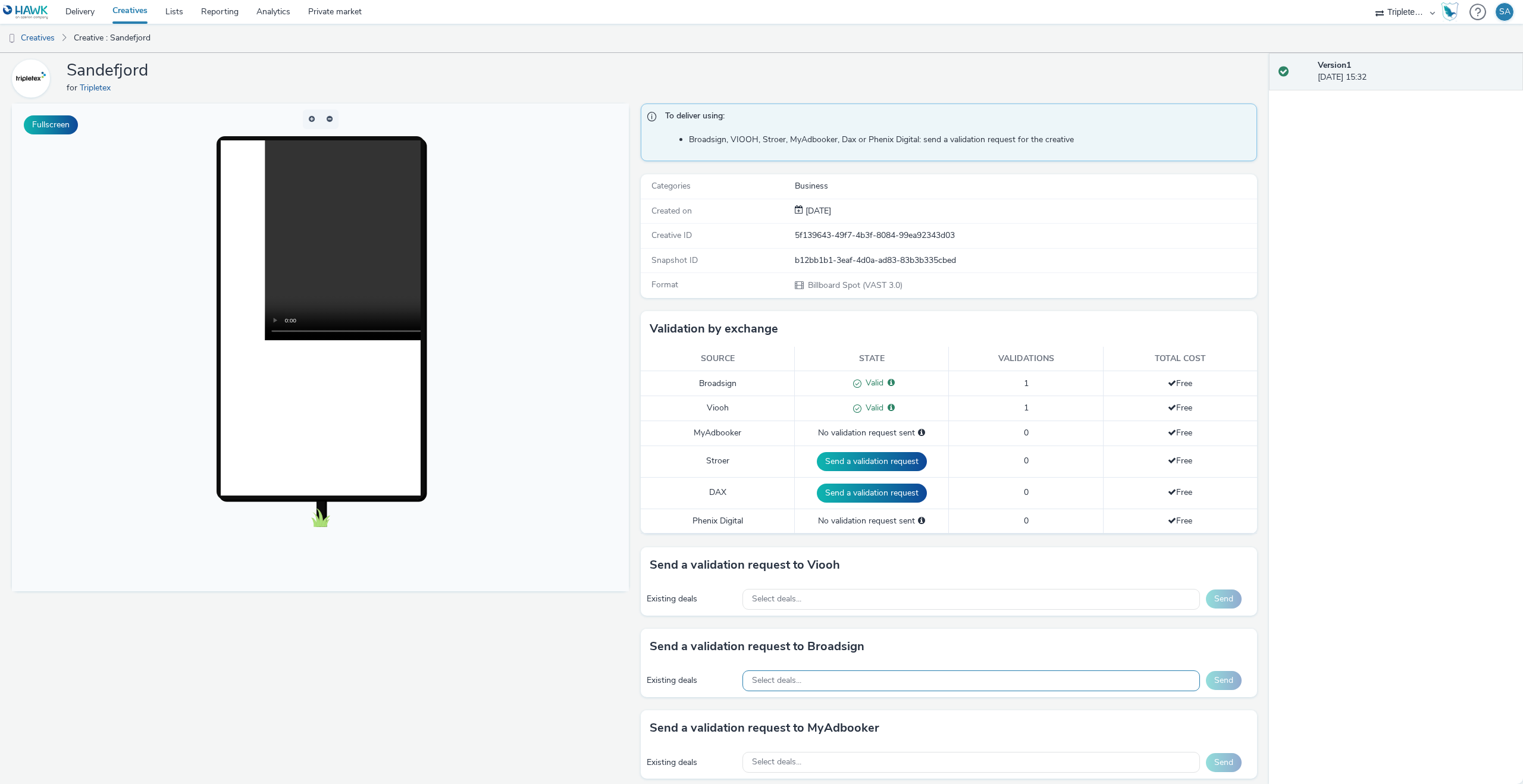
click at [872, 678] on div "Select deals..." at bounding box center [972, 681] width 458 height 21
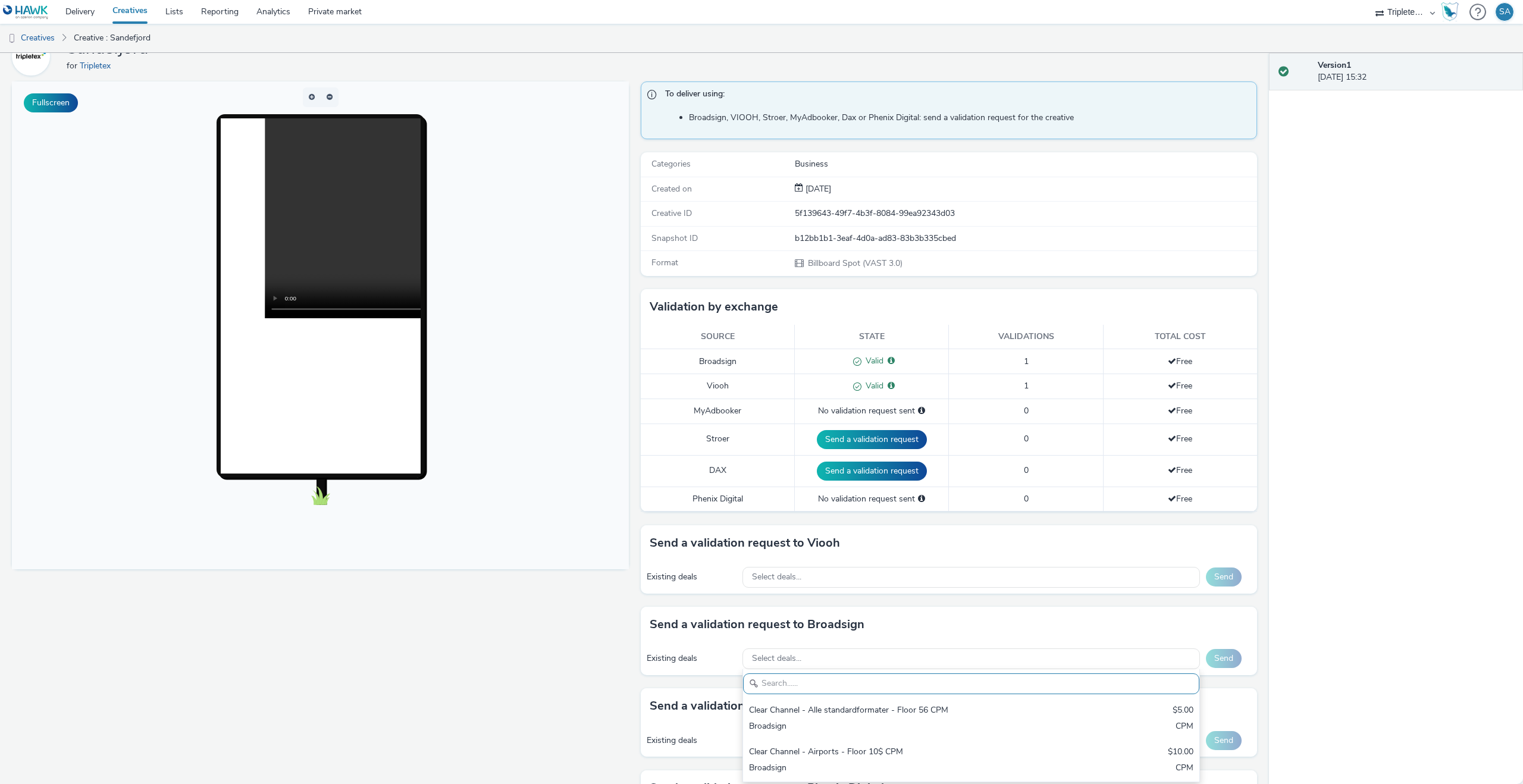
scroll to position [66, 0]
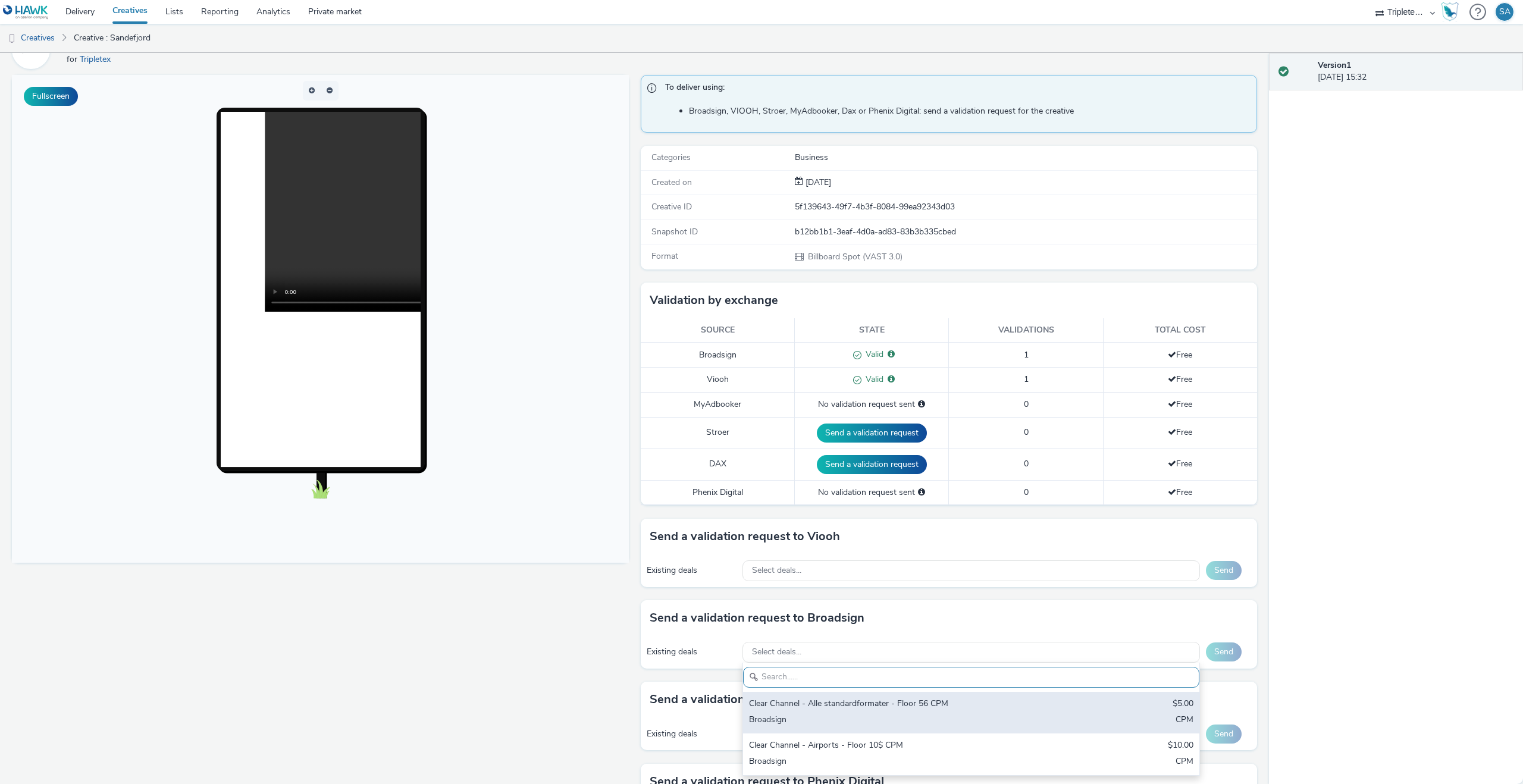
click at [866, 719] on div "Broadsign" at bounding box center [896, 721] width 295 height 14
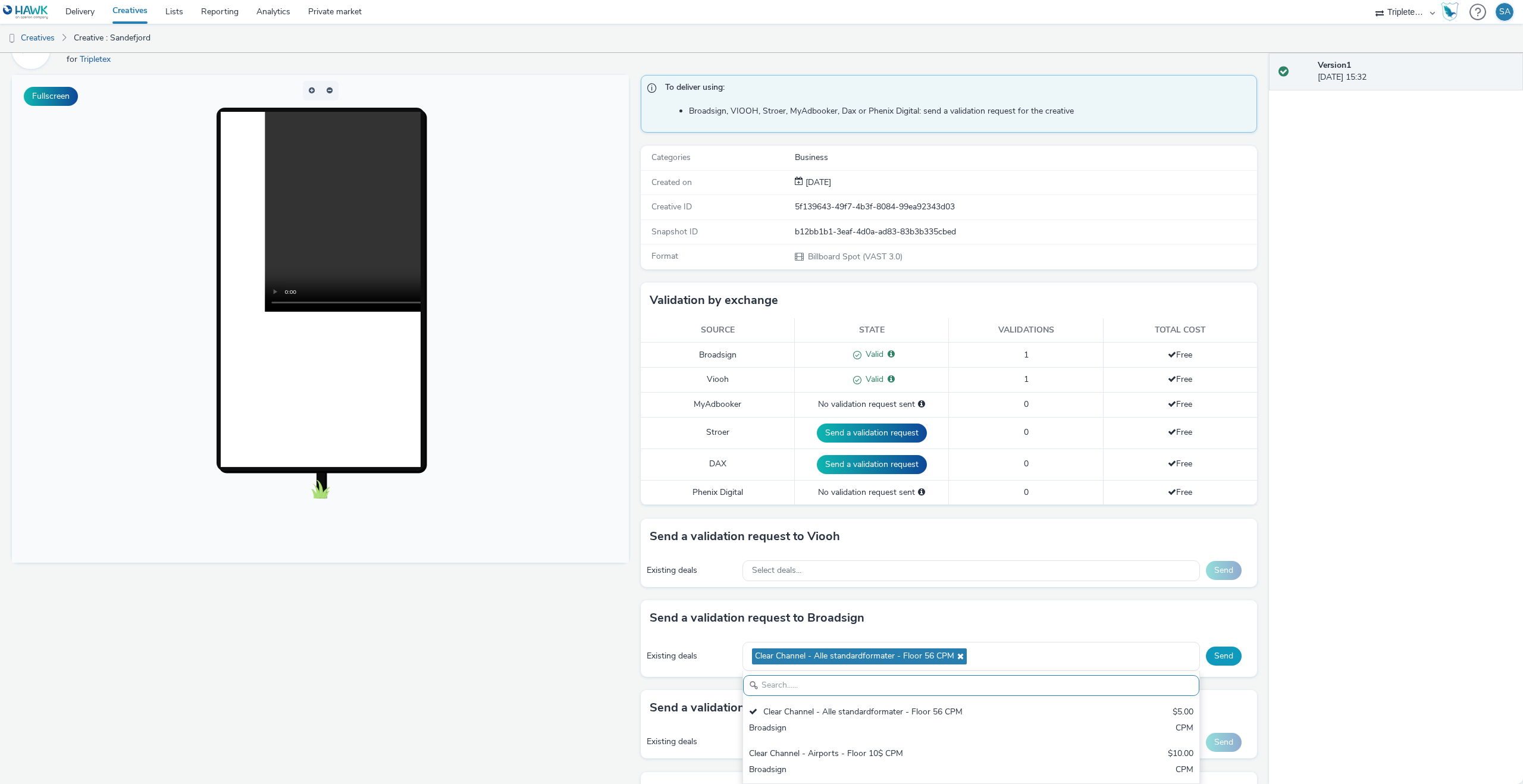
click at [1226, 664] on button "Send" at bounding box center [1224, 656] width 35 height 19
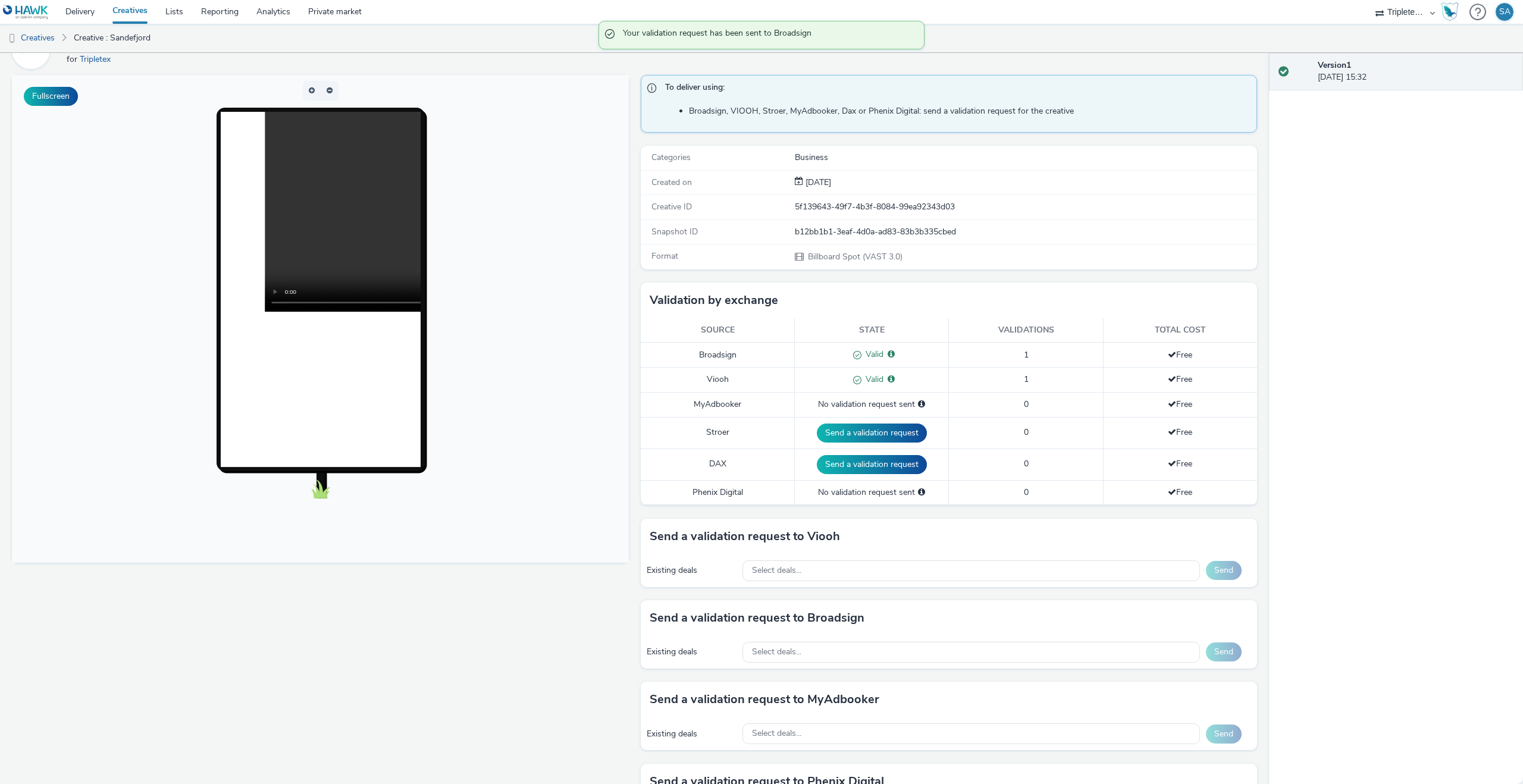
click at [127, 14] on link "Creatives" at bounding box center [130, 12] width 53 height 24
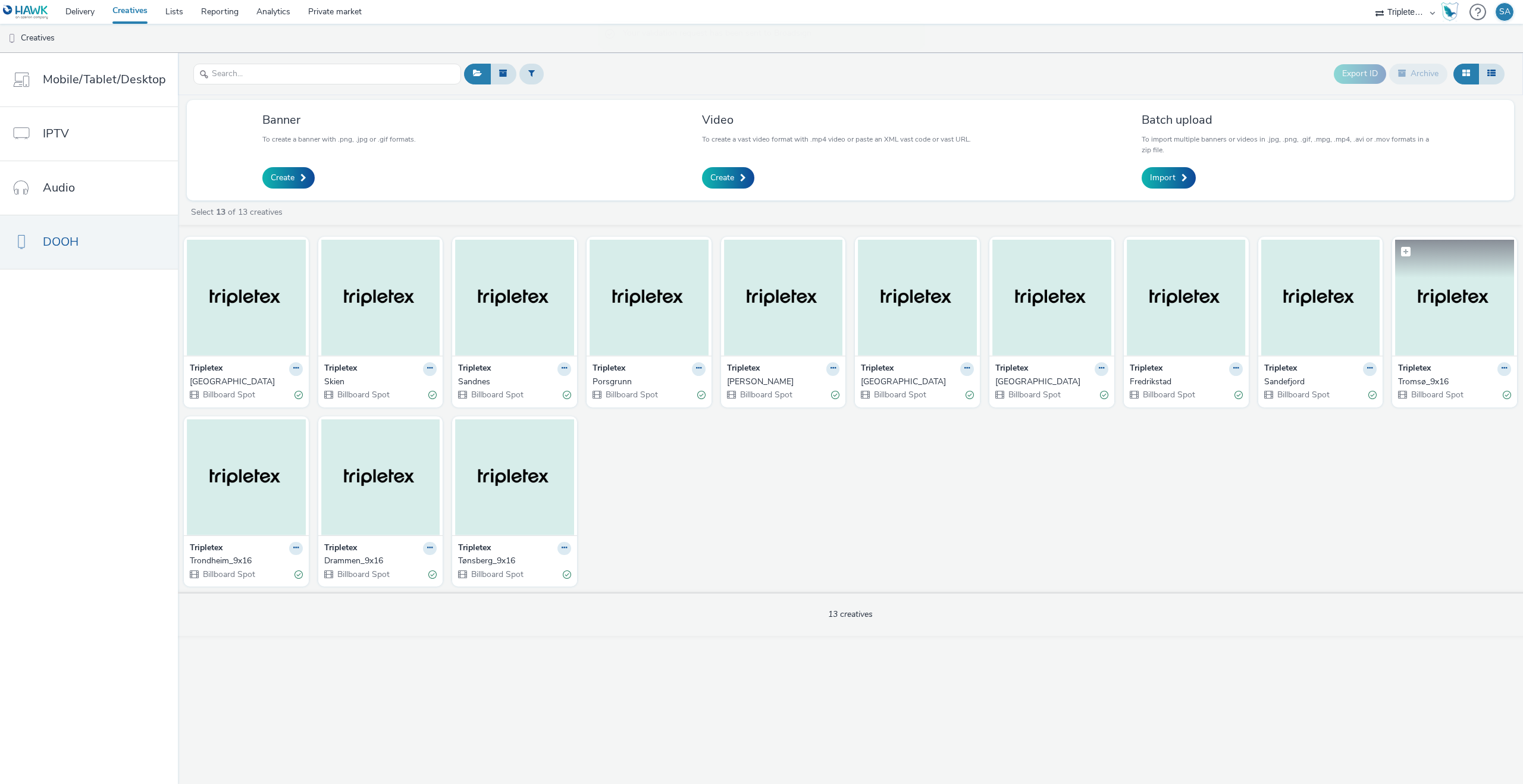
click at [1451, 314] on img at bounding box center [1454, 298] width 119 height 116
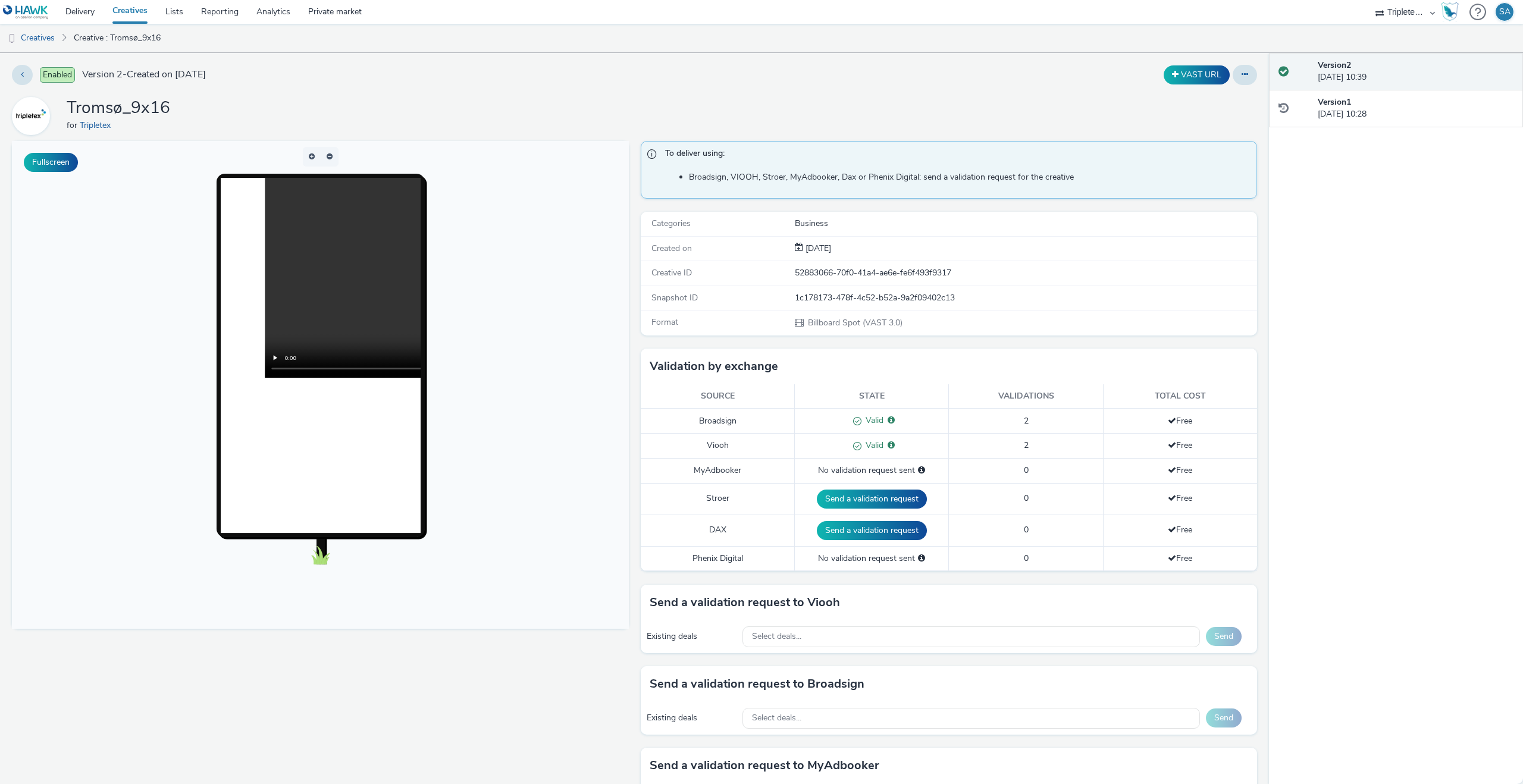
click at [946, 650] on div "Existing deals Select deals... Send" at bounding box center [949, 637] width 617 height 32
click at [946, 644] on div "Select deals..." at bounding box center [972, 637] width 458 height 21
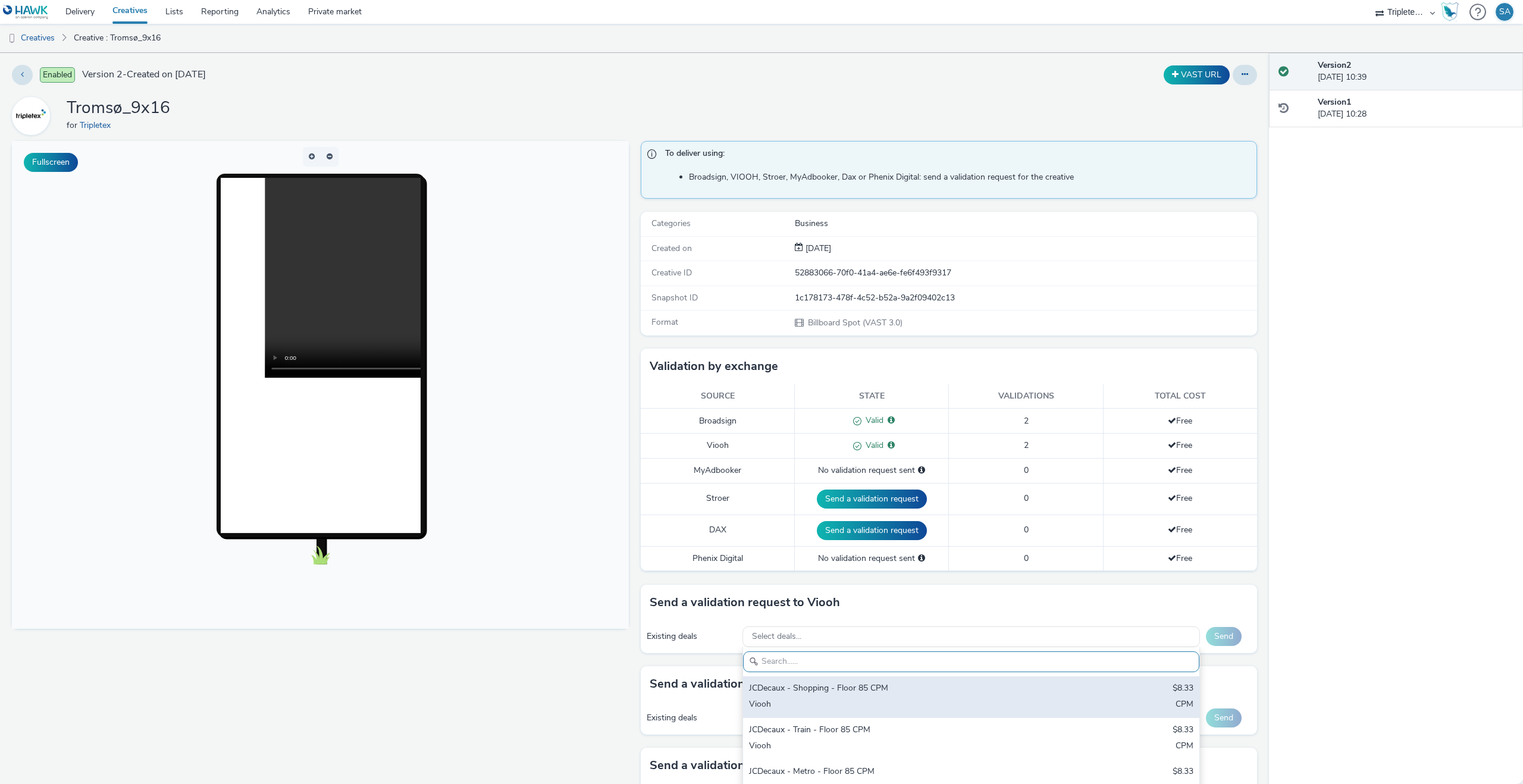
click at [907, 681] on div "JCDecaux - Shopping - Floor 85 CPM $8.33 Viooh CPM" at bounding box center [972, 697] width 456 height 41
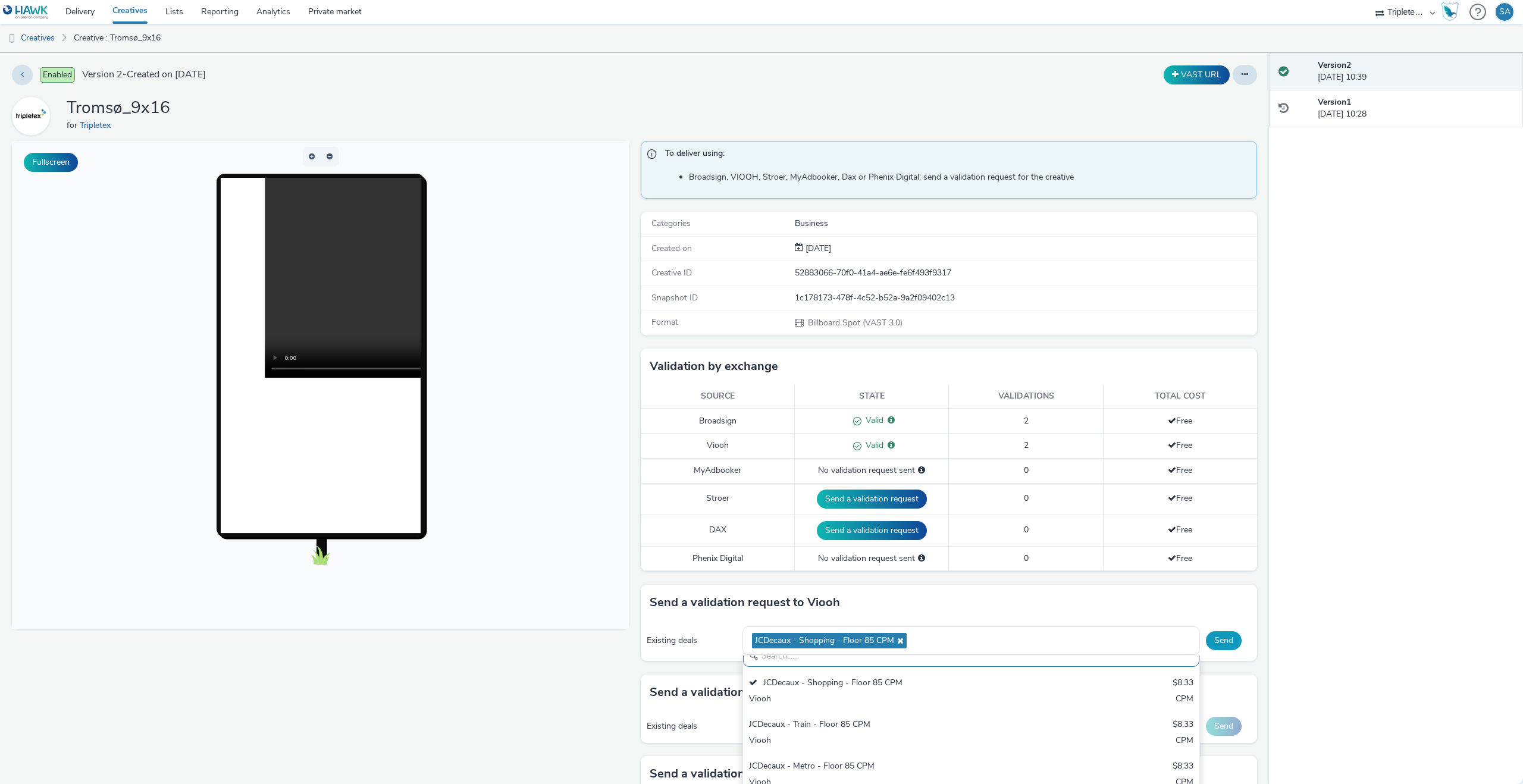
click at [1214, 647] on button "Send" at bounding box center [1224, 641] width 35 height 19
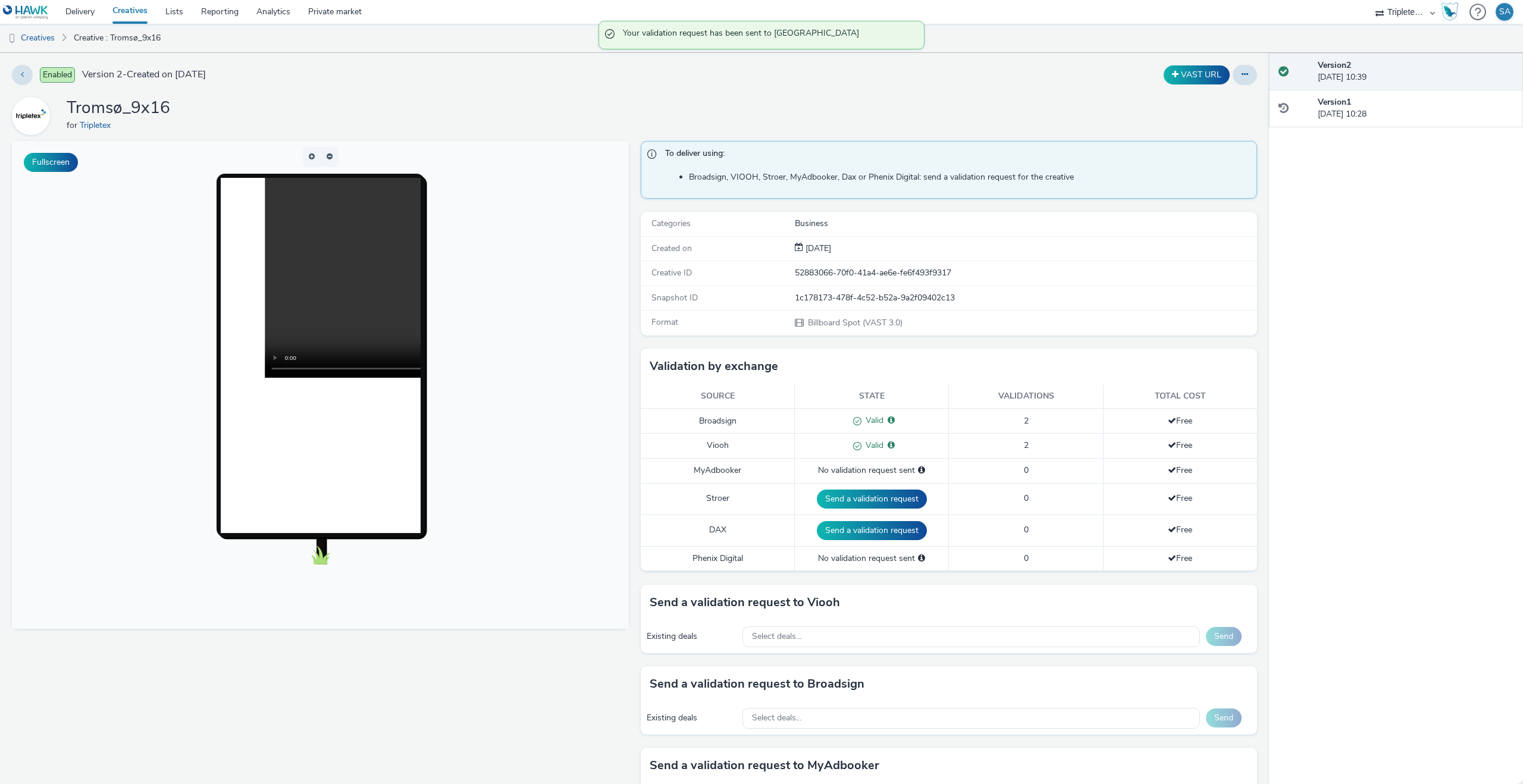
click at [149, 23] on link "Creatives" at bounding box center [130, 12] width 53 height 24
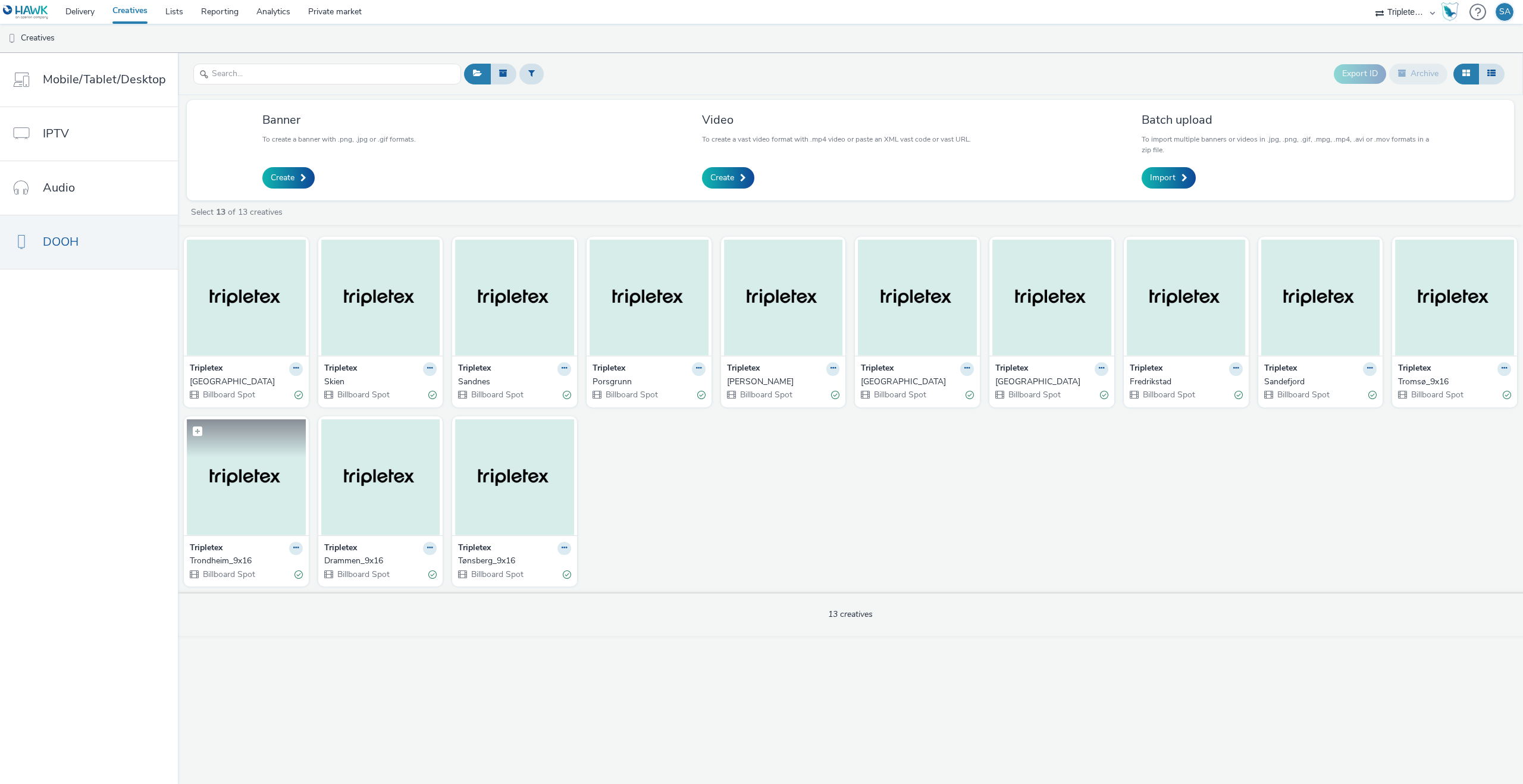
click at [280, 445] on figcaption at bounding box center [246, 439] width 119 height 38
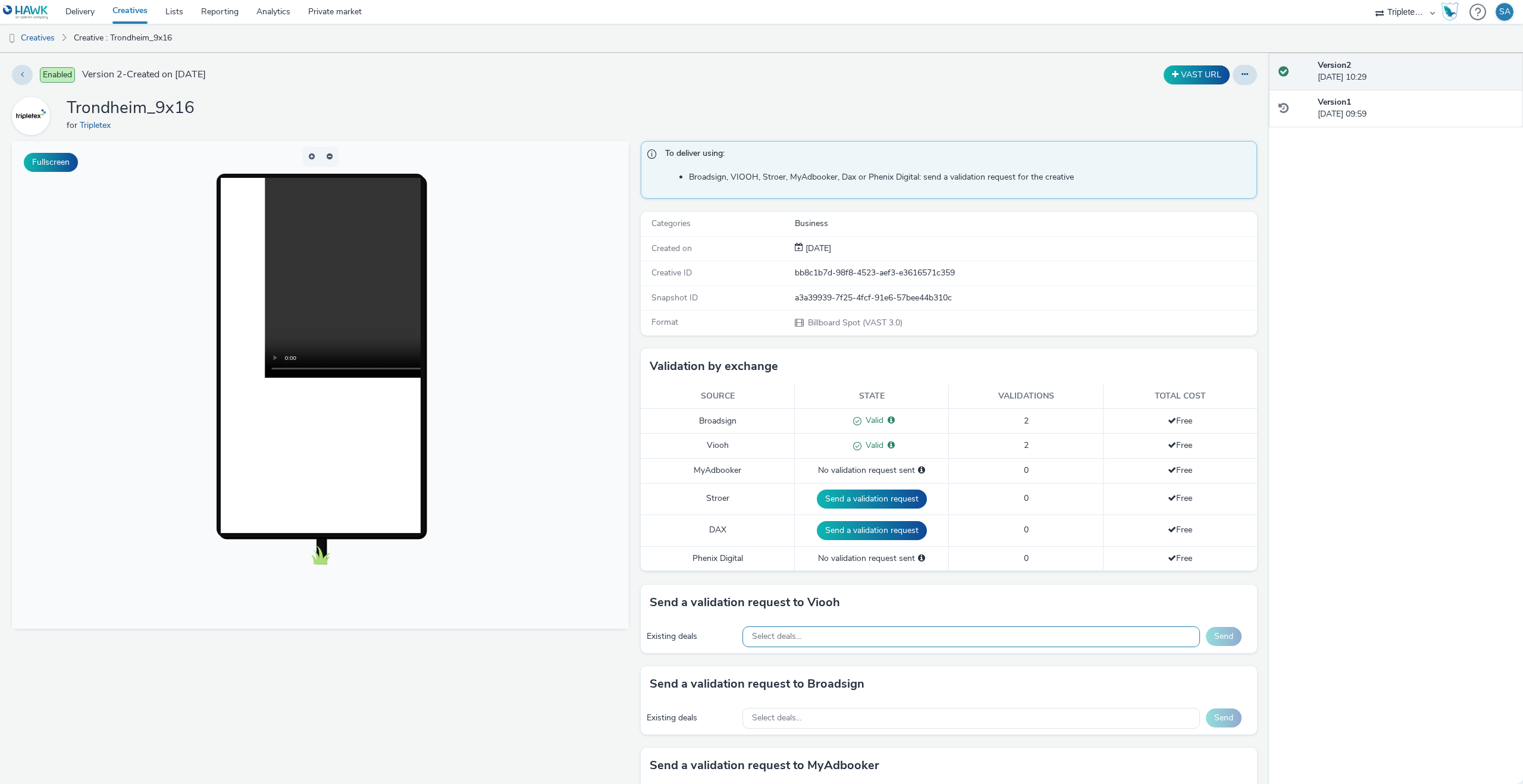
click at [831, 633] on div "Select deals..." at bounding box center [972, 637] width 458 height 21
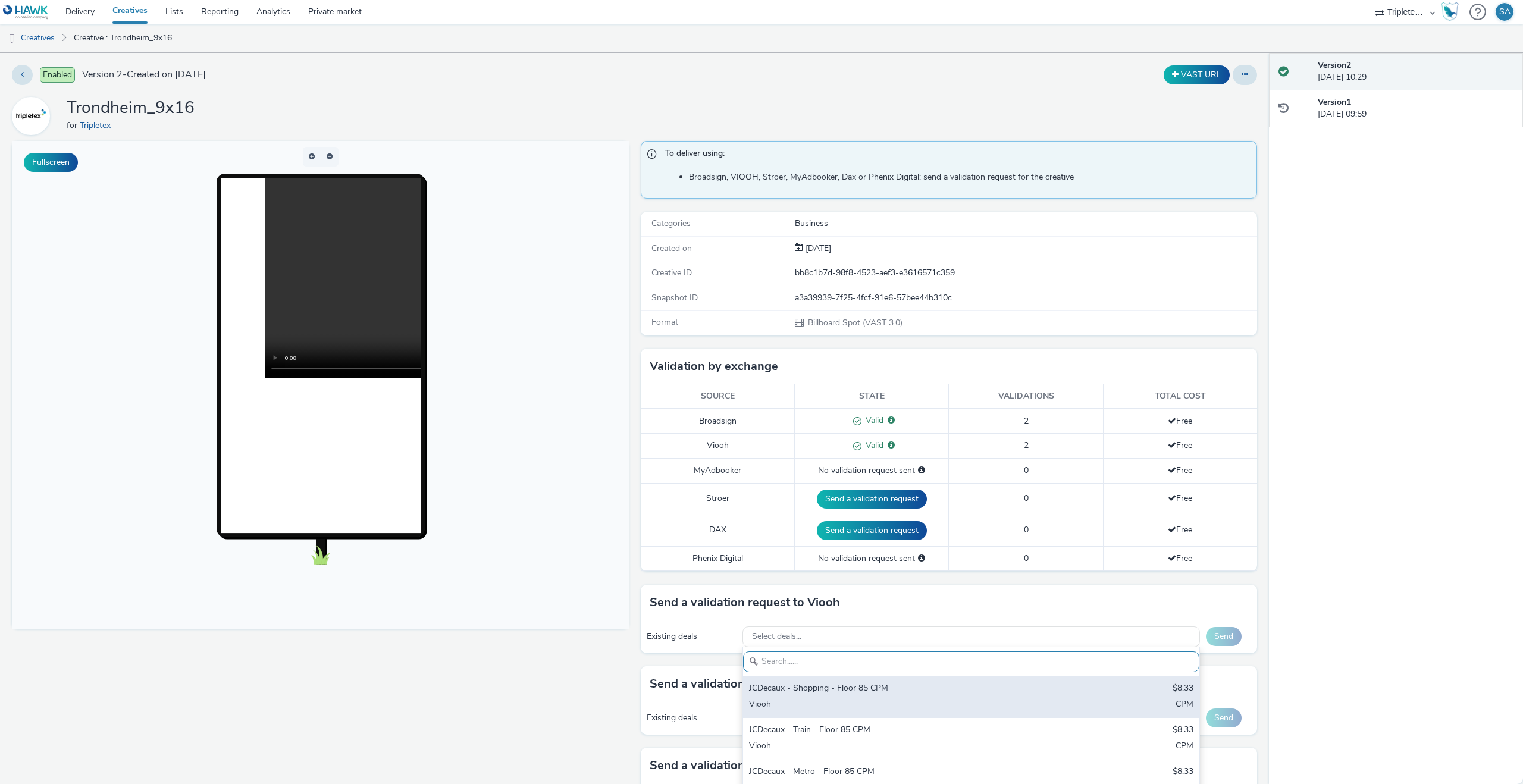
click at [838, 679] on div "JCDecaux - Shopping - Floor 85 CPM $8.33 Viooh CPM" at bounding box center [972, 697] width 456 height 41
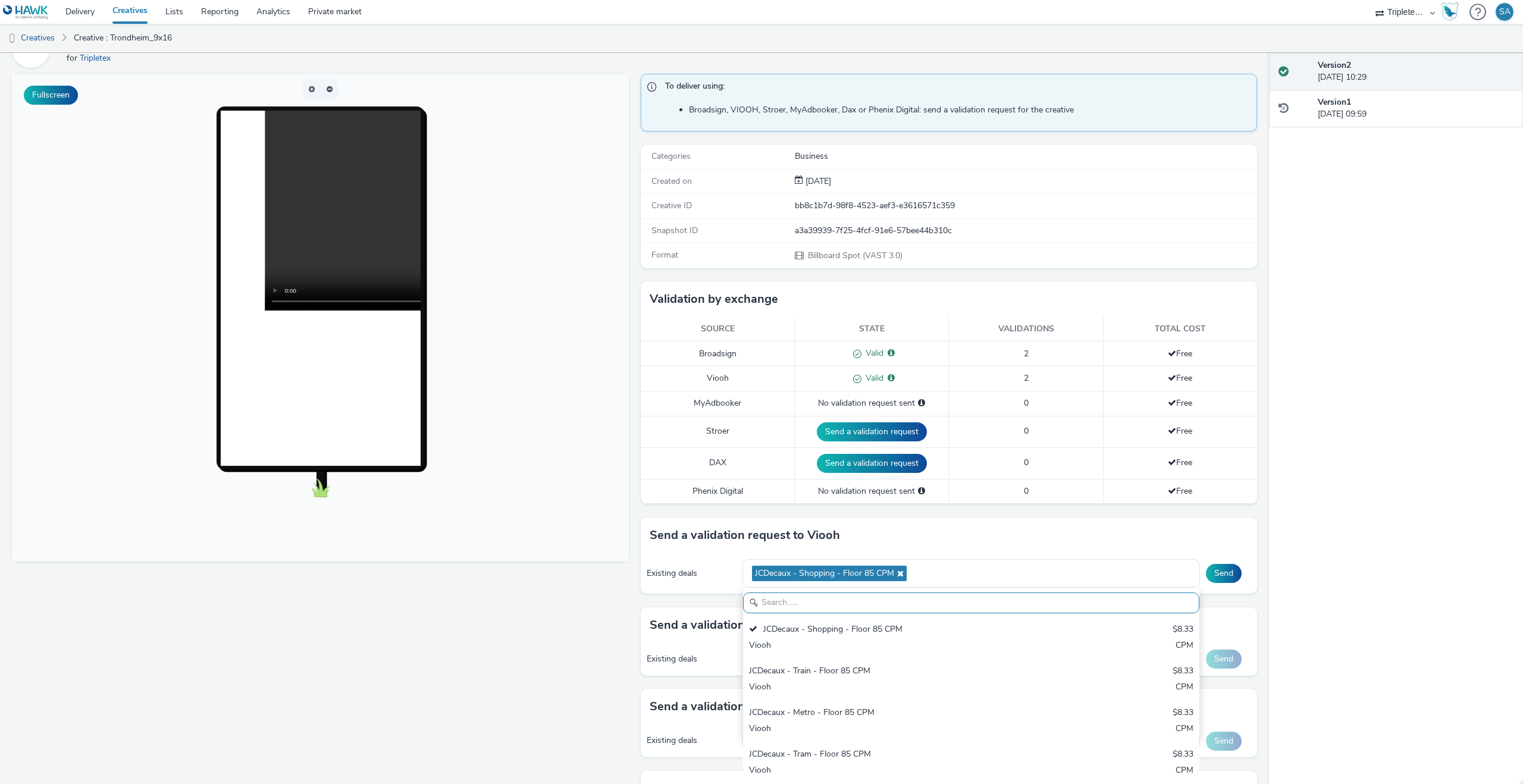
scroll to position [94, 0]
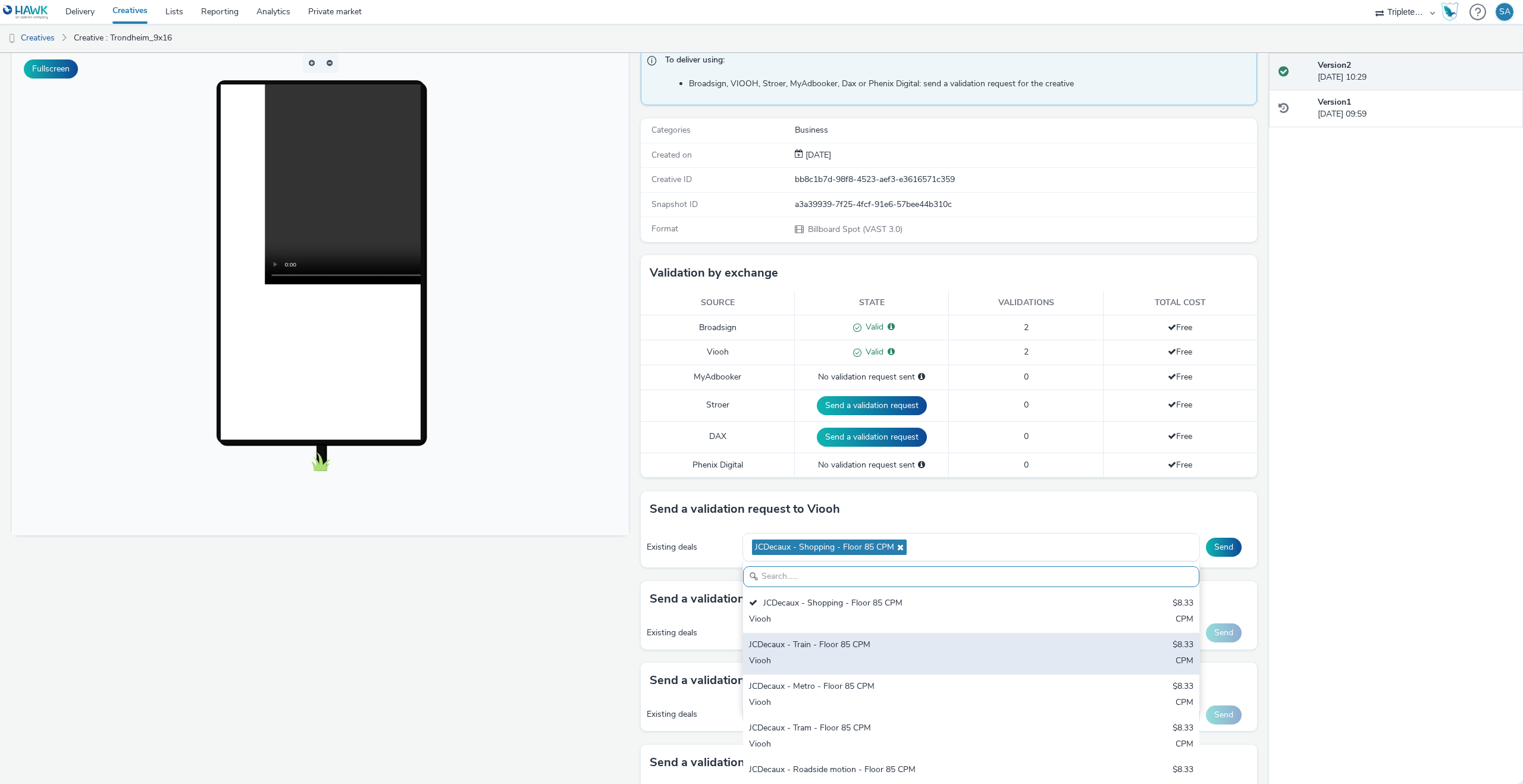
click at [843, 665] on div "Viooh" at bounding box center [896, 661] width 295 height 14
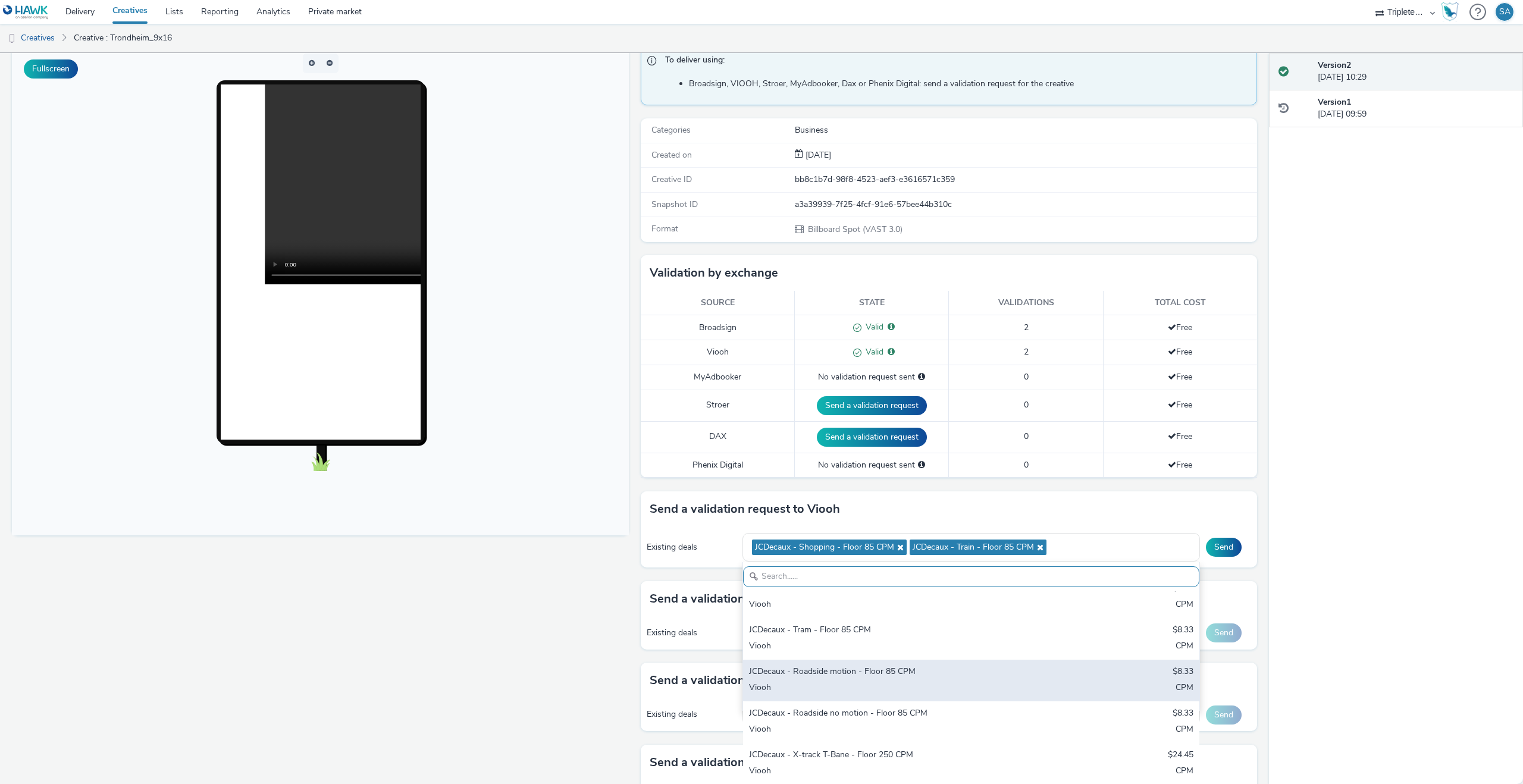
scroll to position [101, 0]
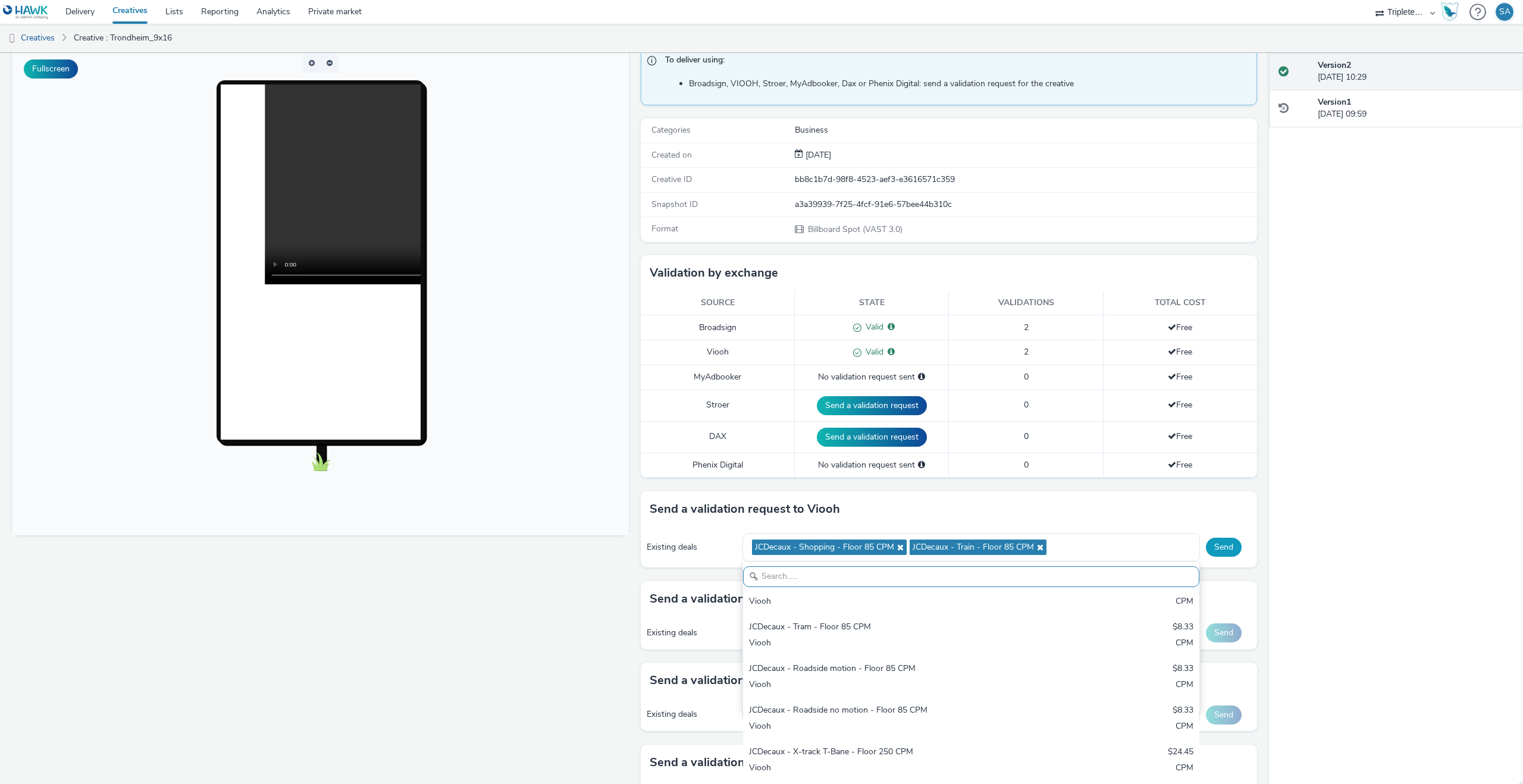
click at [1225, 553] on button "Send" at bounding box center [1224, 548] width 35 height 19
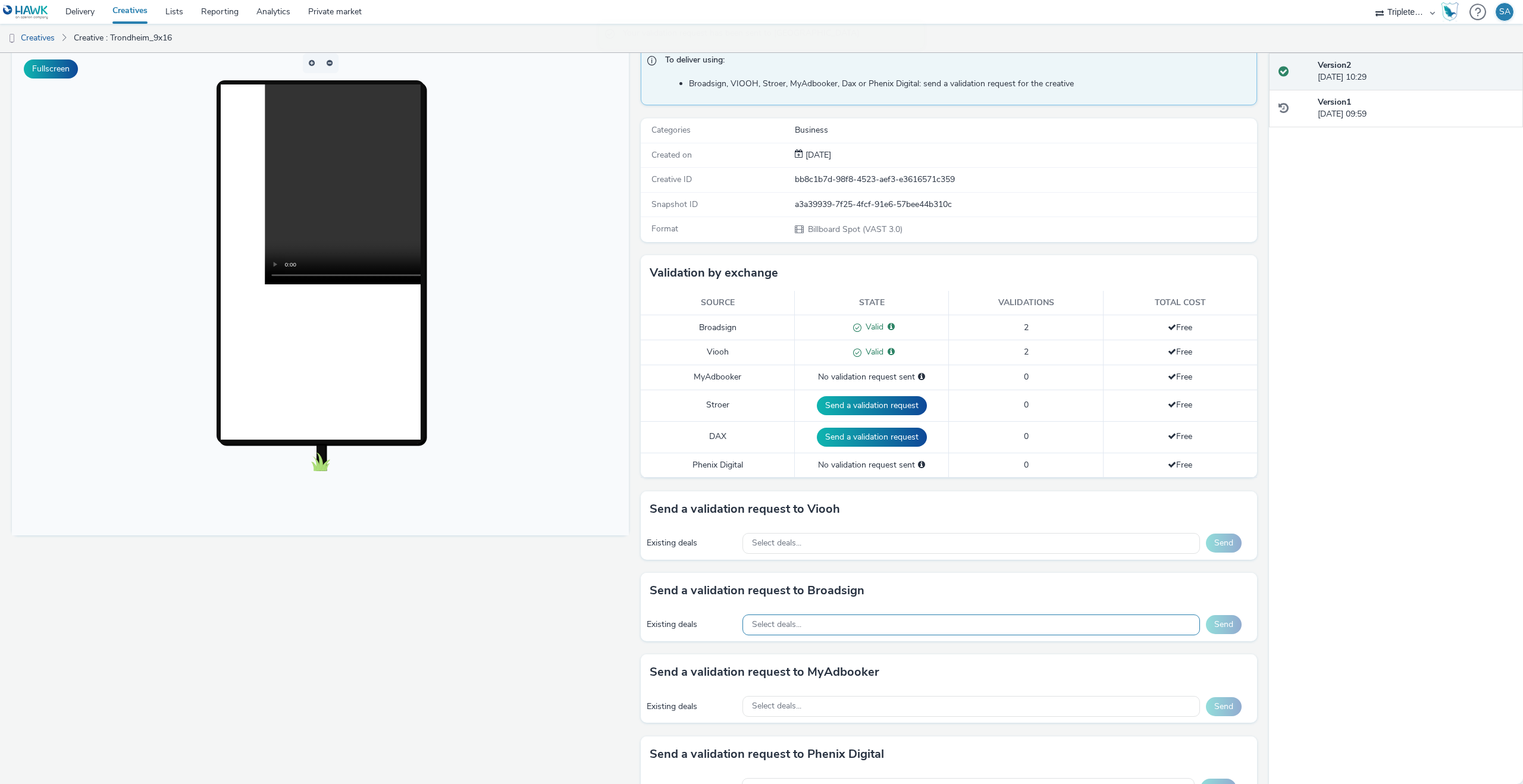
click at [766, 617] on div "Select deals..." at bounding box center [972, 625] width 458 height 21
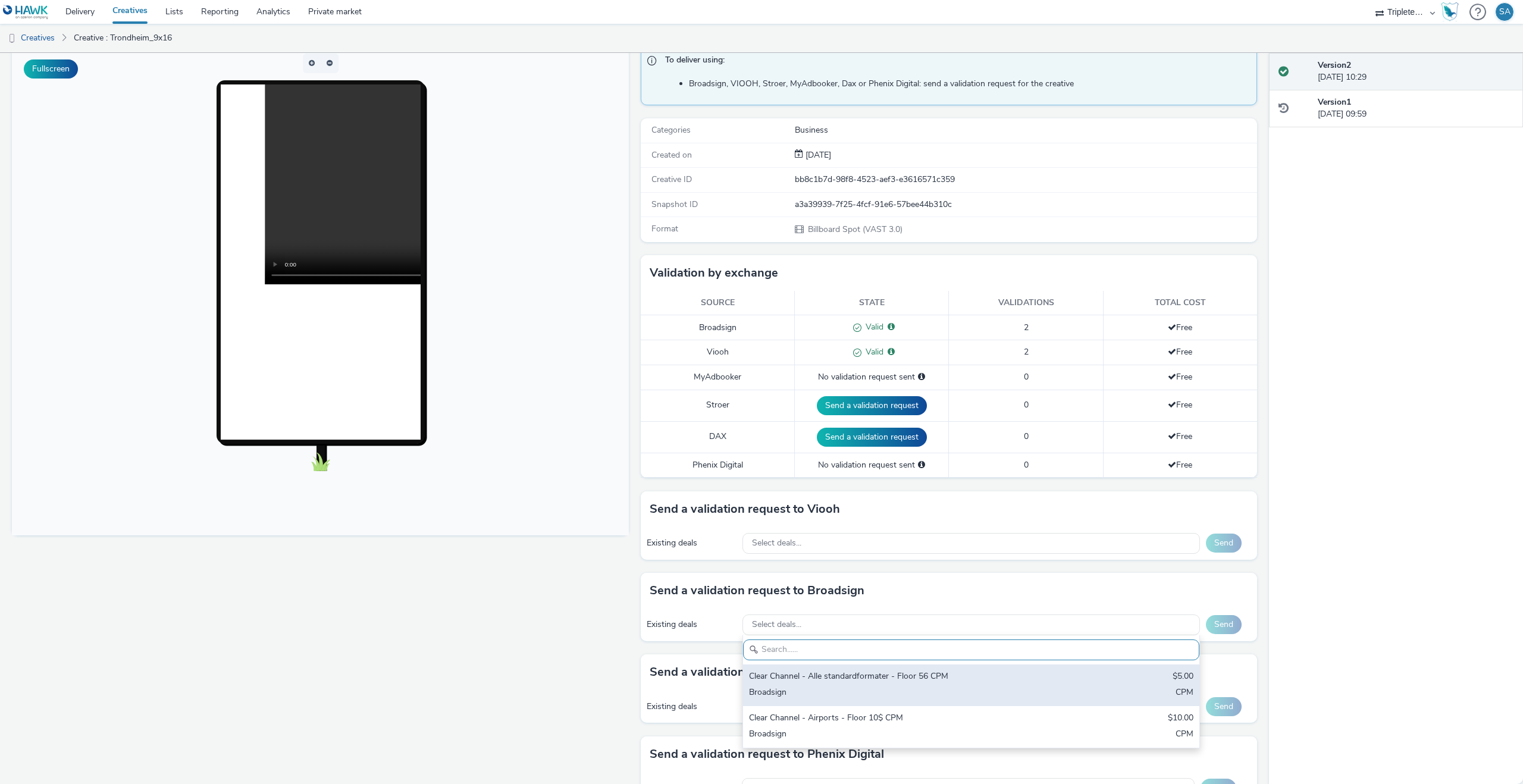
click at [797, 672] on div "Clear Channel - Alle standardformater - Floor 56 CPM" at bounding box center [896, 677] width 295 height 14
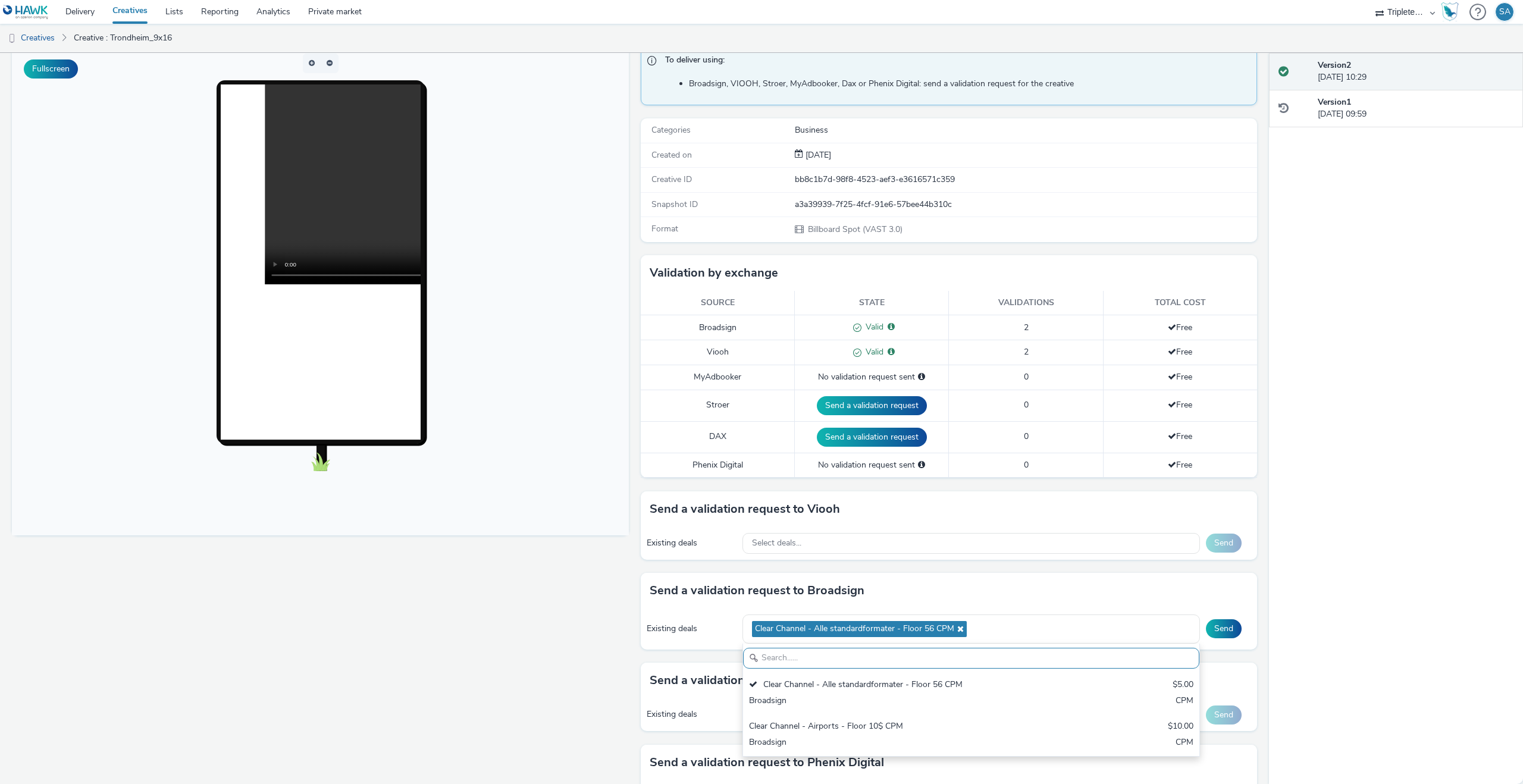
click at [1231, 642] on div "Existing deals Clear Channel - Alle standardformater - Floor 56 CPM Clear Chann…" at bounding box center [949, 629] width 617 height 41
click at [1220, 630] on button "Send" at bounding box center [1224, 629] width 35 height 19
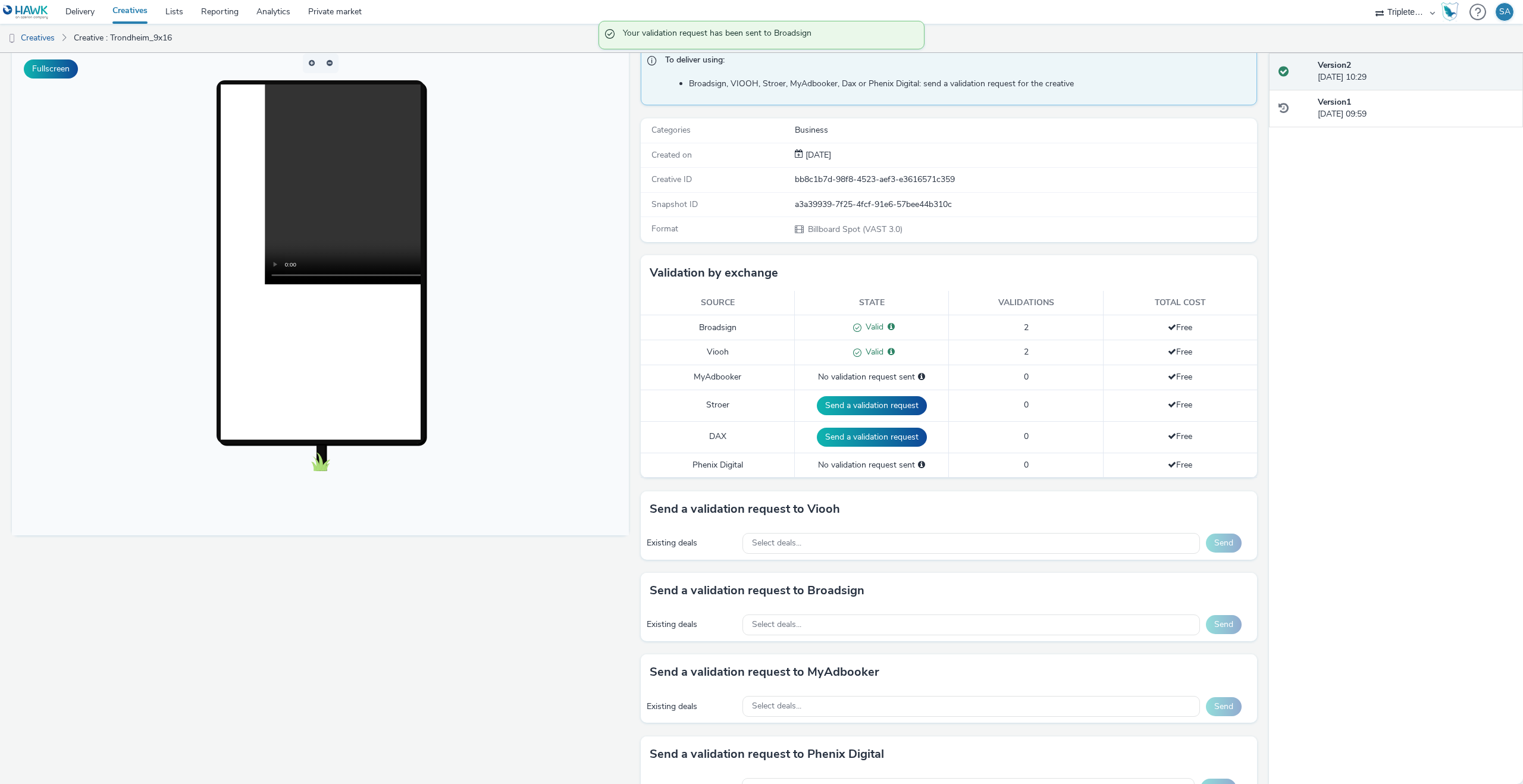
click at [143, 16] on link "Creatives" at bounding box center [130, 12] width 53 height 24
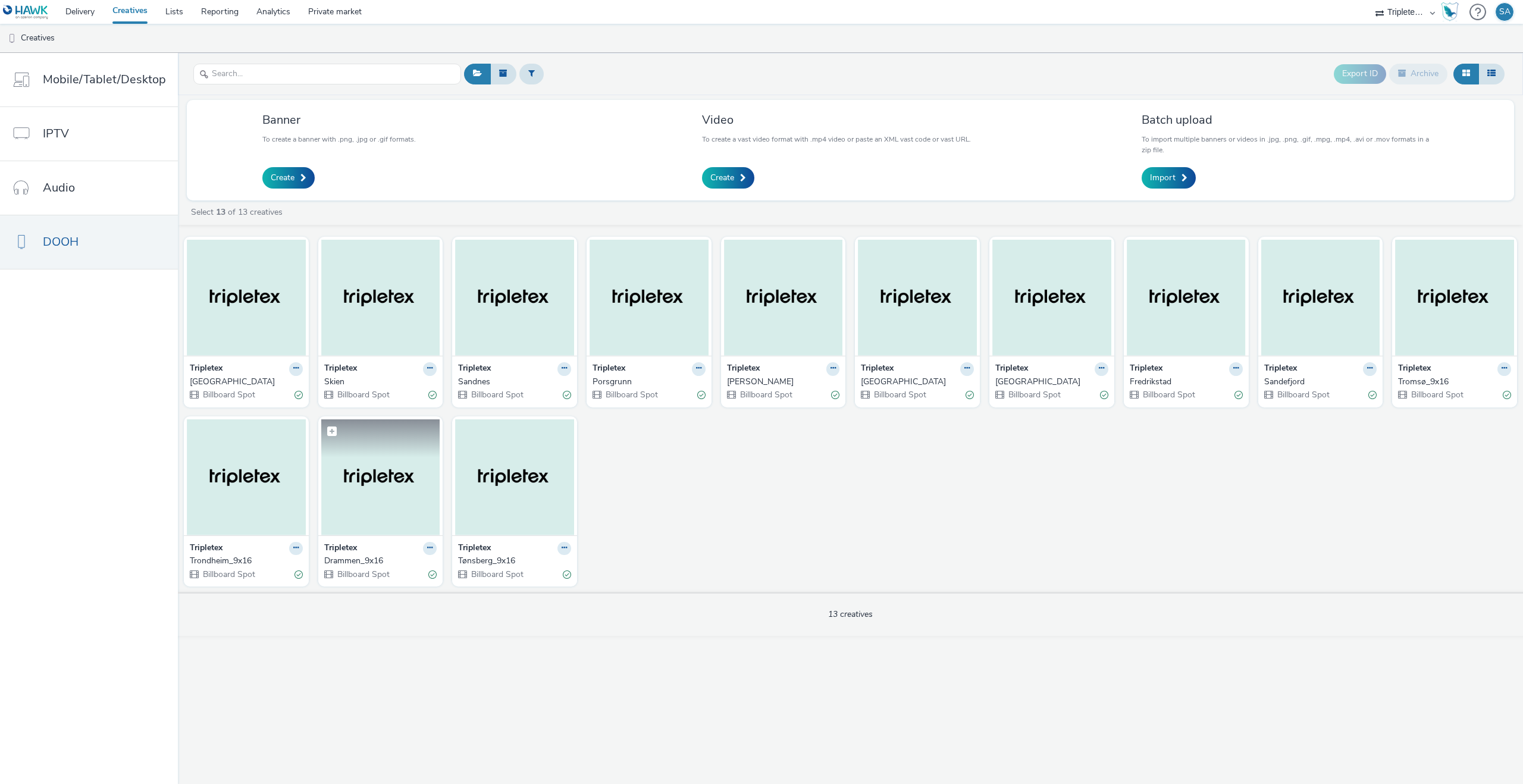
click at [336, 492] on img at bounding box center [380, 477] width 119 height 116
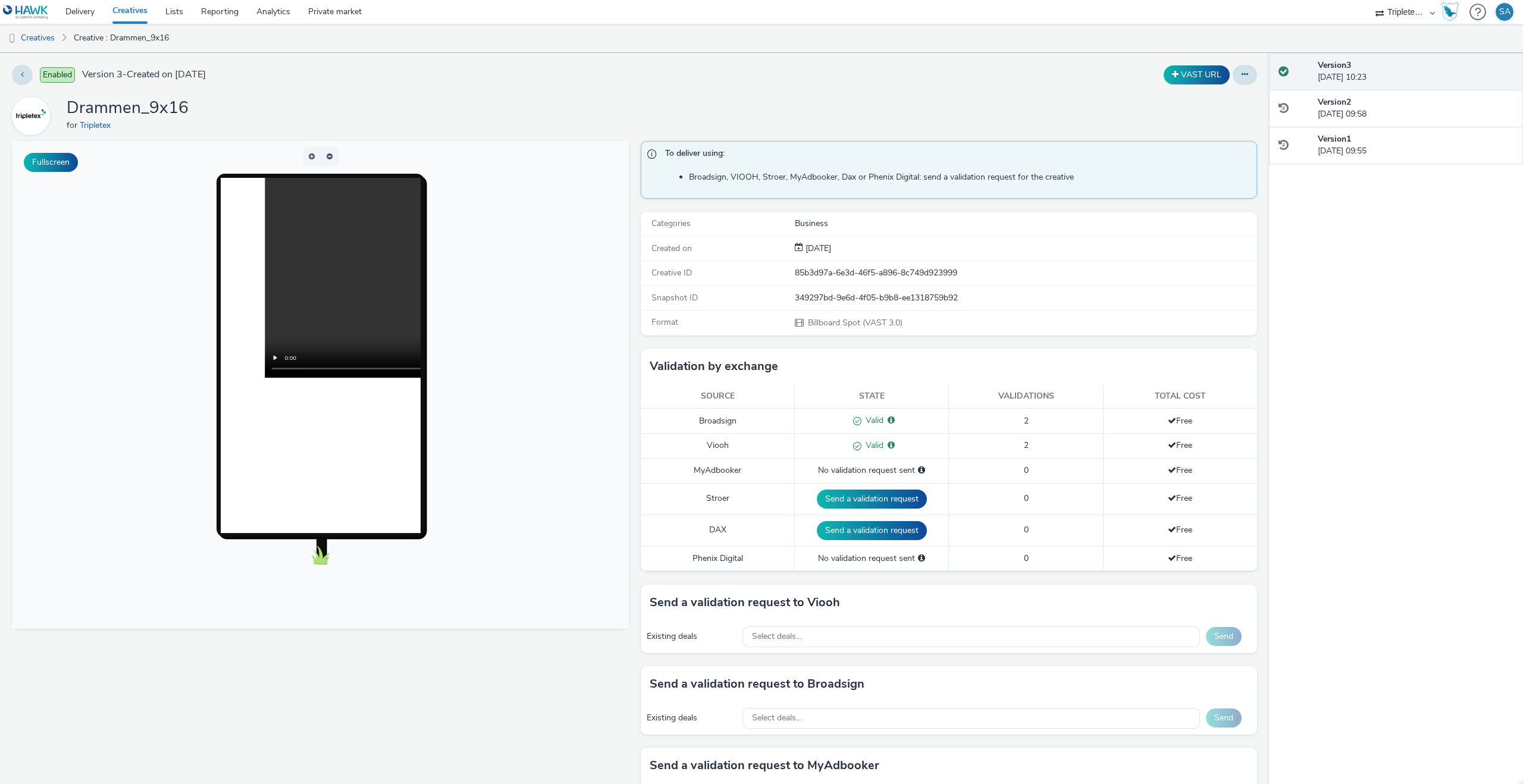
click at [842, 627] on div "Select deals..." at bounding box center [972, 637] width 458 height 21
click at [844, 638] on div "Select deals..." at bounding box center [972, 637] width 458 height 21
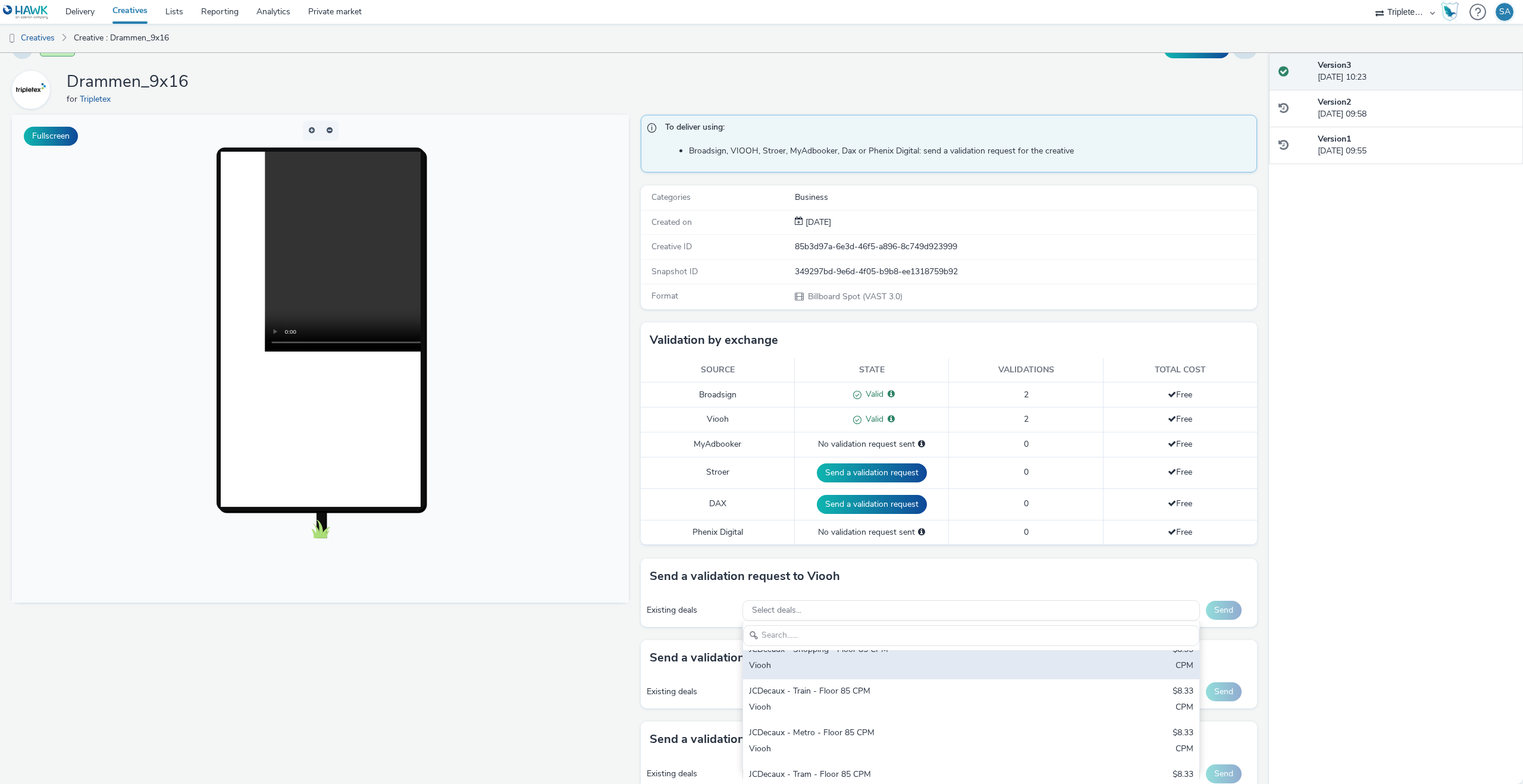
scroll to position [1, 0]
click at [860, 676] on div "Viooh" at bounding box center [896, 678] width 295 height 14
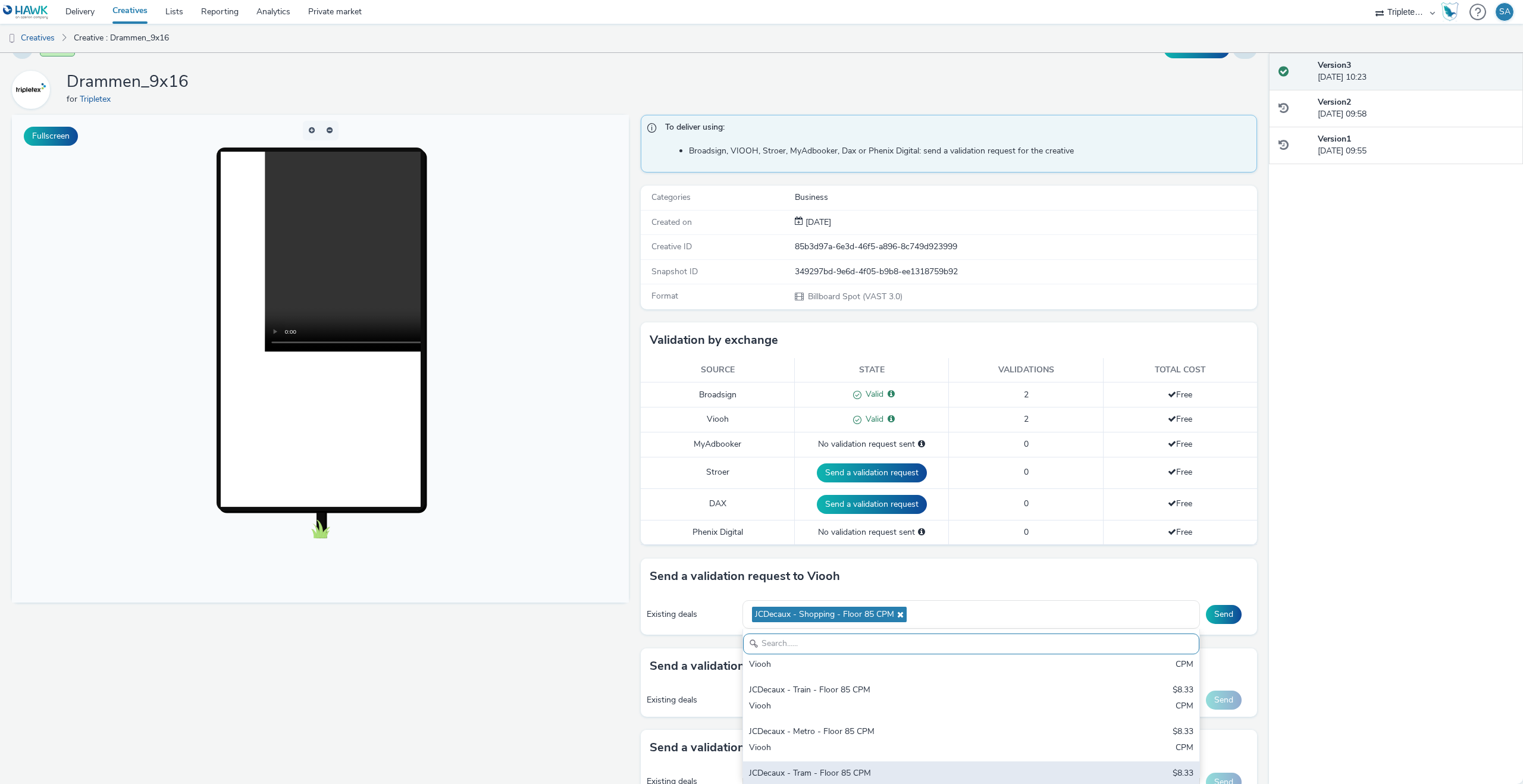
scroll to position [32, 0]
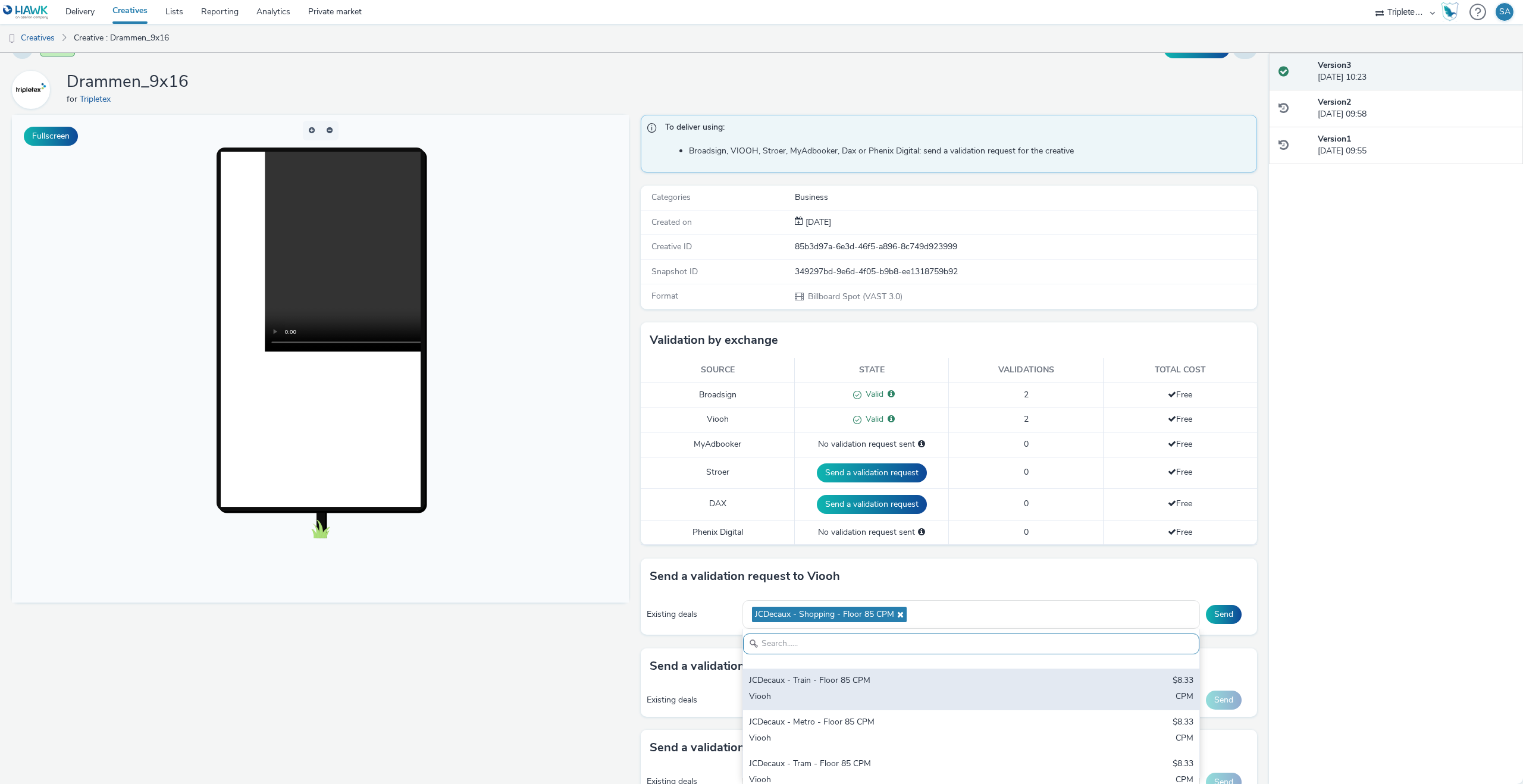
click at [869, 686] on div "JCDecaux - Train - Floor 85 CPM" at bounding box center [896, 681] width 295 height 14
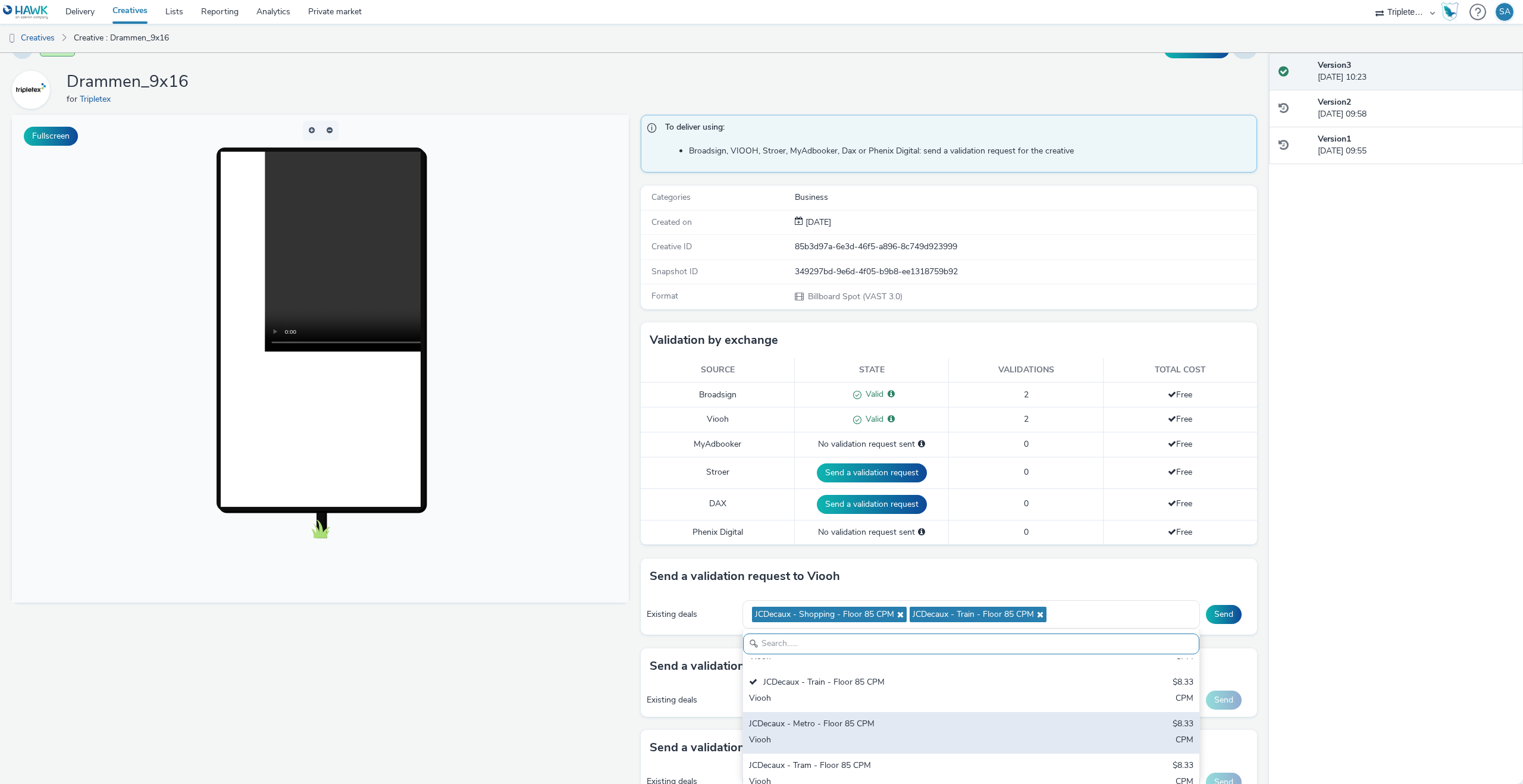
scroll to position [0, 0]
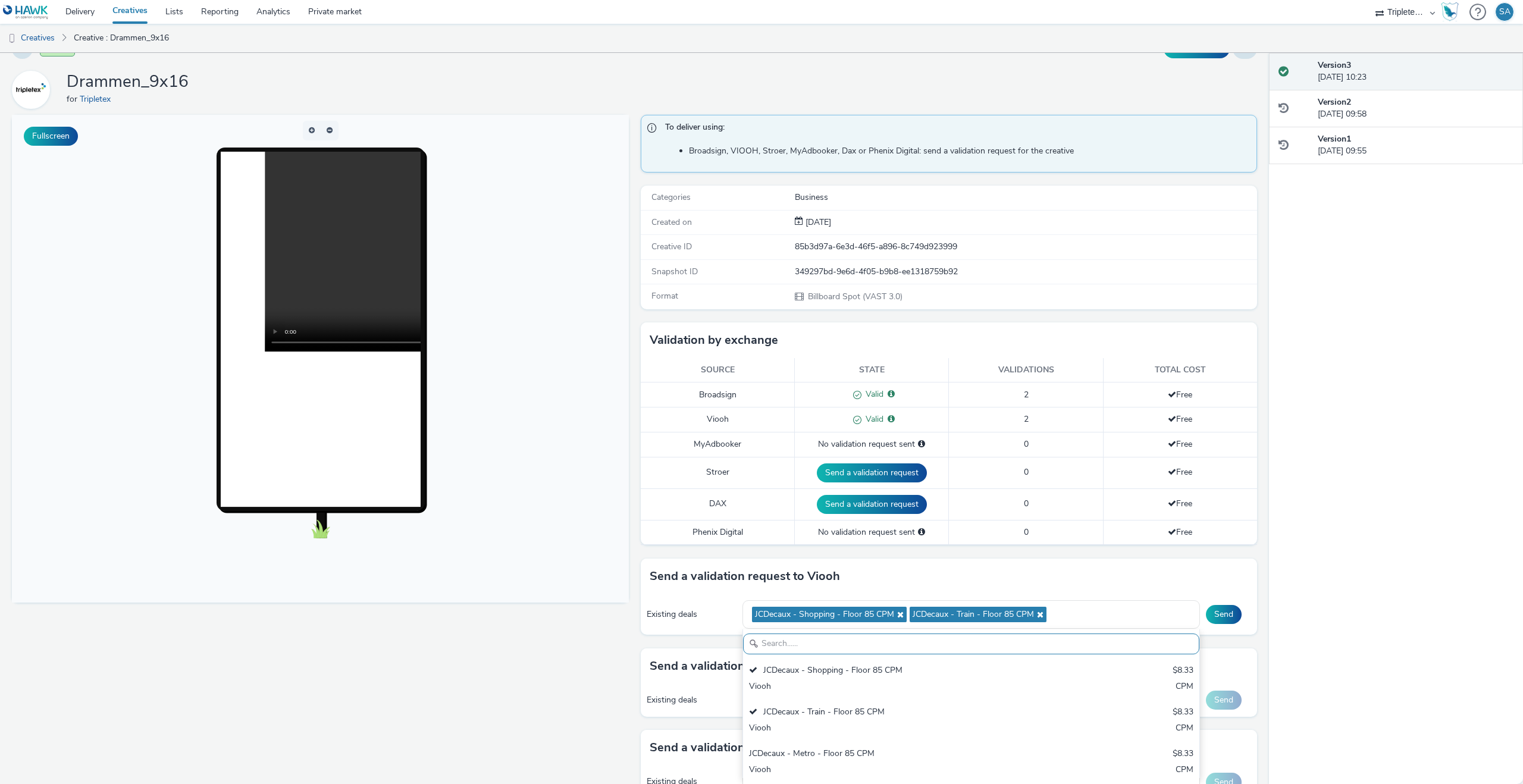
click at [1101, 594] on div "Existing deals JCDecaux - Shopping - Floor 85 CPM JCDecaux - Train - Floor 85 C…" at bounding box center [949, 615] width 617 height 41
click at [1014, 706] on div "Select deals..." at bounding box center [972, 701] width 458 height 21
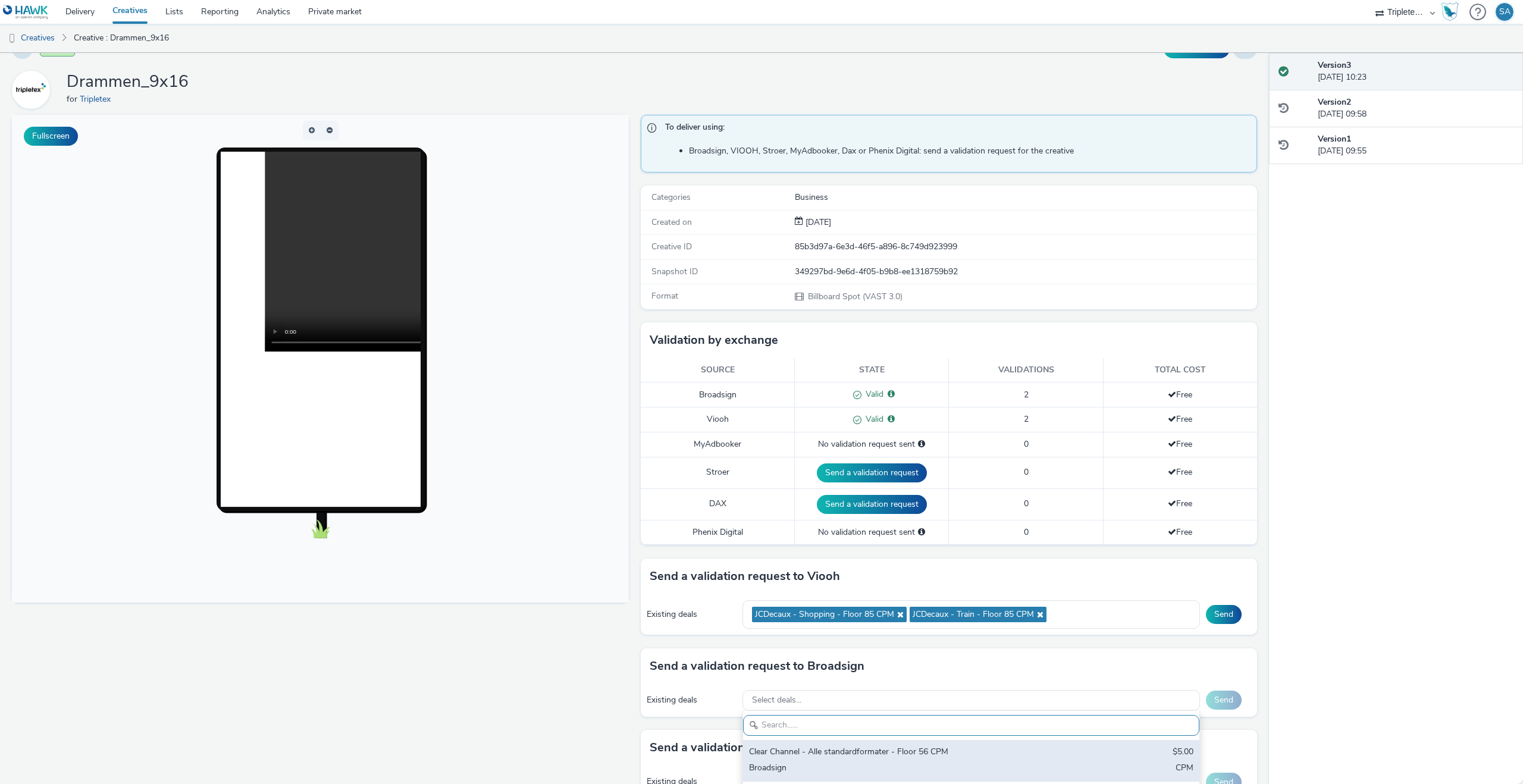
click at [929, 758] on div "Clear Channel - Alle standardformater - Floor 56 CPM" at bounding box center [896, 753] width 295 height 14
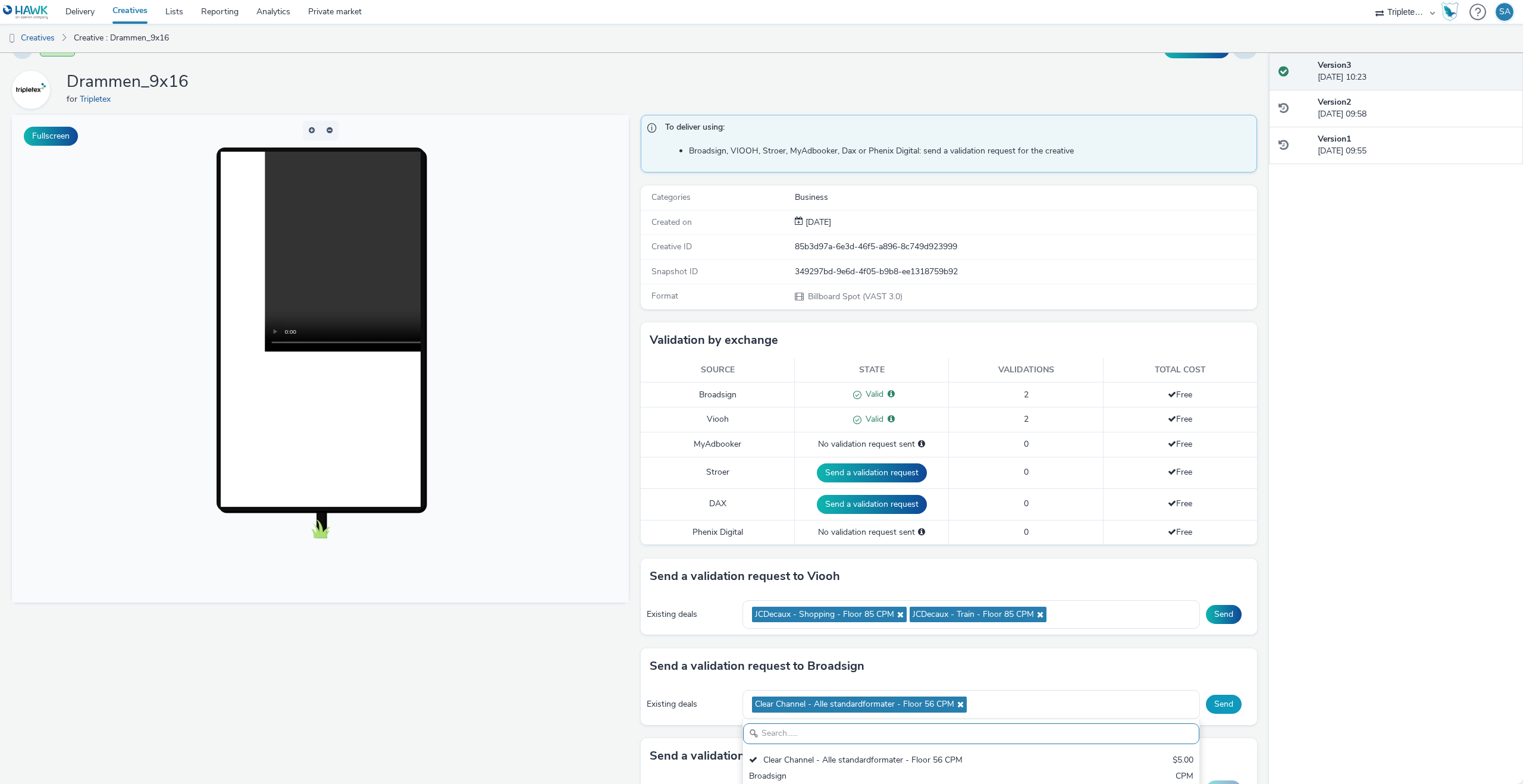
click at [1212, 697] on button "Send" at bounding box center [1224, 704] width 35 height 19
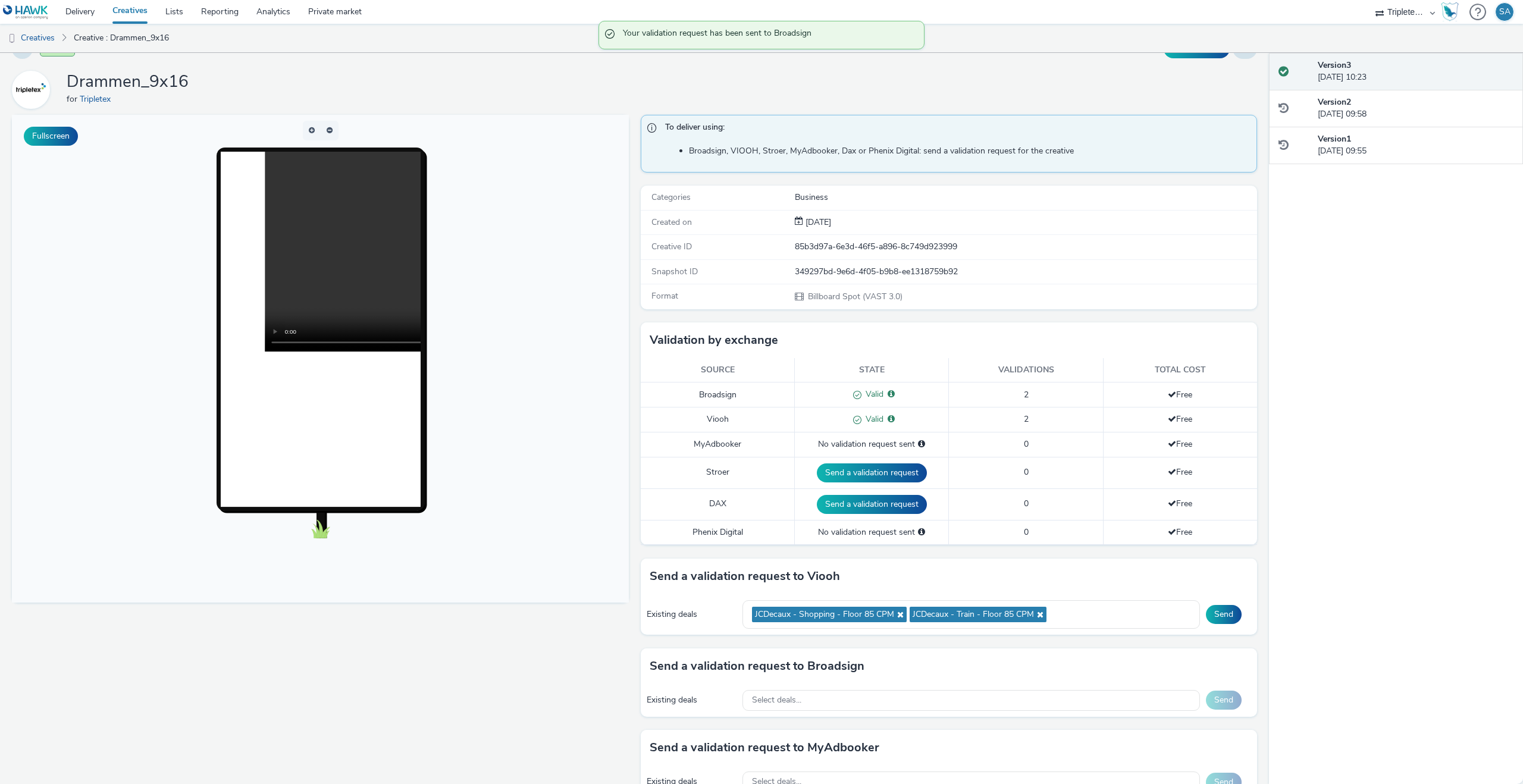
click at [1218, 624] on div "Existing deals JCDecaux - Shopping - Floor 85 CPM JCDecaux - Train - Floor 85 C…" at bounding box center [949, 615] width 617 height 41
click at [1218, 618] on button "Send" at bounding box center [1224, 615] width 35 height 19
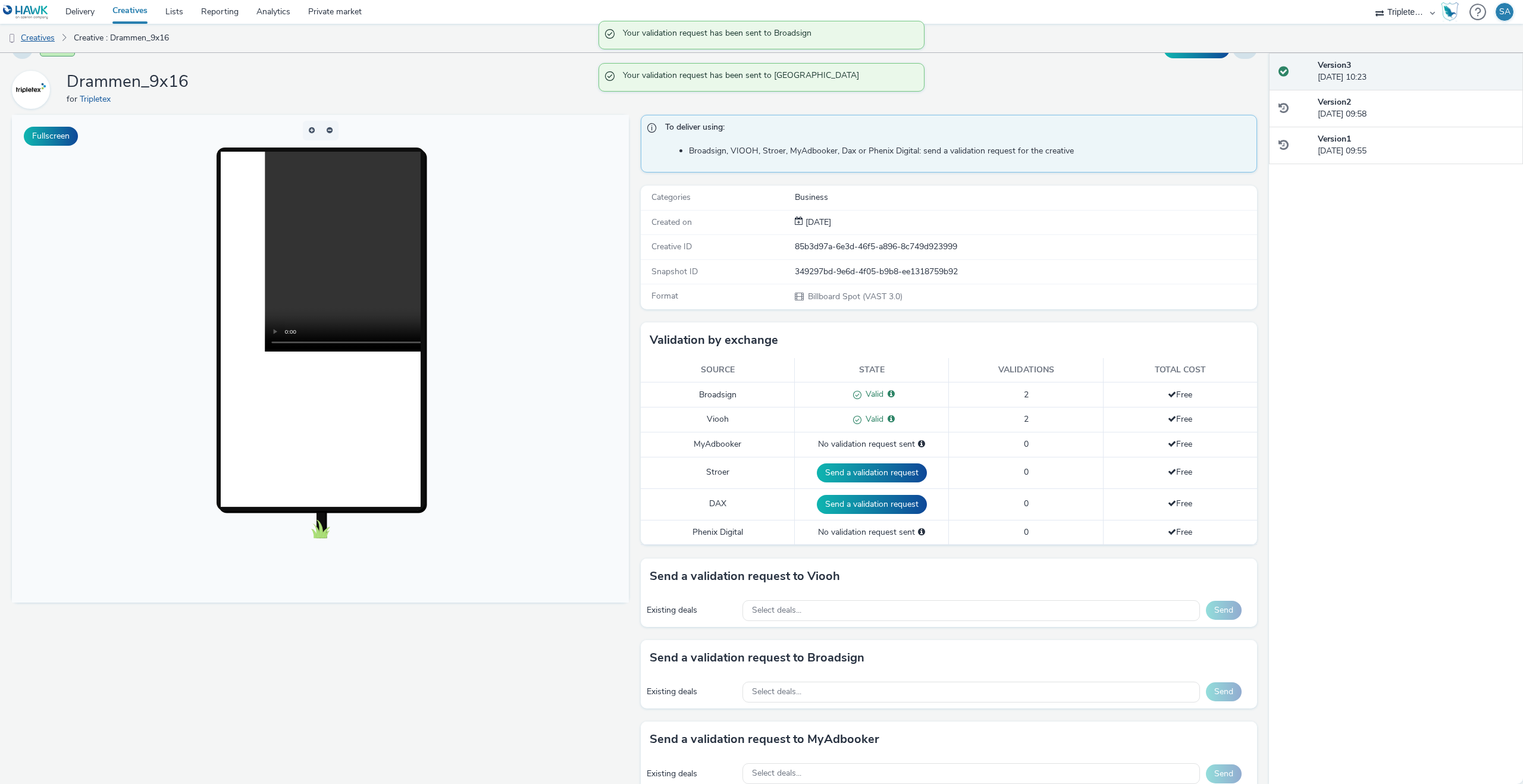
click at [41, 30] on link "Creatives" at bounding box center [30, 38] width 61 height 29
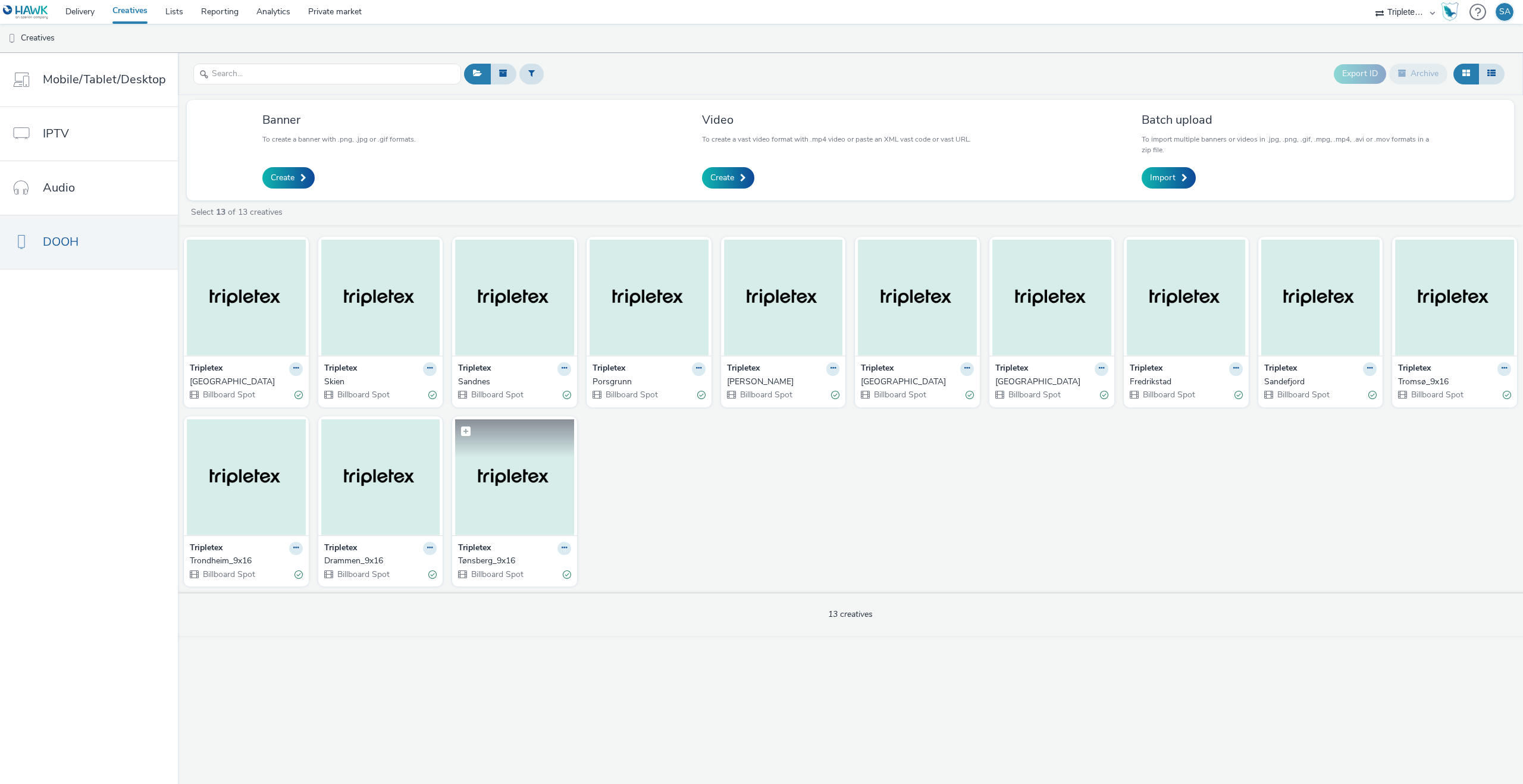
click at [461, 477] on img at bounding box center [514, 477] width 119 height 116
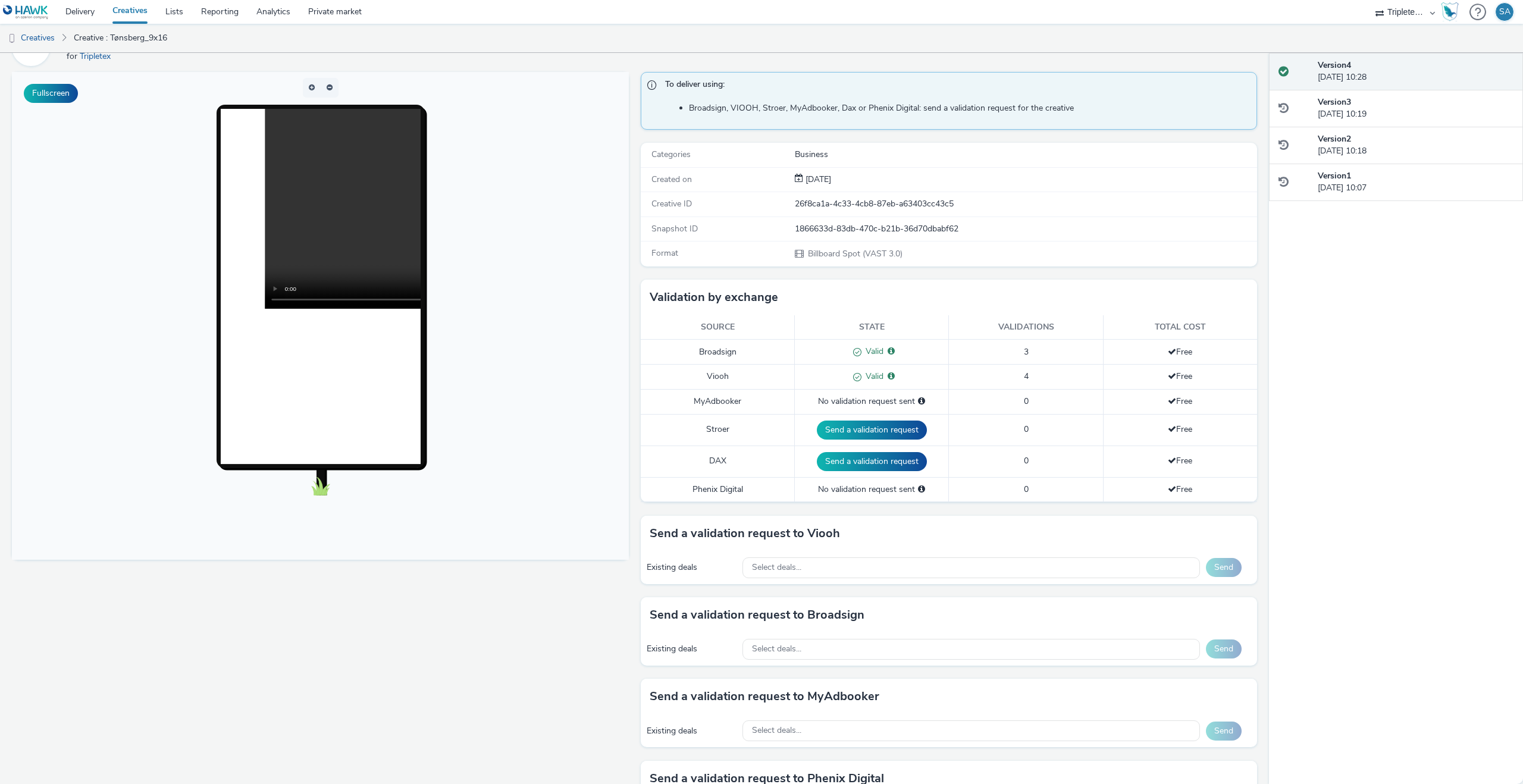
scroll to position [102, 0]
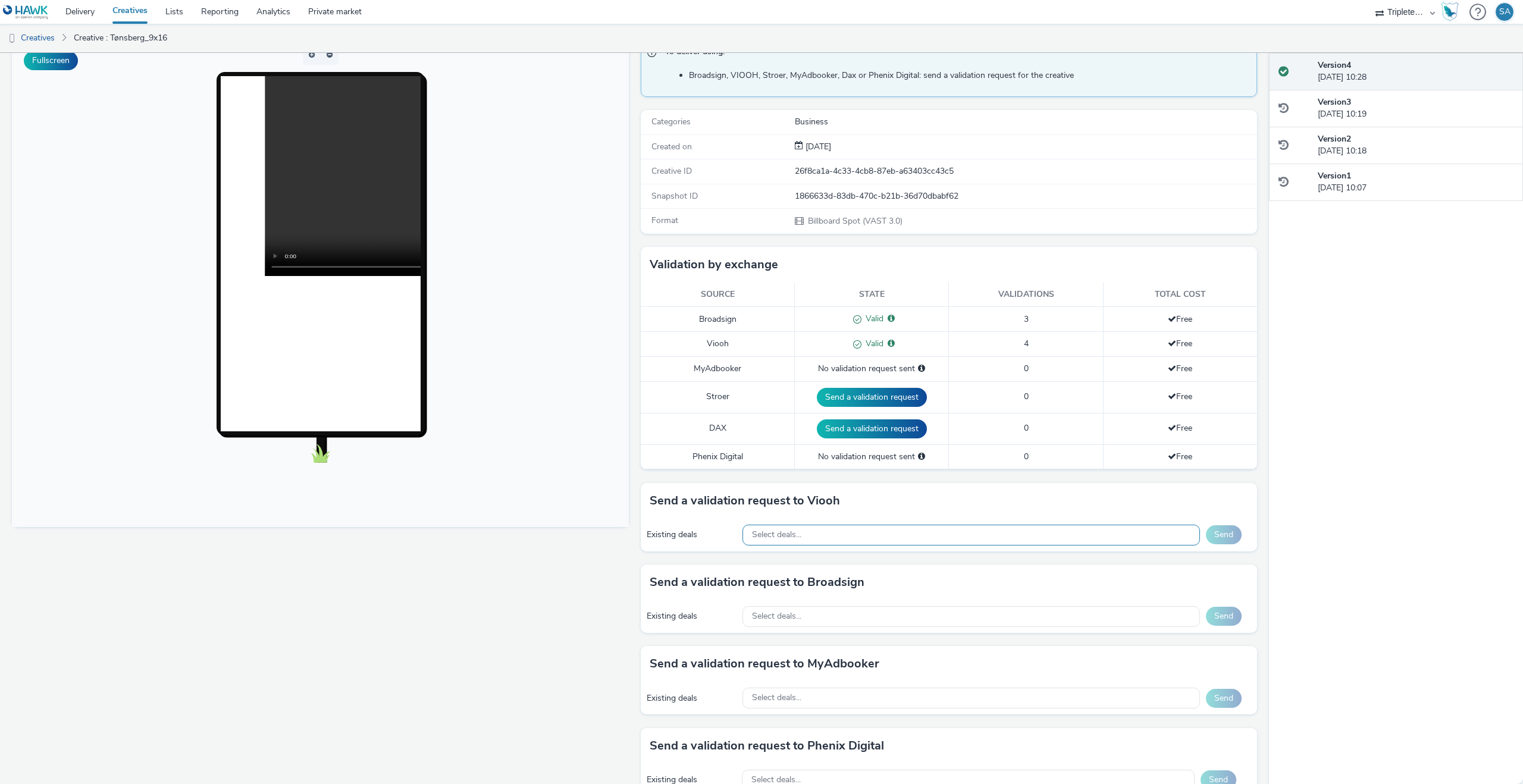
click at [875, 535] on div "Select deals..." at bounding box center [972, 535] width 458 height 21
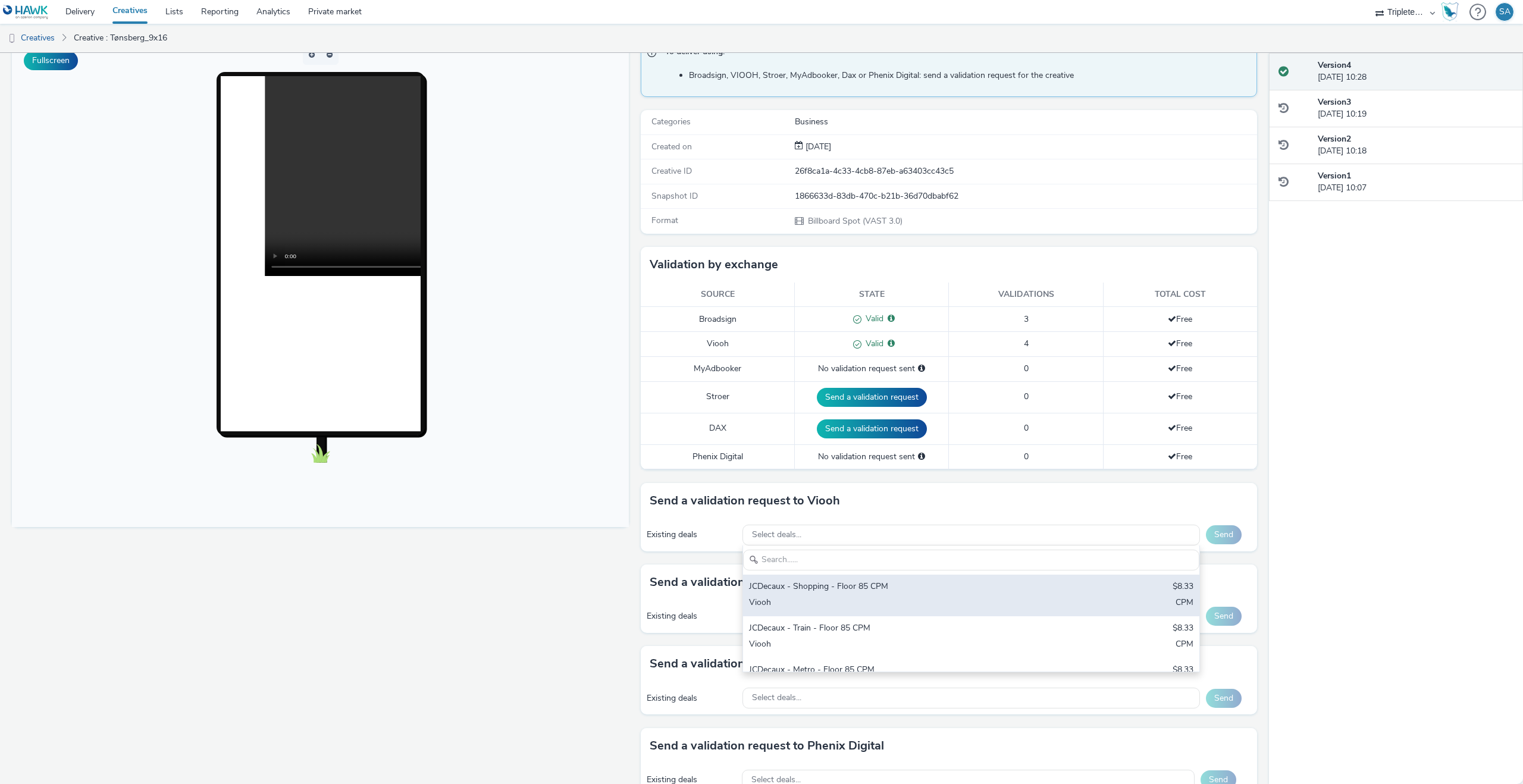
scroll to position [0, 0]
click at [878, 591] on div "JCDecaux - Shopping - Floor 85 CPM" at bounding box center [896, 588] width 295 height 14
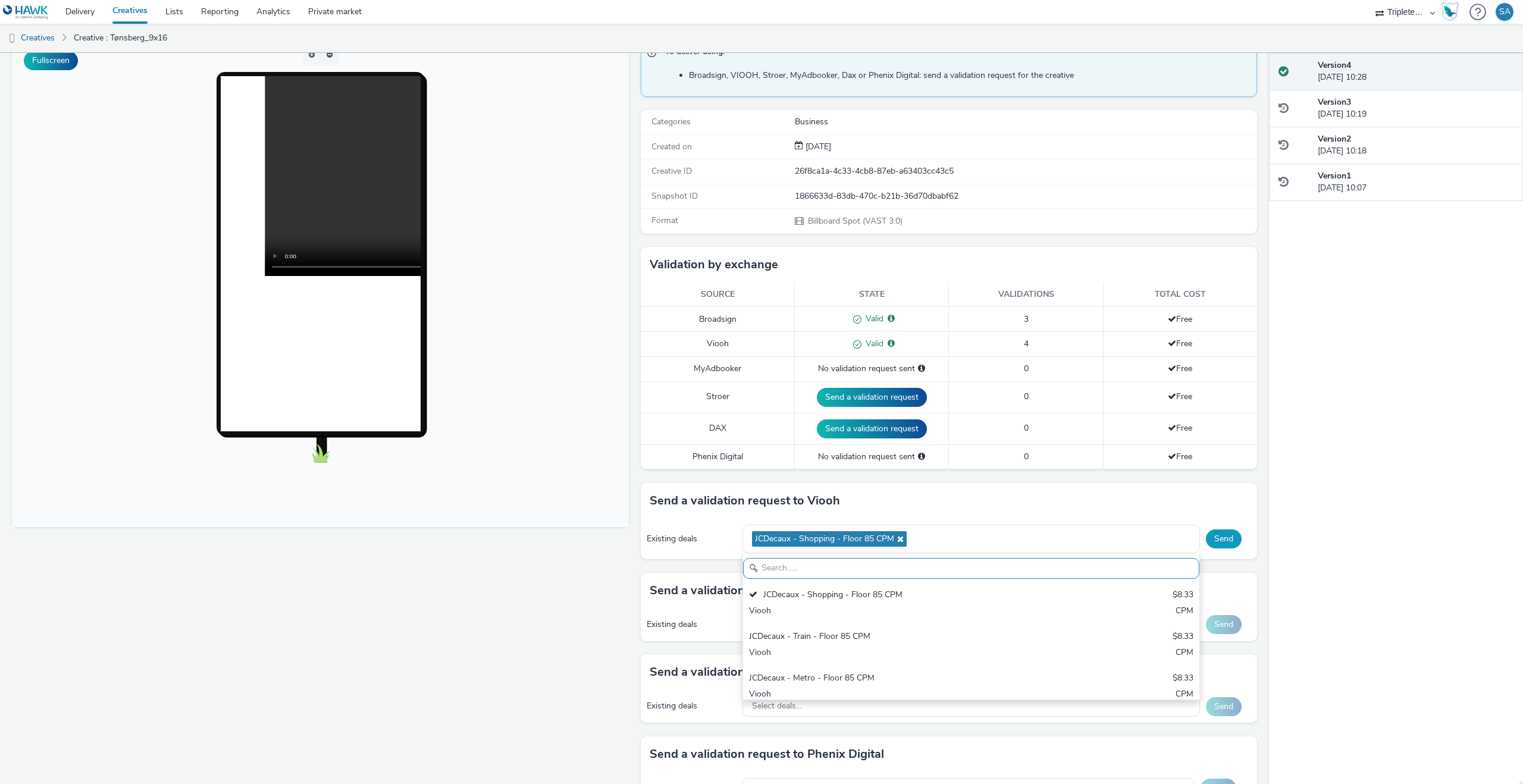
click at [1217, 537] on button "Send" at bounding box center [1224, 539] width 35 height 19
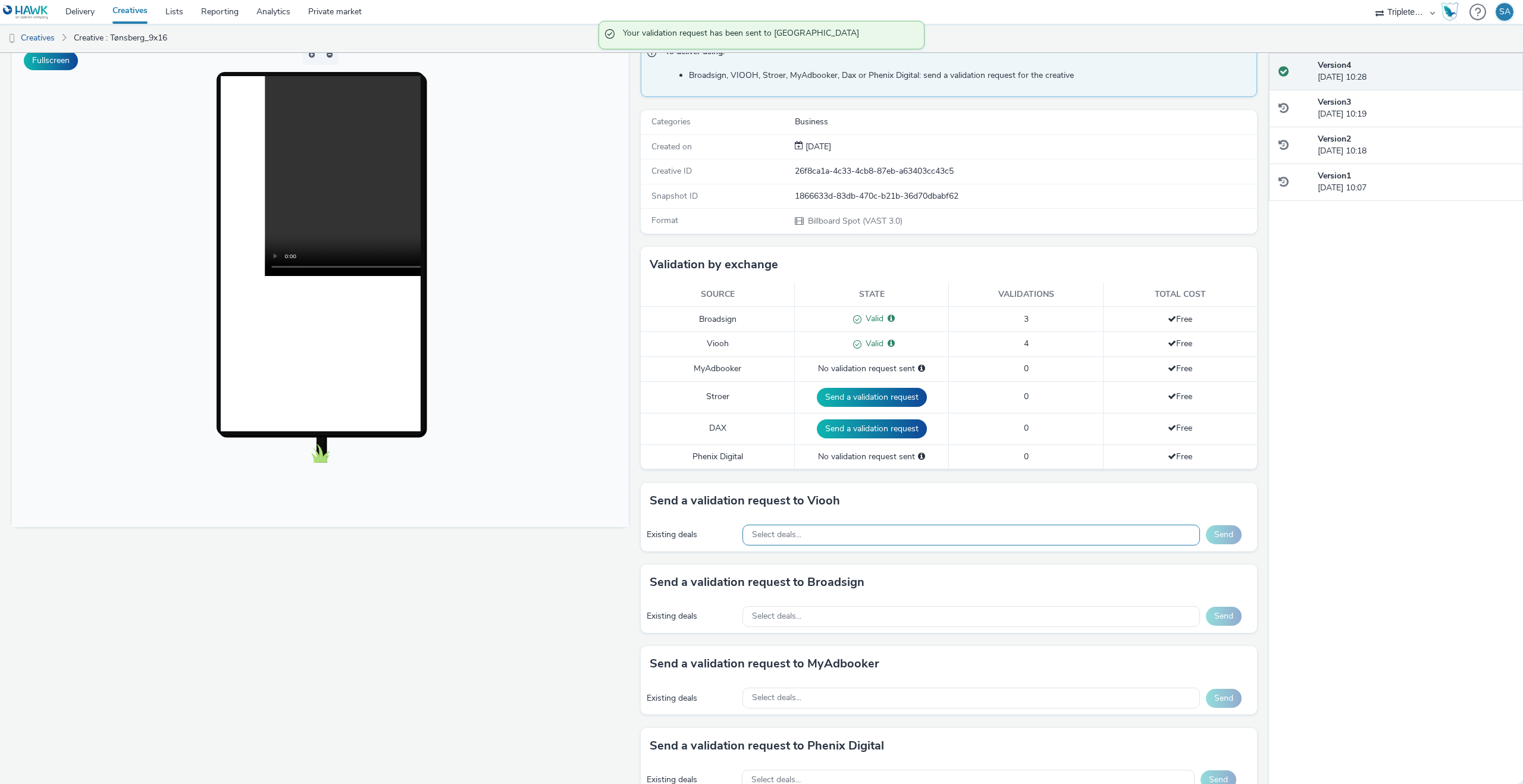
click at [898, 527] on div "Select deals..." at bounding box center [972, 535] width 458 height 21
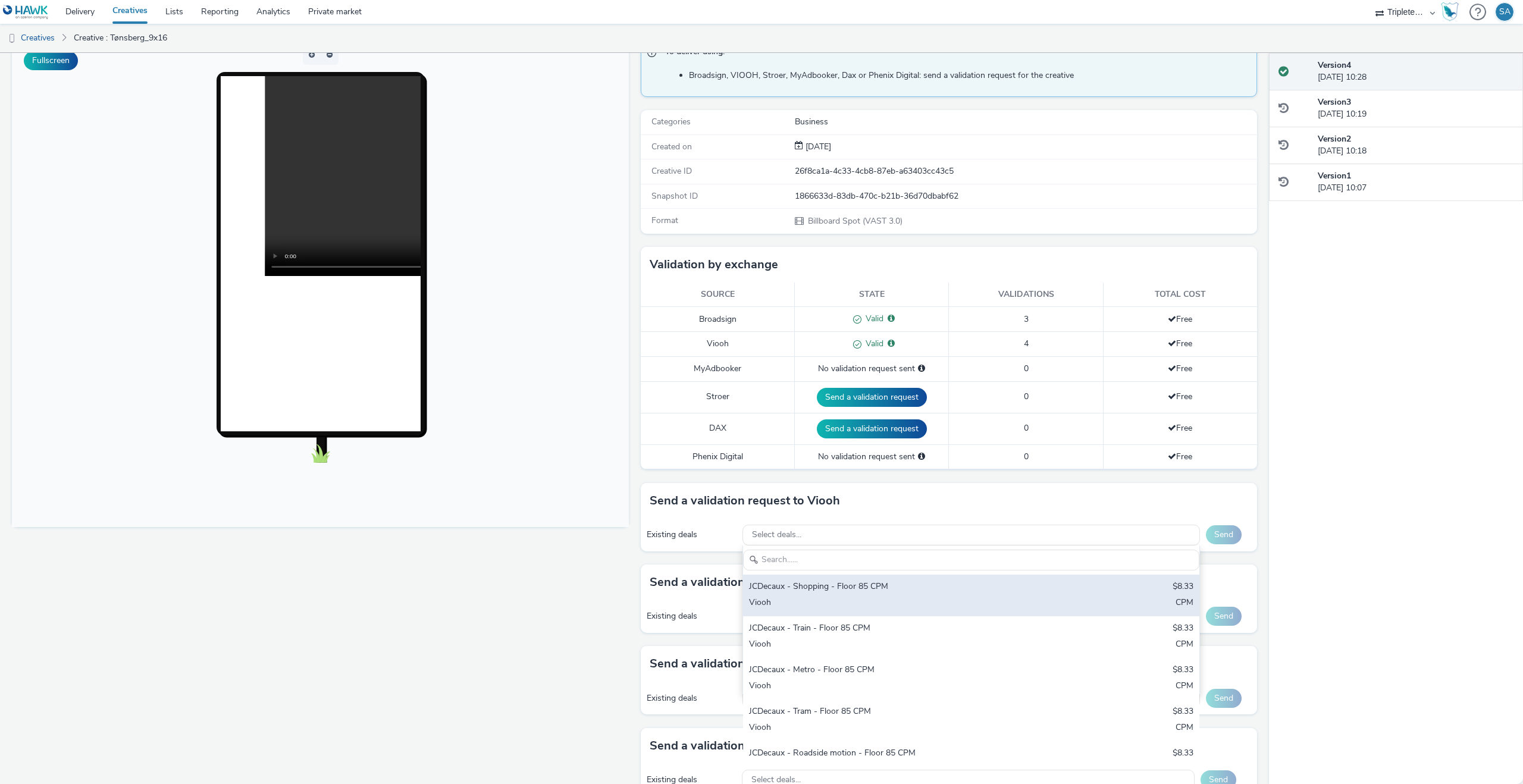
scroll to position [11, 0]
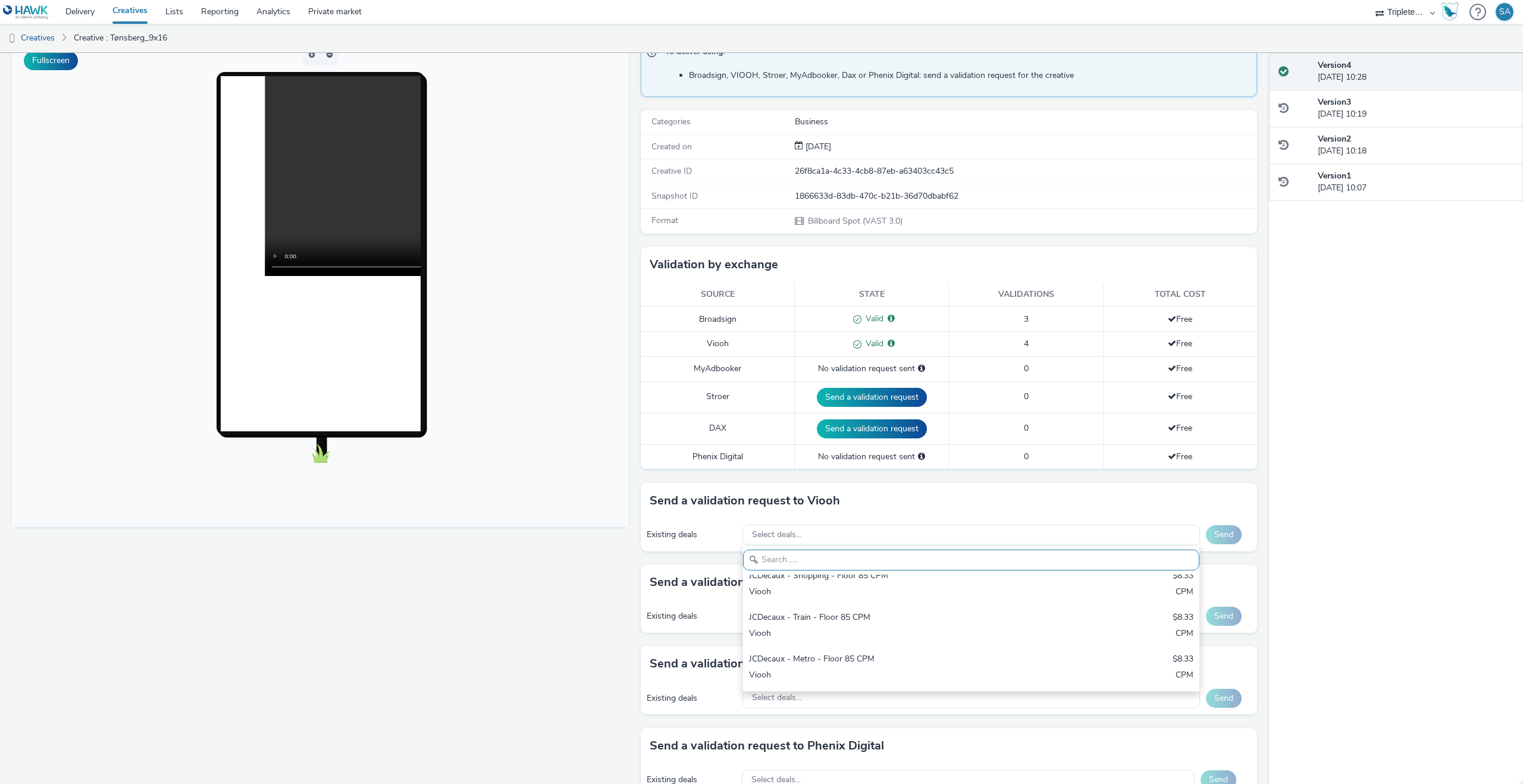
click at [952, 513] on div "Send a validation request to Viooh" at bounding box center [949, 501] width 617 height 35
click at [938, 549] on div "Existing deals Select deals... Send" at bounding box center [949, 535] width 617 height 32
click at [935, 544] on div "Select deals..." at bounding box center [972, 535] width 458 height 21
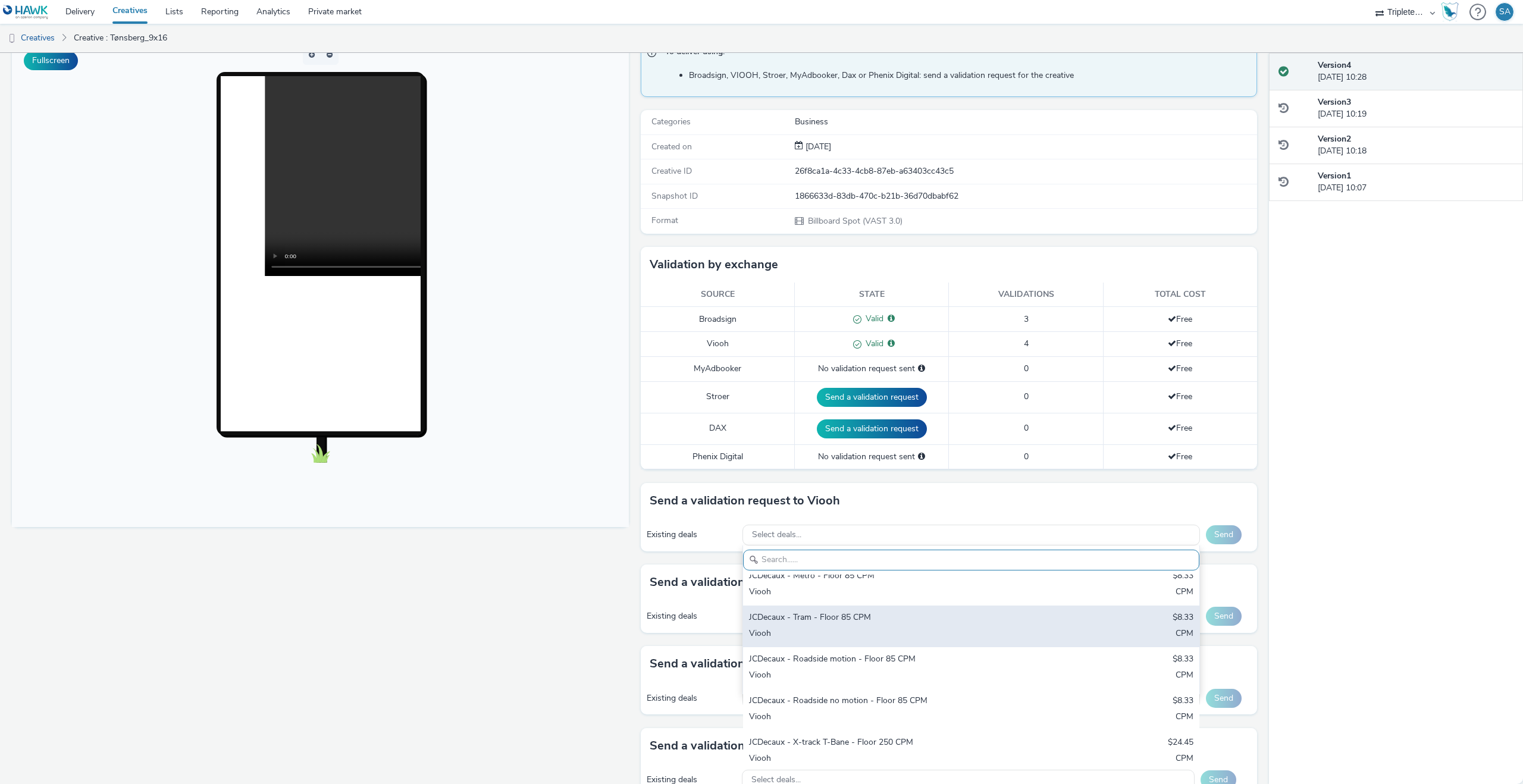
scroll to position [101, 0]
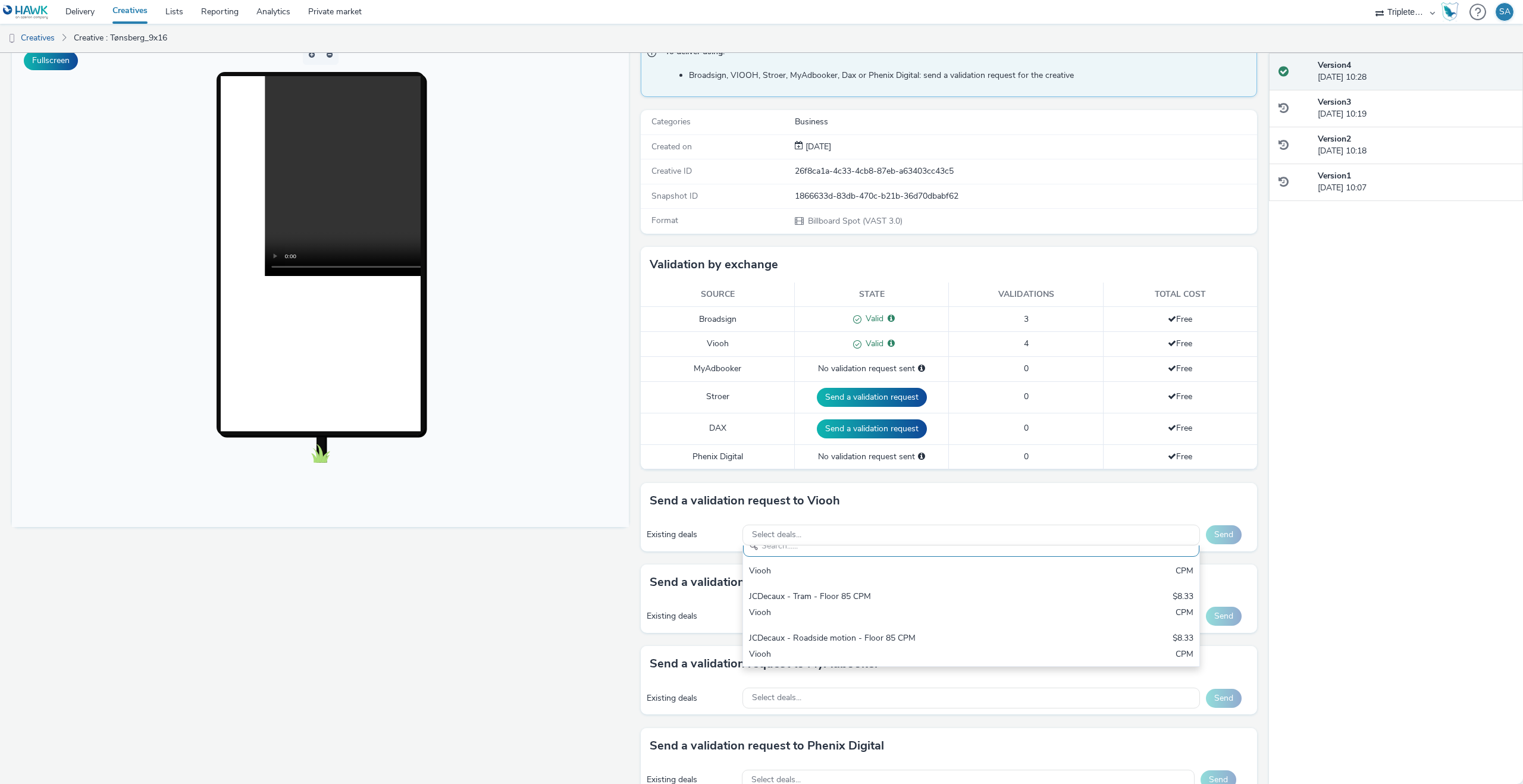
click at [960, 522] on div "Existing deals Select deals... JCDecaux - Shopping - Floor 85 CPM $8.33 Viooh C…" at bounding box center [949, 535] width 617 height 32
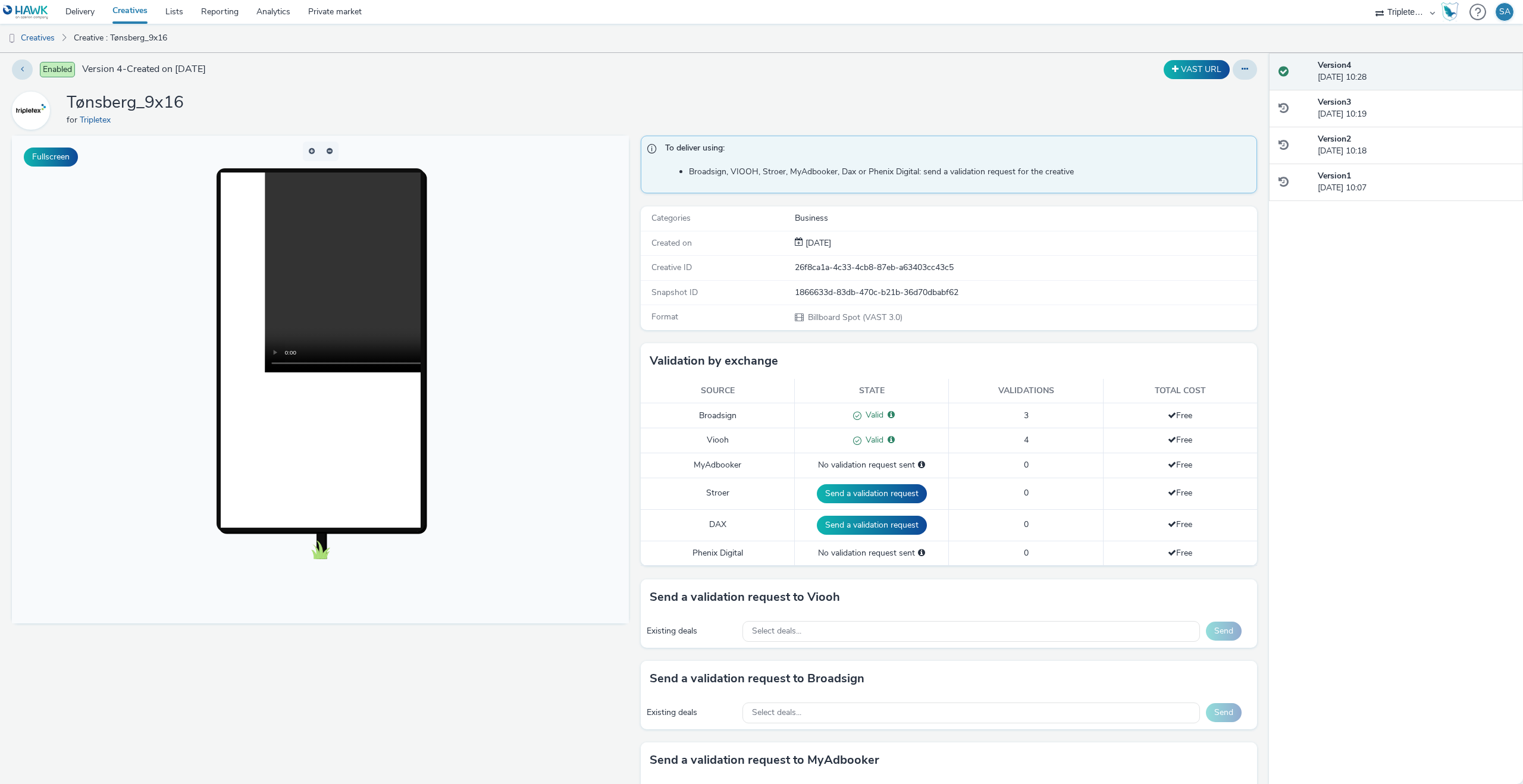
scroll to position [0, 0]
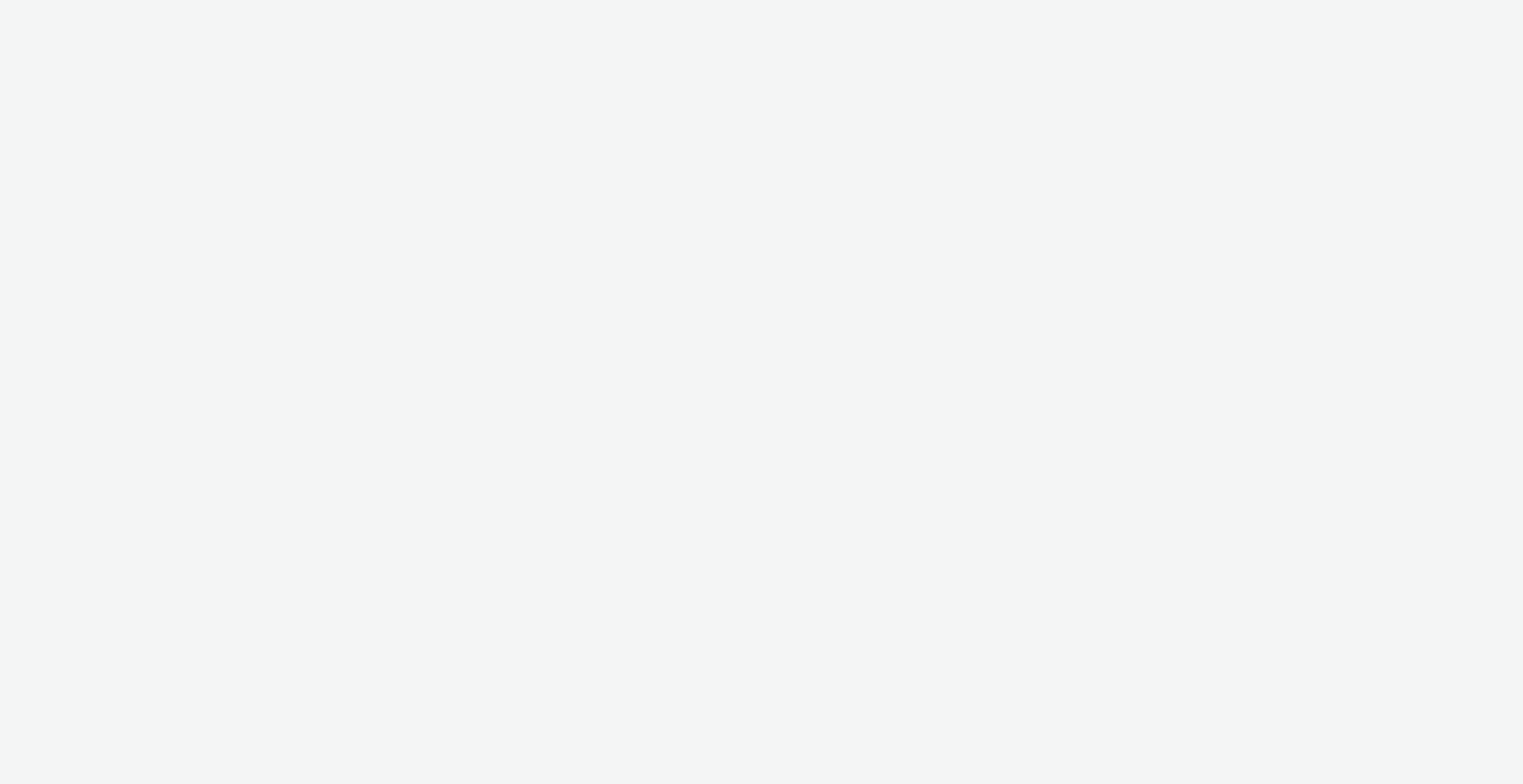
select select "4310a766-52ed-4545-8a97-8c61237a7f46"
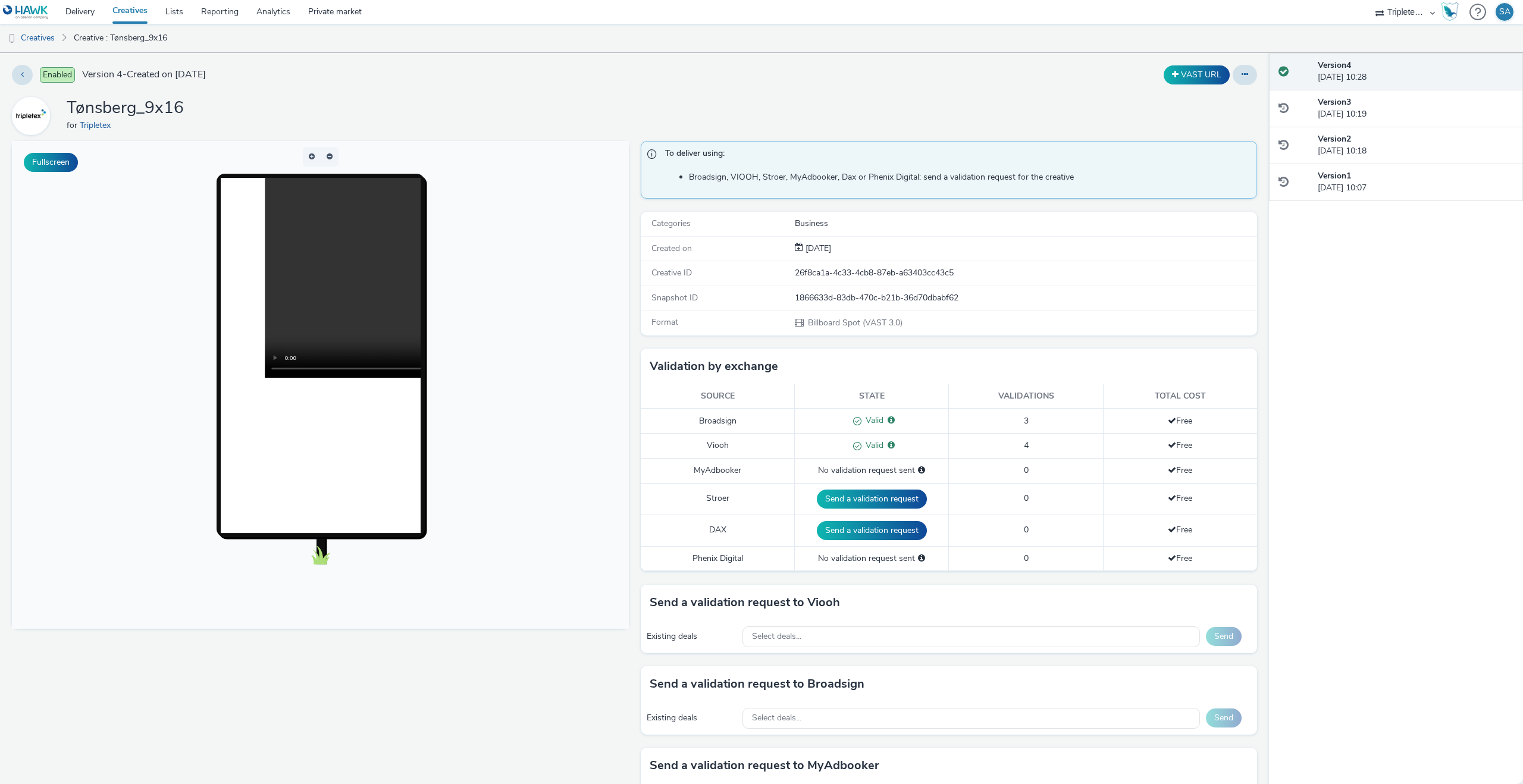
click at [120, 13] on link "Creatives" at bounding box center [130, 12] width 53 height 24
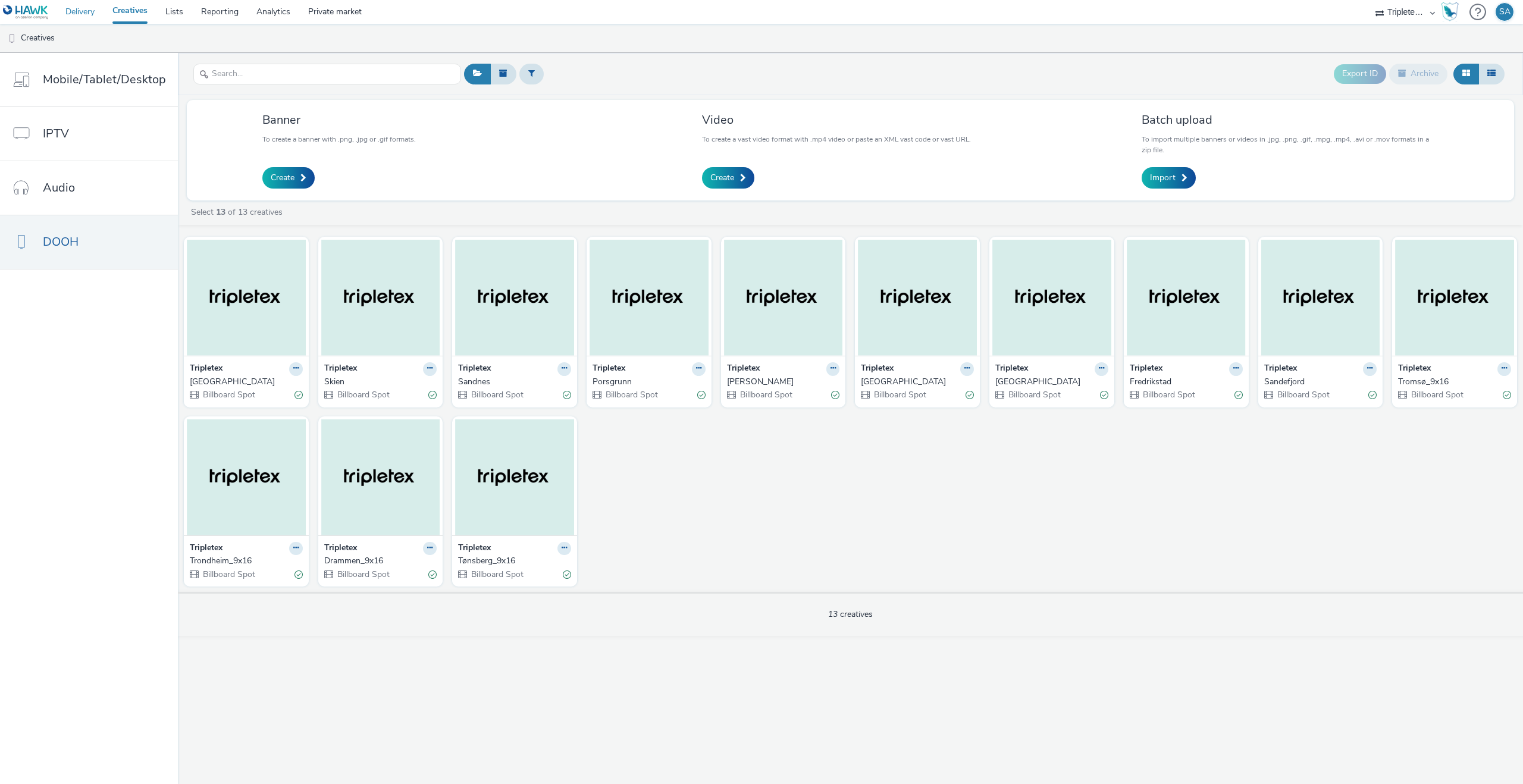
click at [63, 15] on link "Delivery" at bounding box center [80, 12] width 47 height 24
